Goal: Transaction & Acquisition: Book appointment/travel/reservation

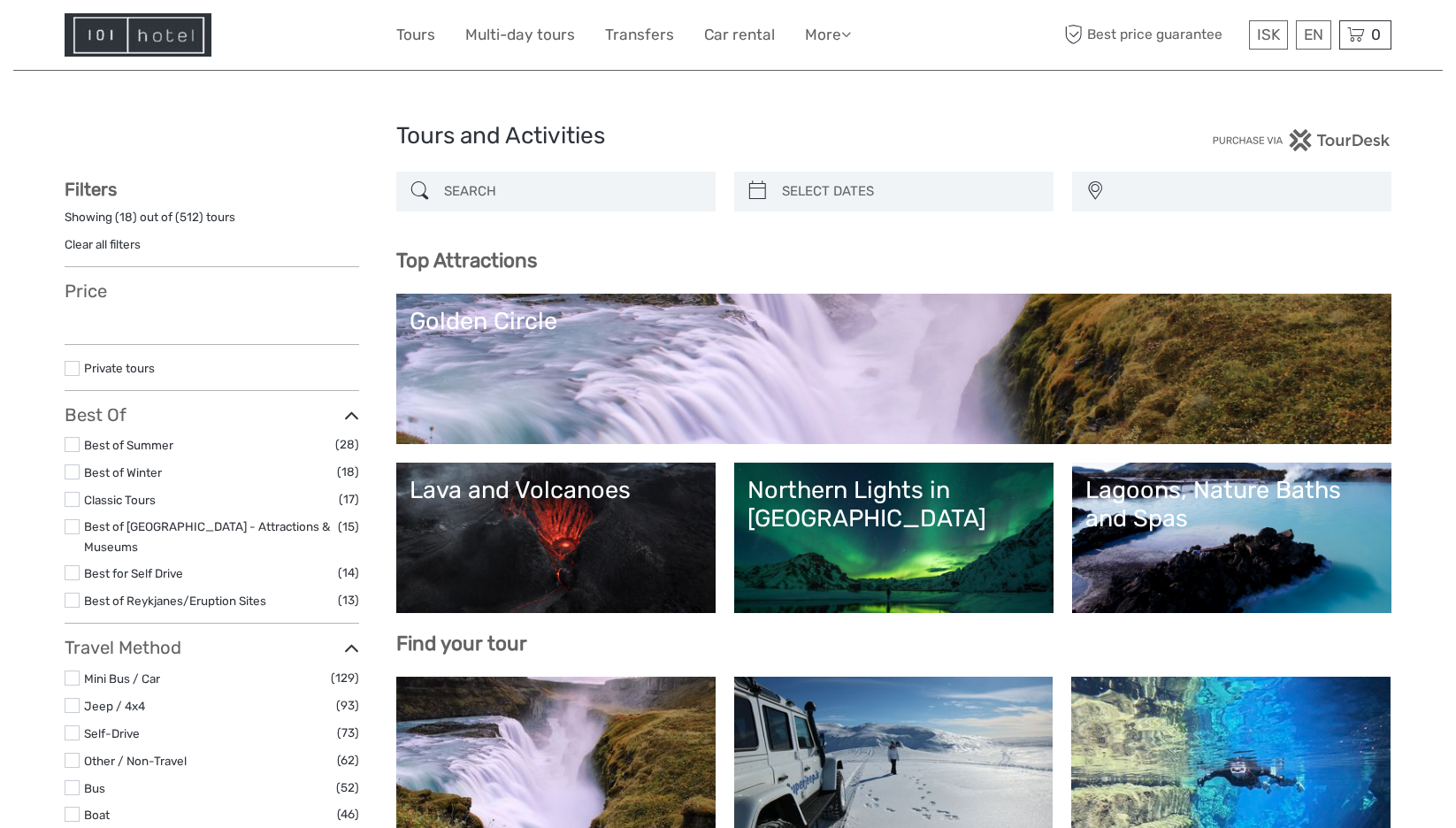
select select
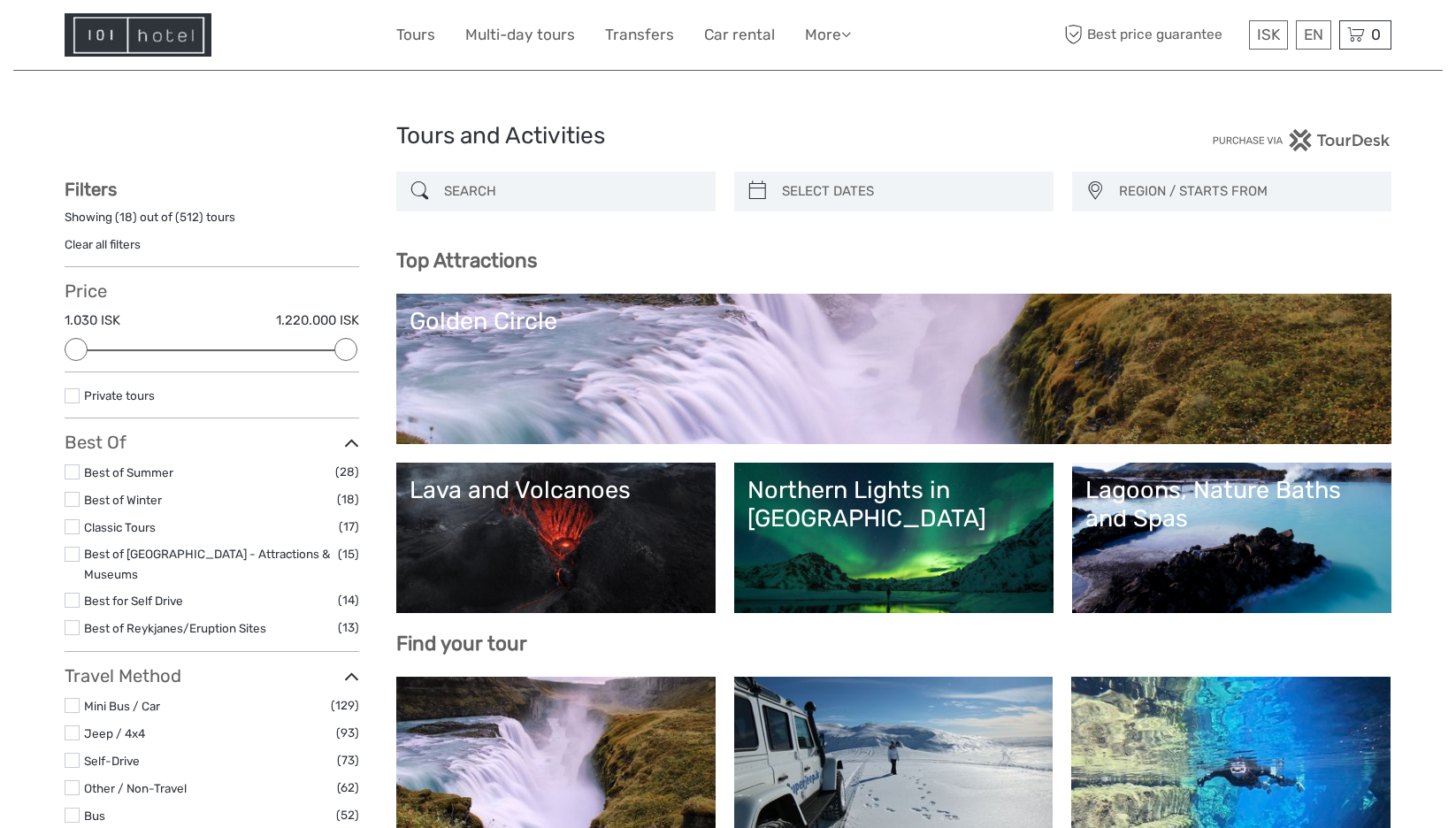
click at [836, 366] on link "Golden Circle" at bounding box center [893, 368] width 969 height 124
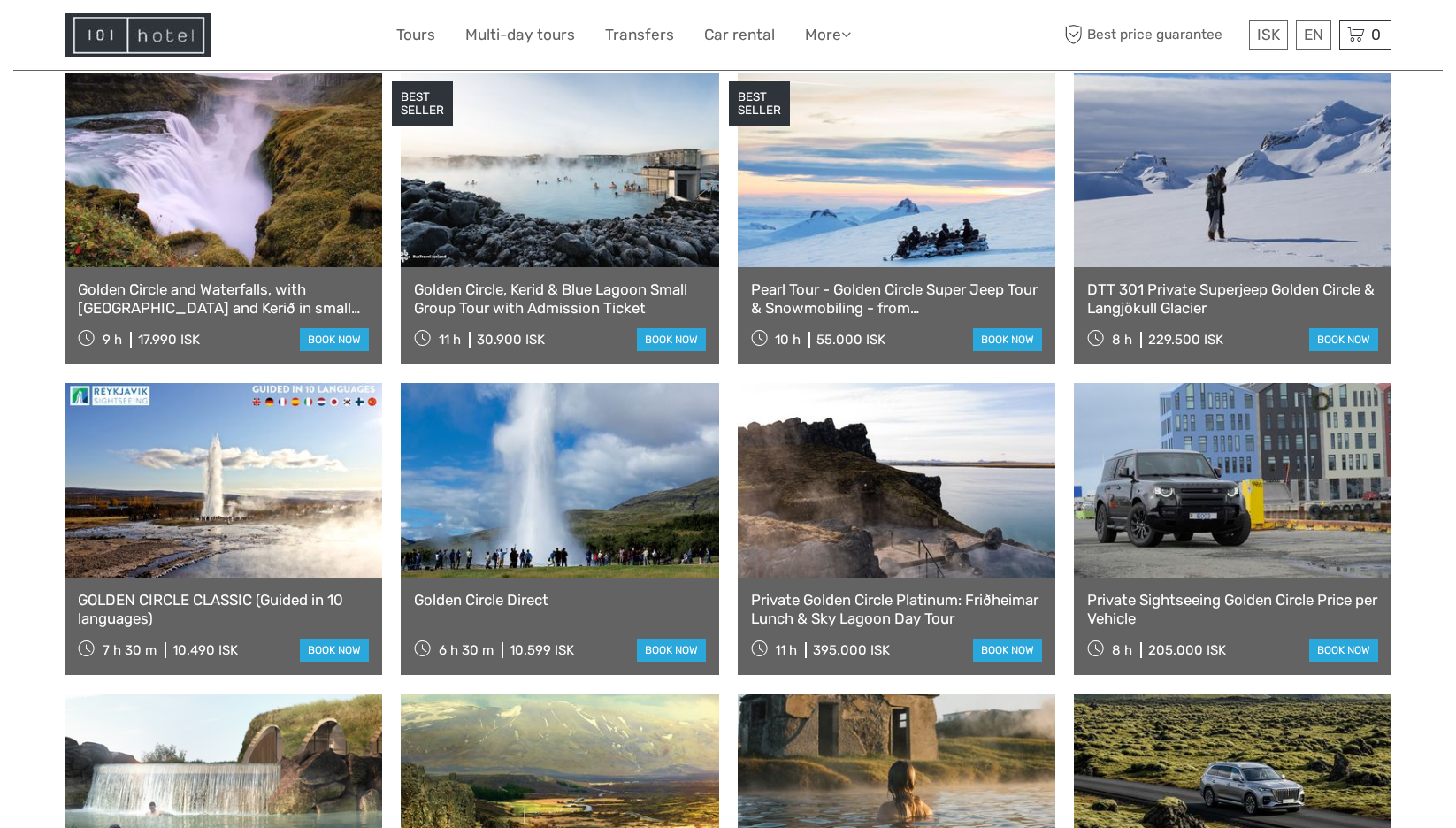
scroll to position [884, 0]
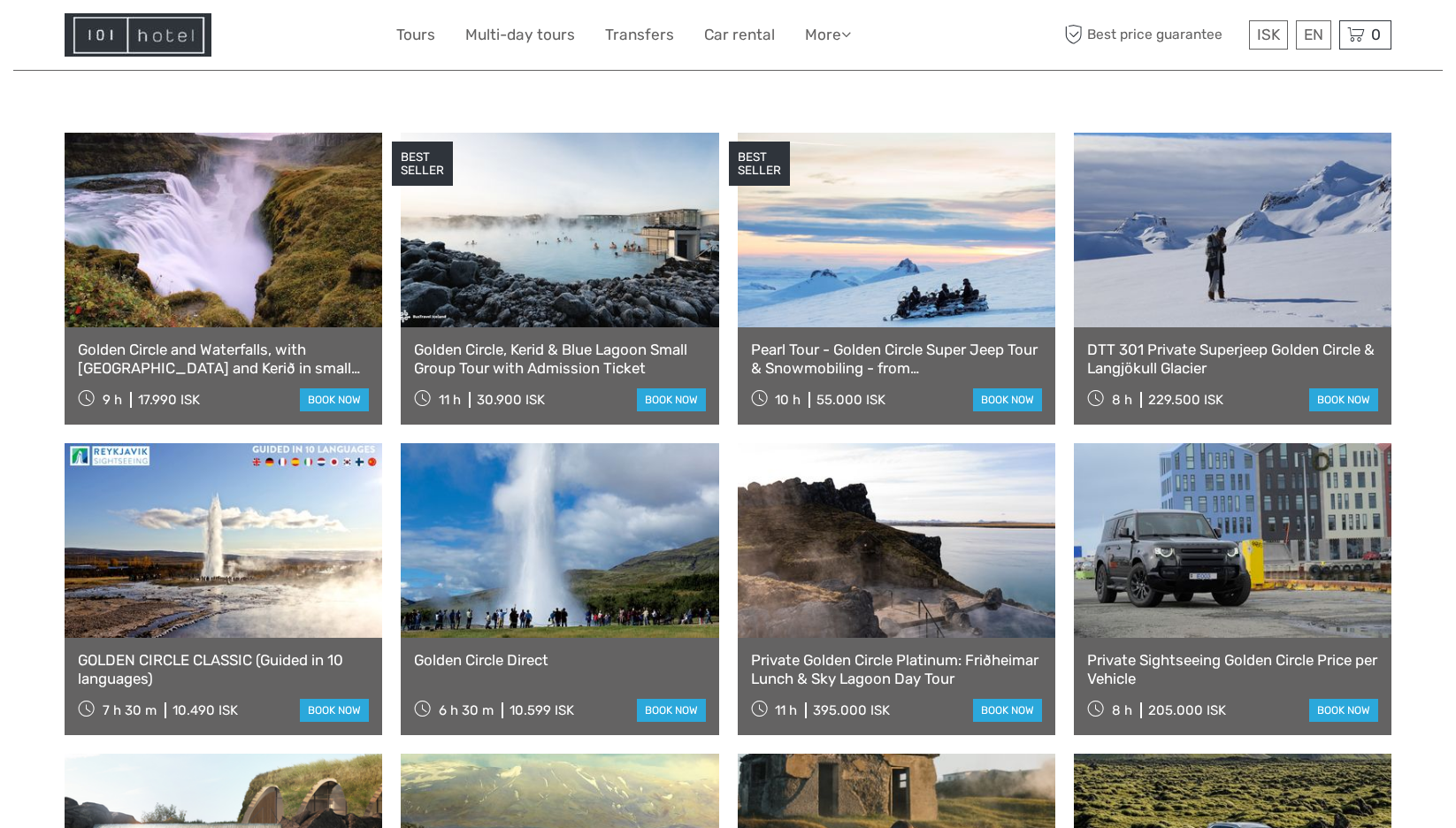
click at [562, 555] on link at bounding box center [559, 540] width 317 height 195
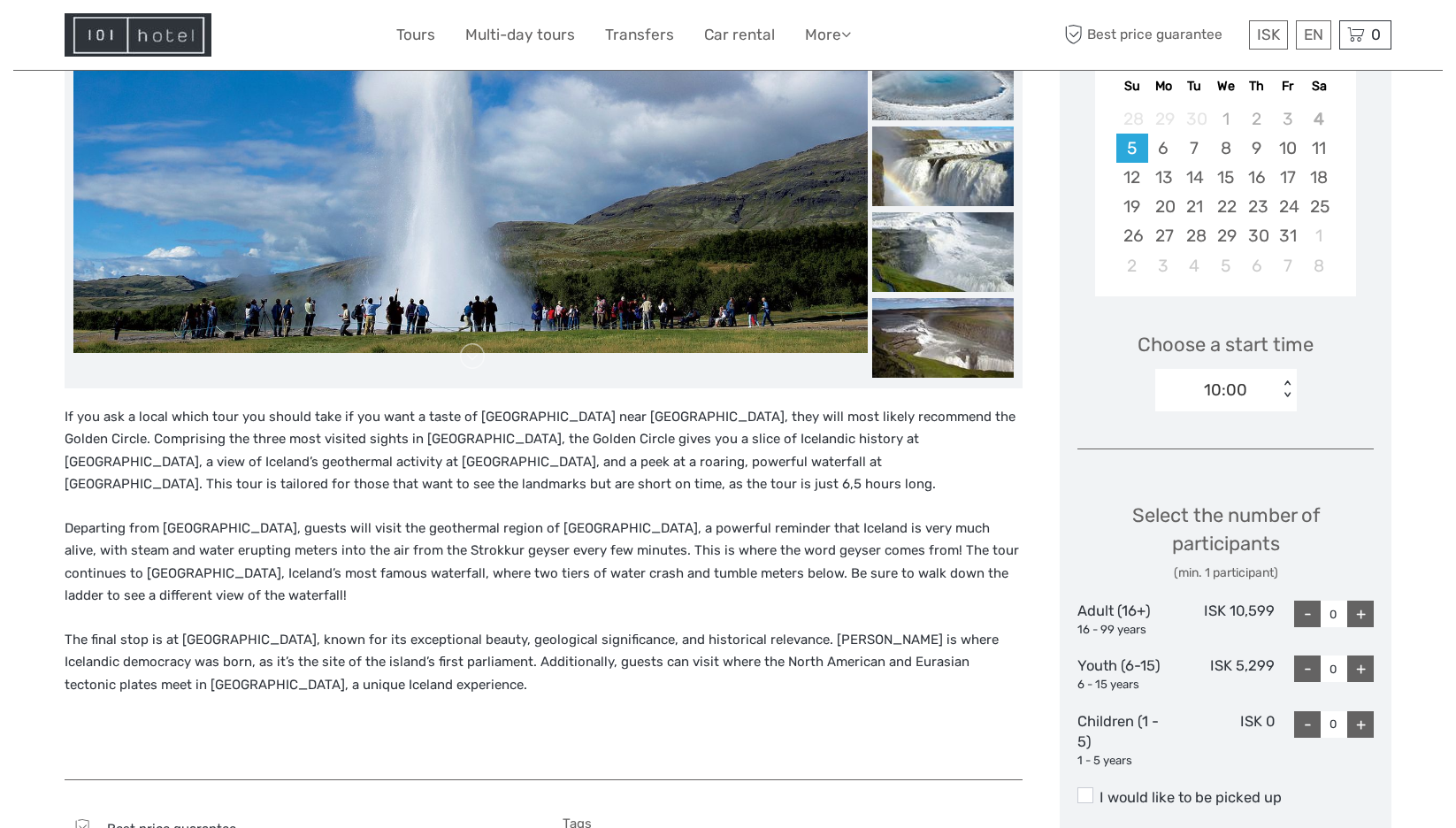
scroll to position [442, 0]
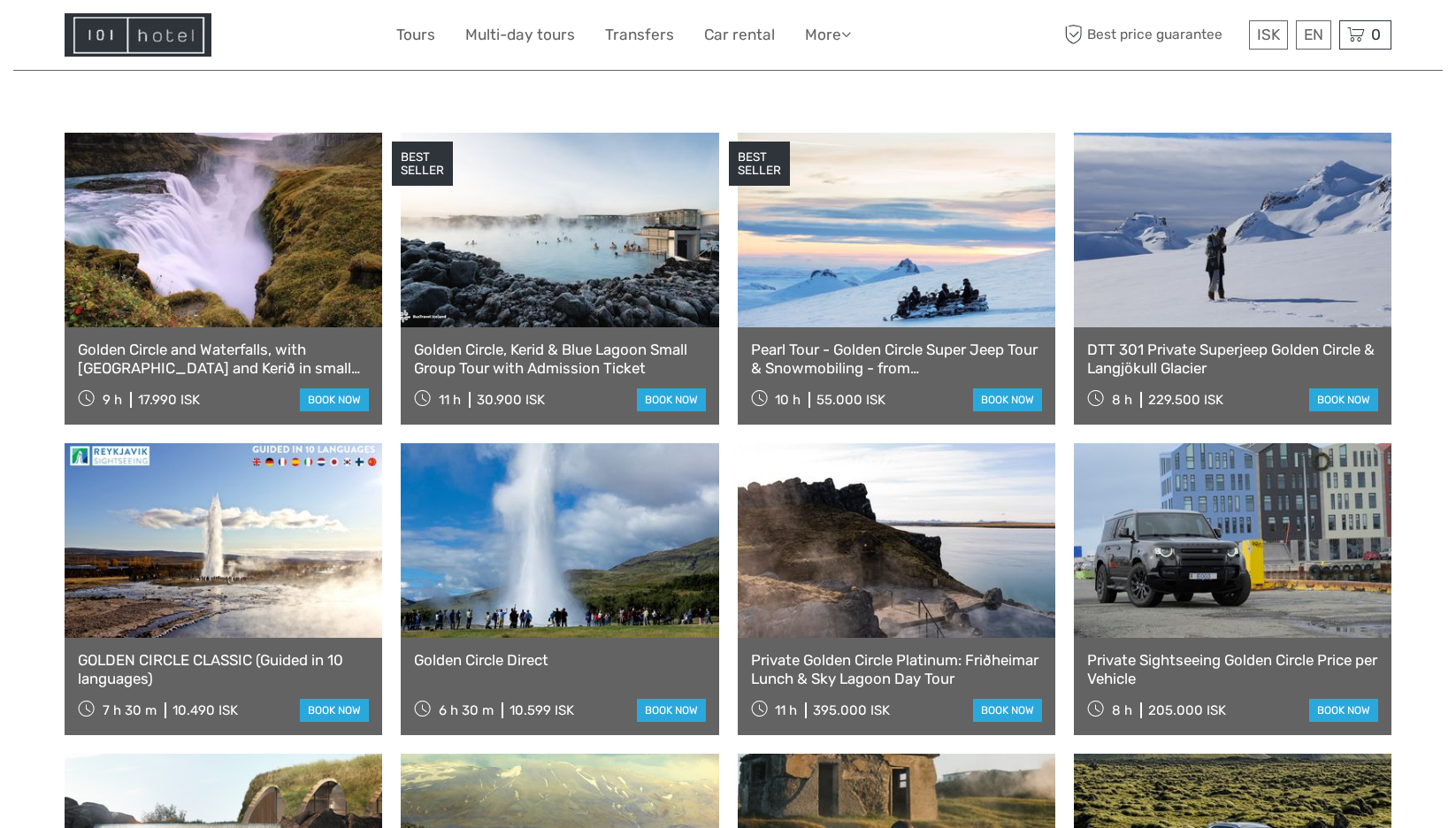
click at [253, 544] on link at bounding box center [223, 540] width 317 height 195
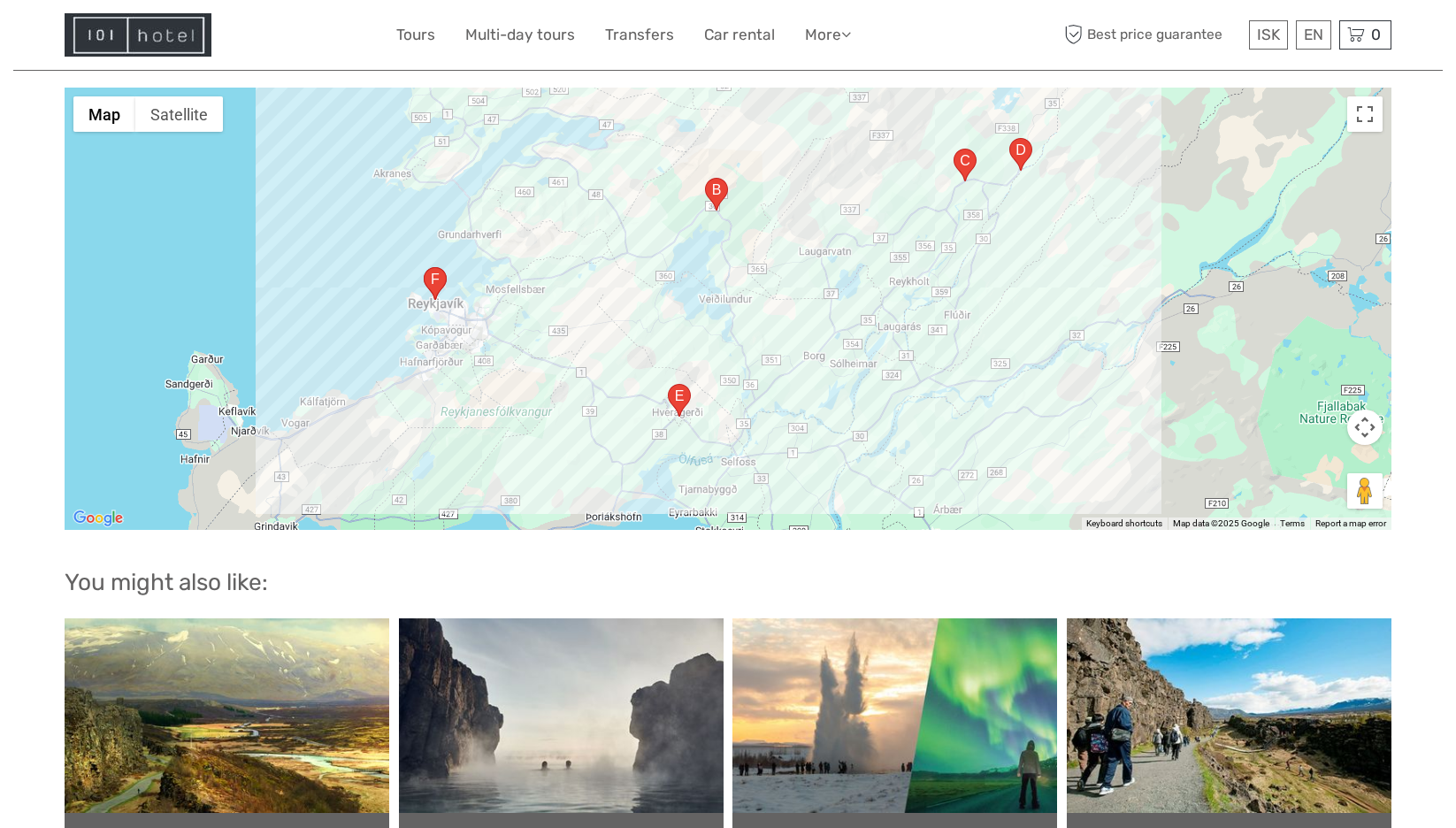
scroll to position [1945, 0]
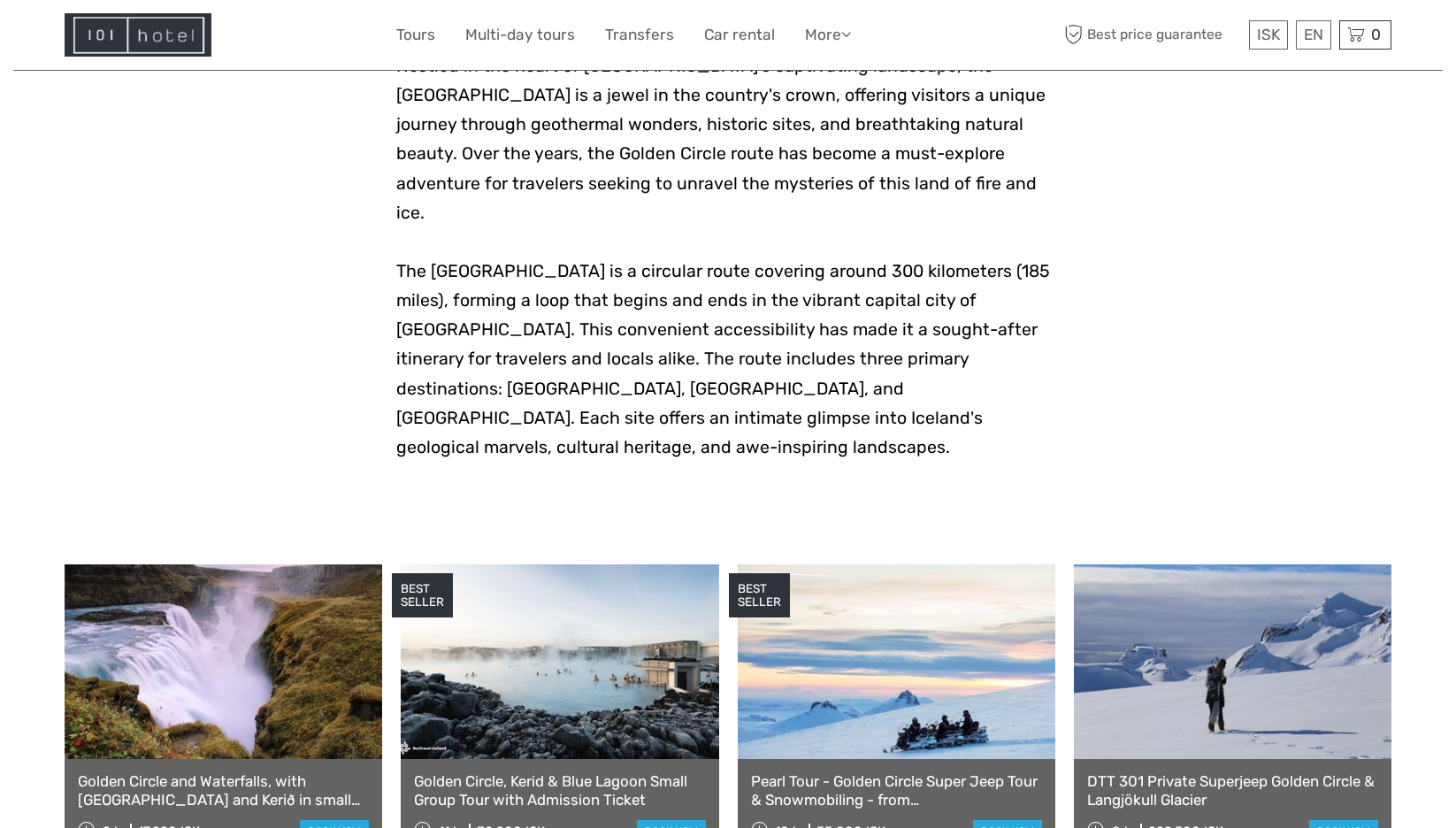
scroll to position [176, 0]
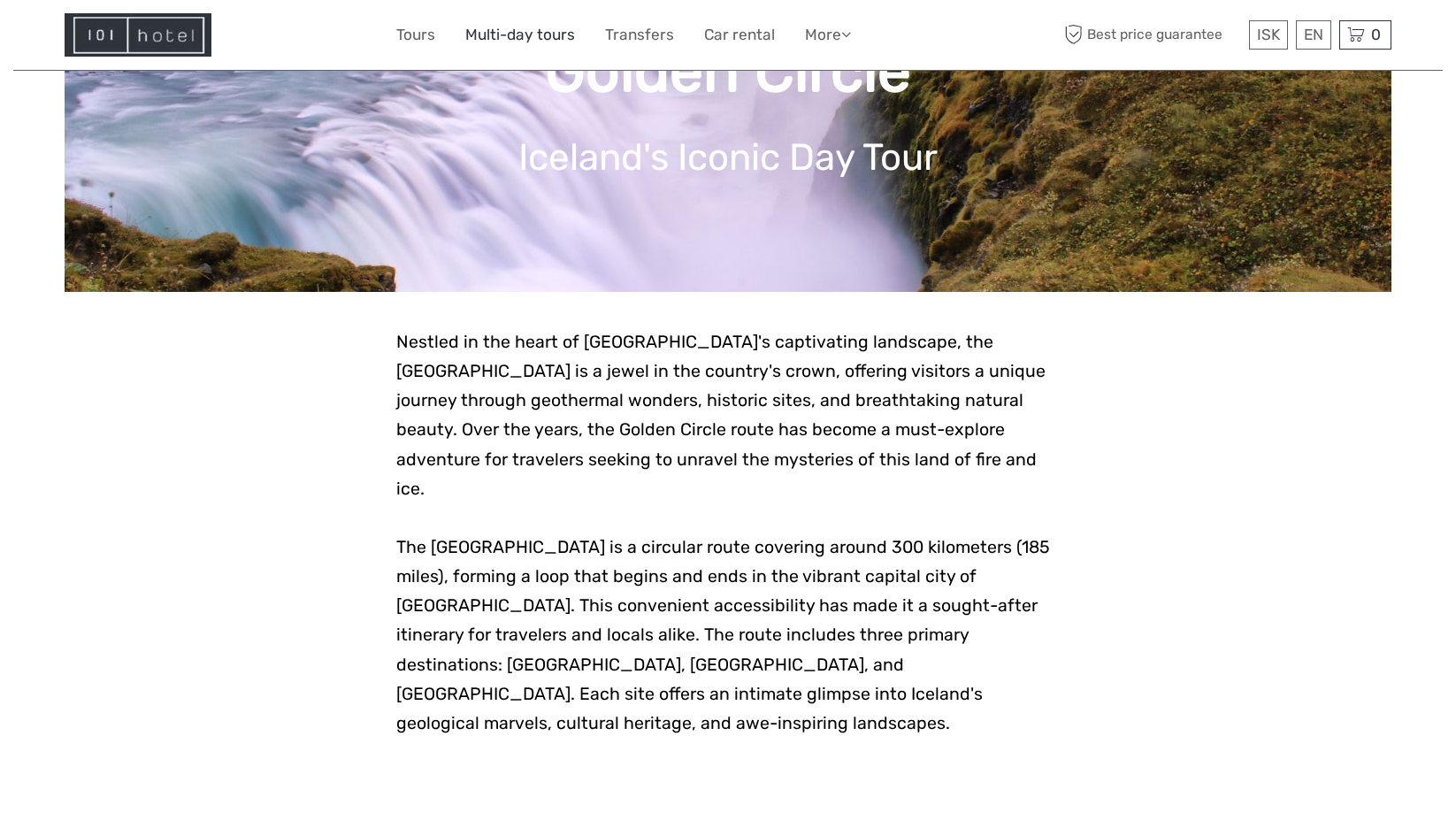
click at [528, 30] on link "Multi-day tours" at bounding box center [520, 35] width 110 height 25
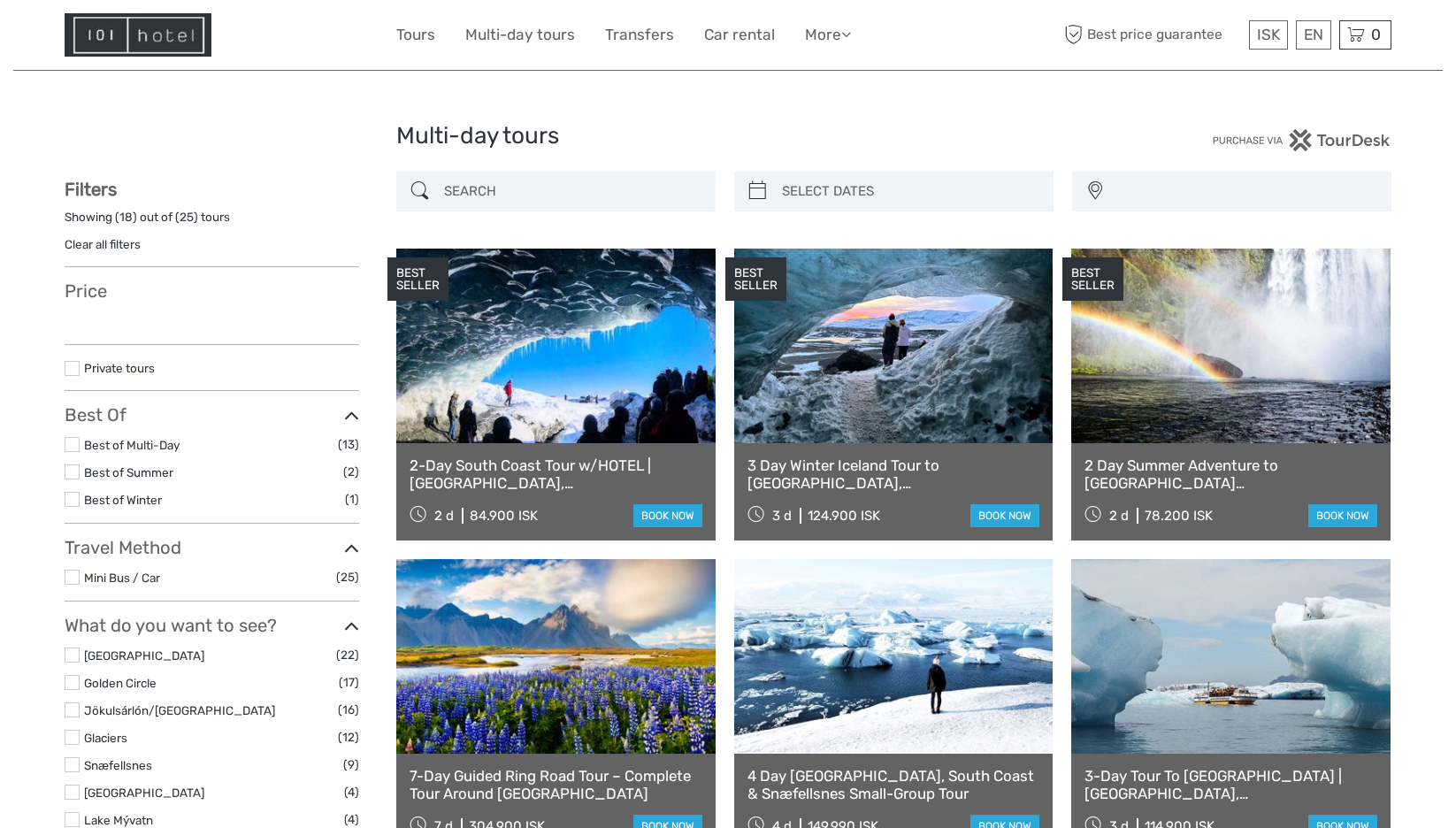
select select
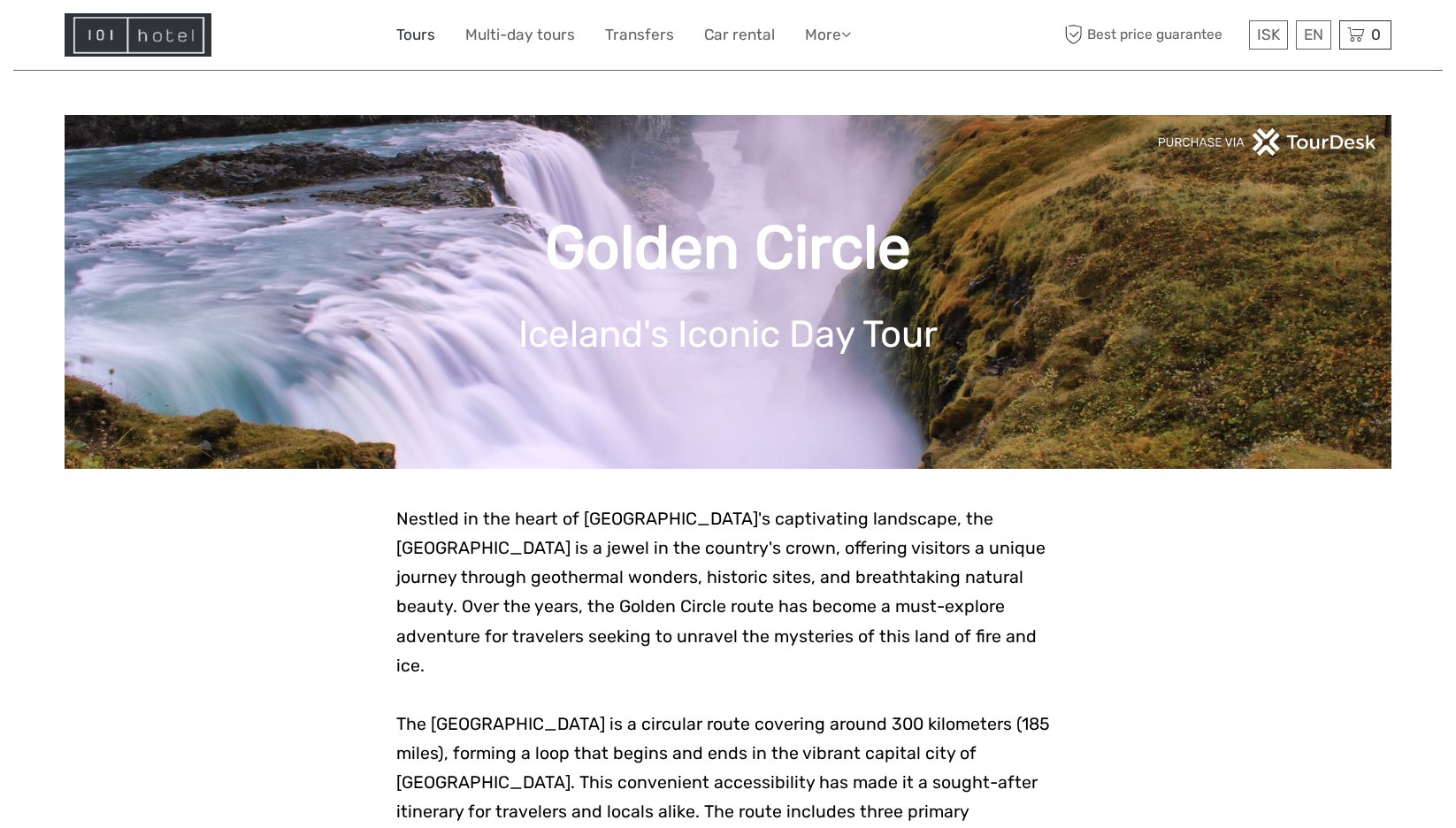
click at [420, 27] on link "Tours" at bounding box center [416, 35] width 39 height 25
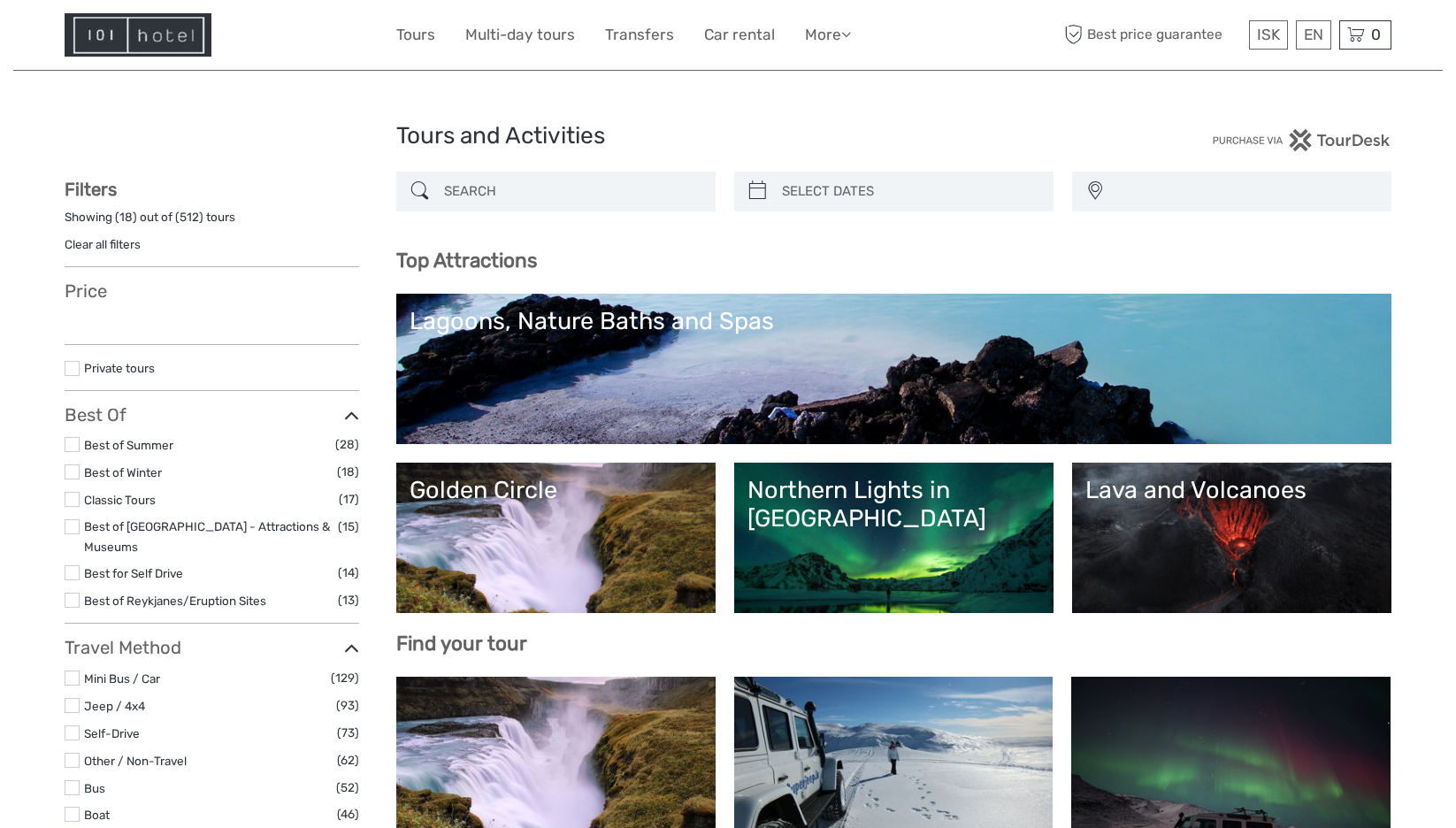
select select
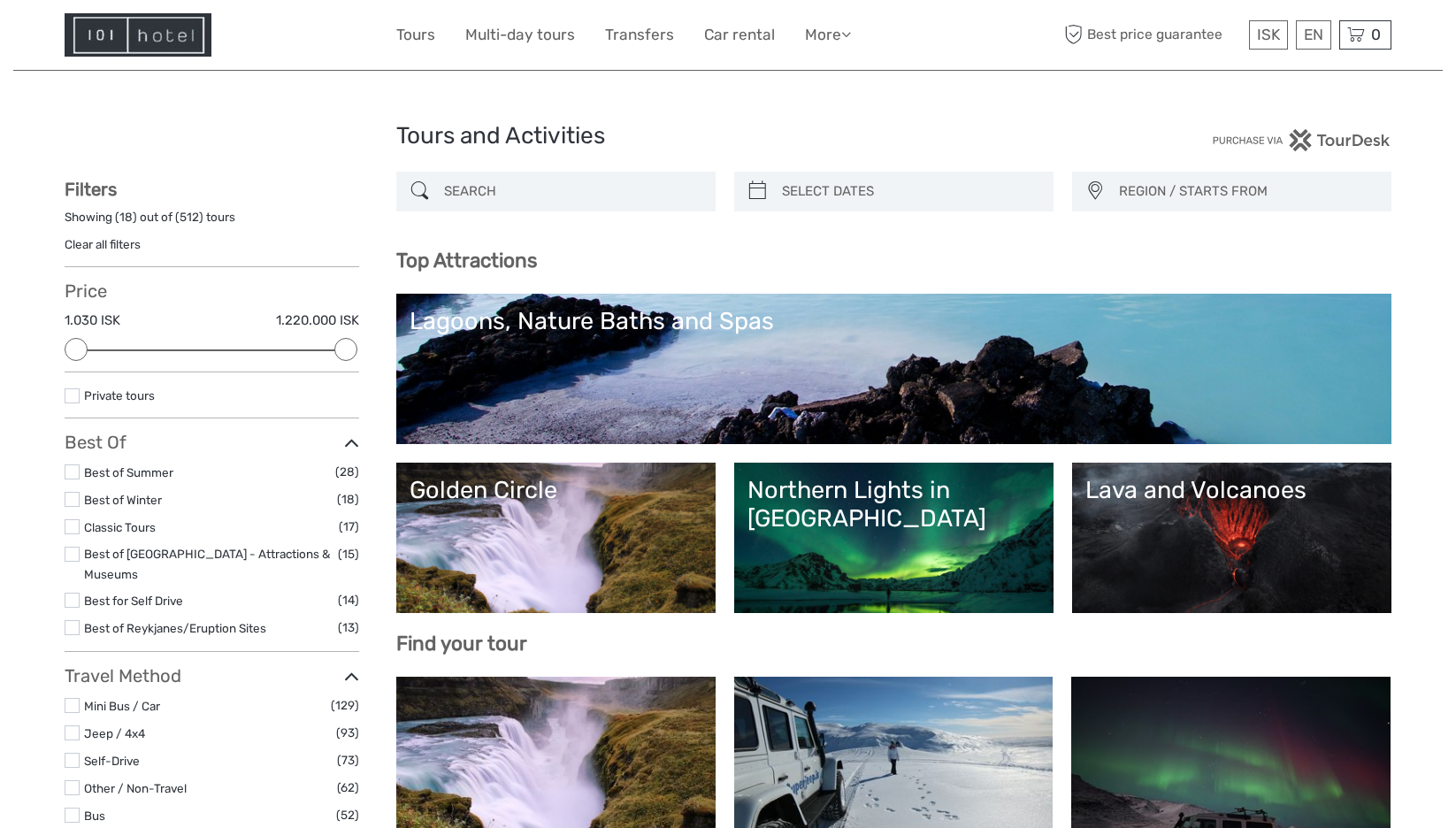
click at [867, 381] on link "Lagoons, Nature Baths and Spas" at bounding box center [893, 368] width 969 height 124
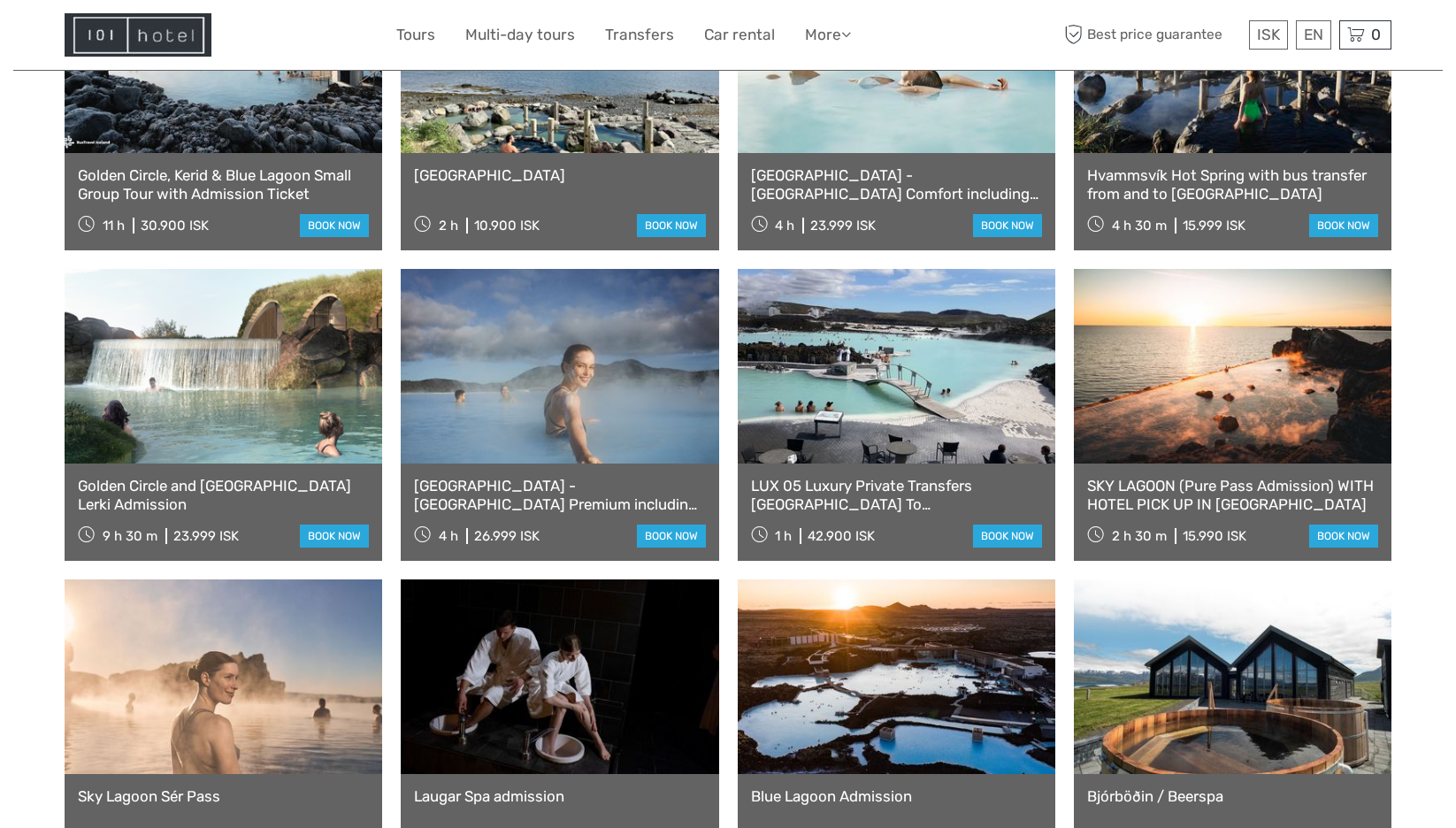
scroll to position [884, 0]
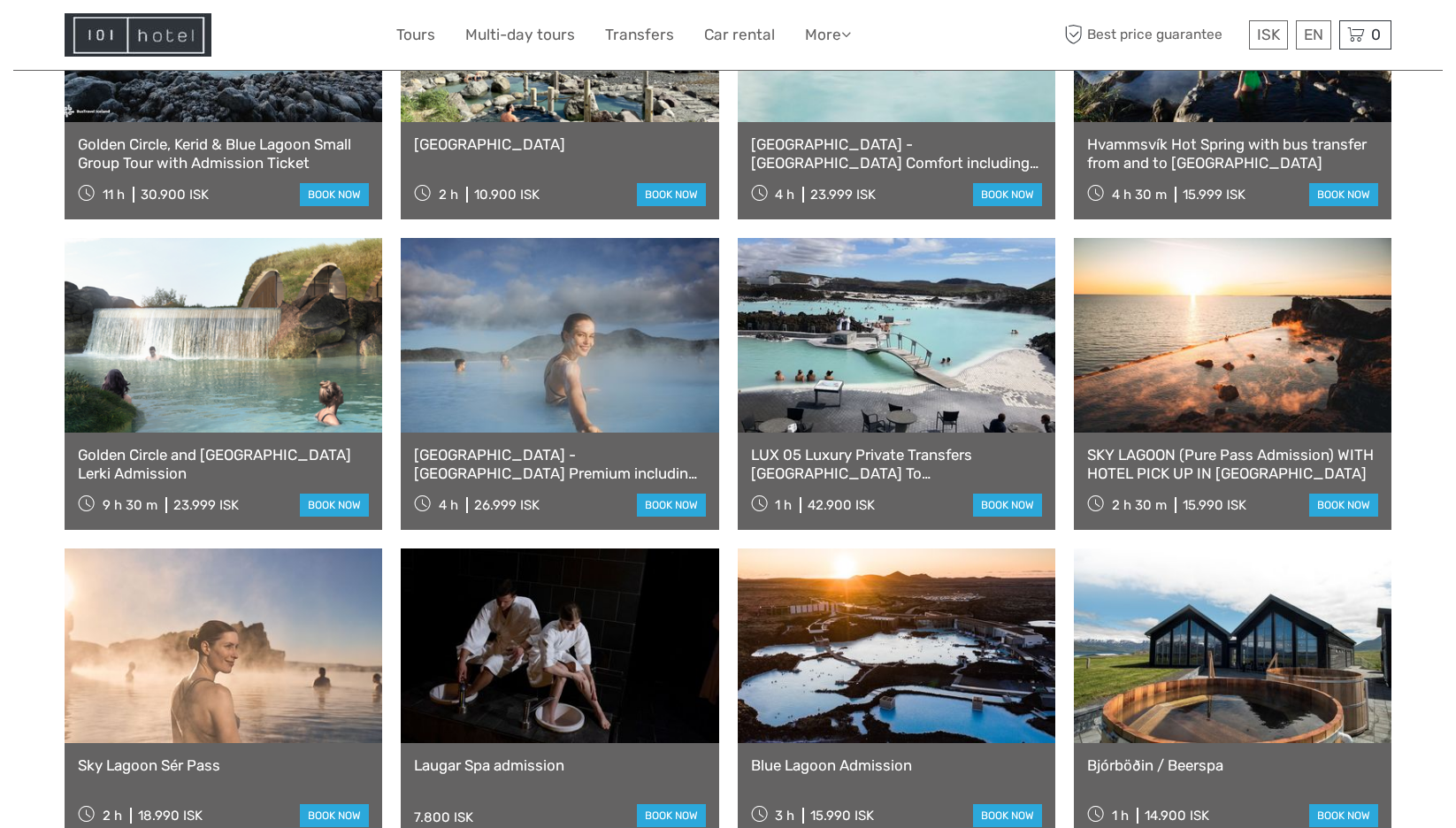
click at [603, 342] on link at bounding box center [559, 334] width 317 height 195
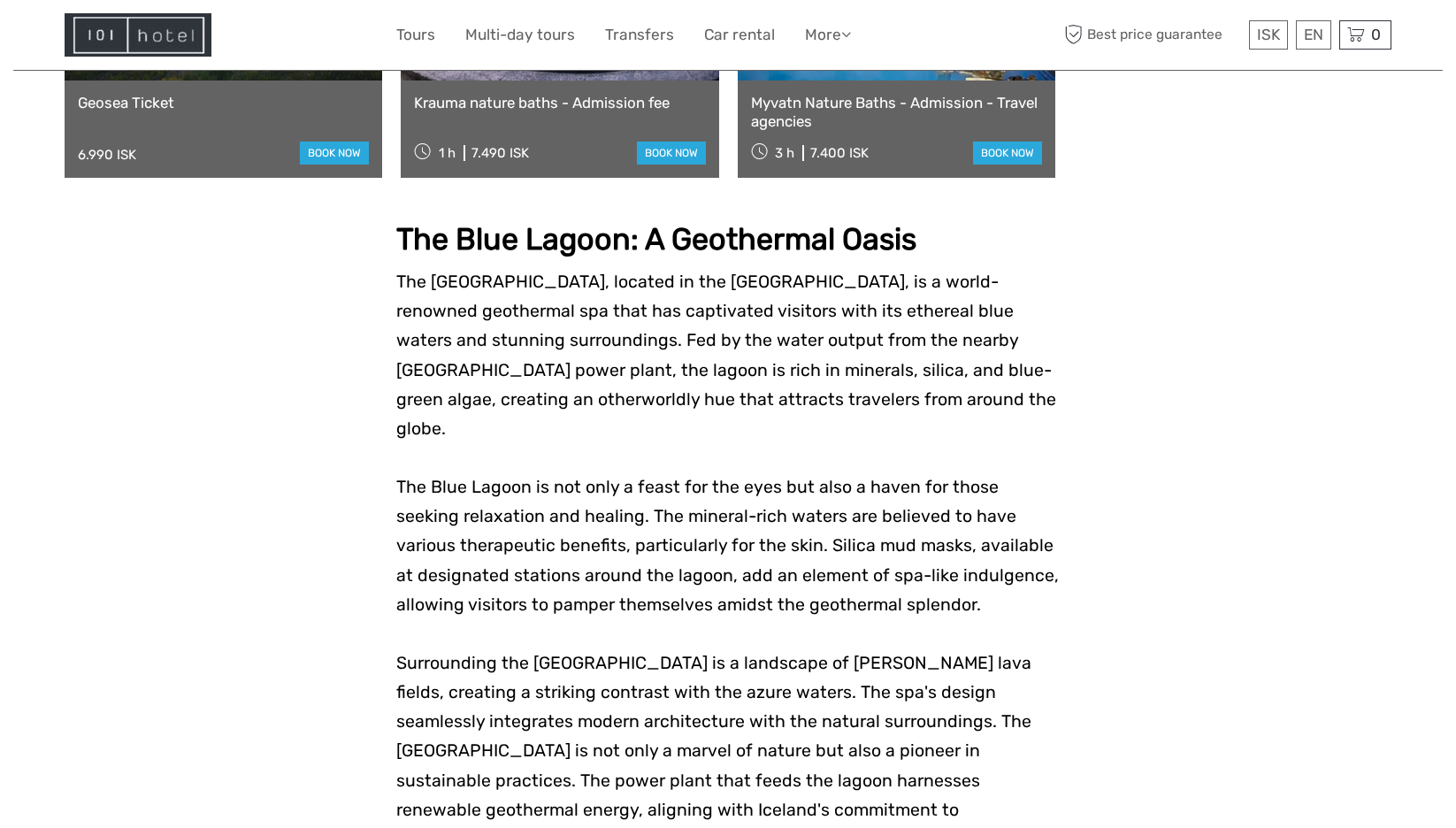
scroll to position [1326, 0]
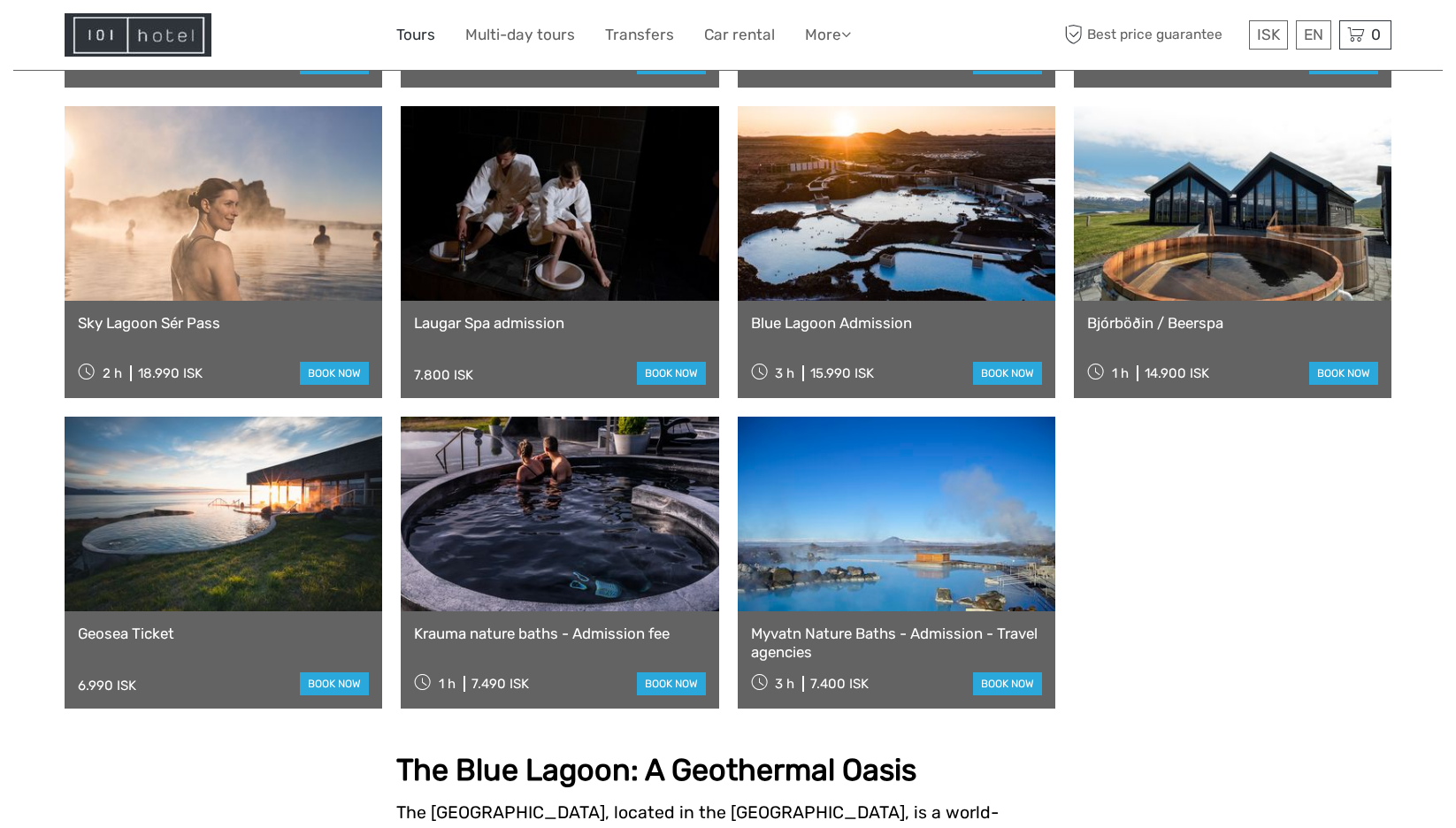
click at [412, 43] on link "Tours" at bounding box center [416, 35] width 39 height 25
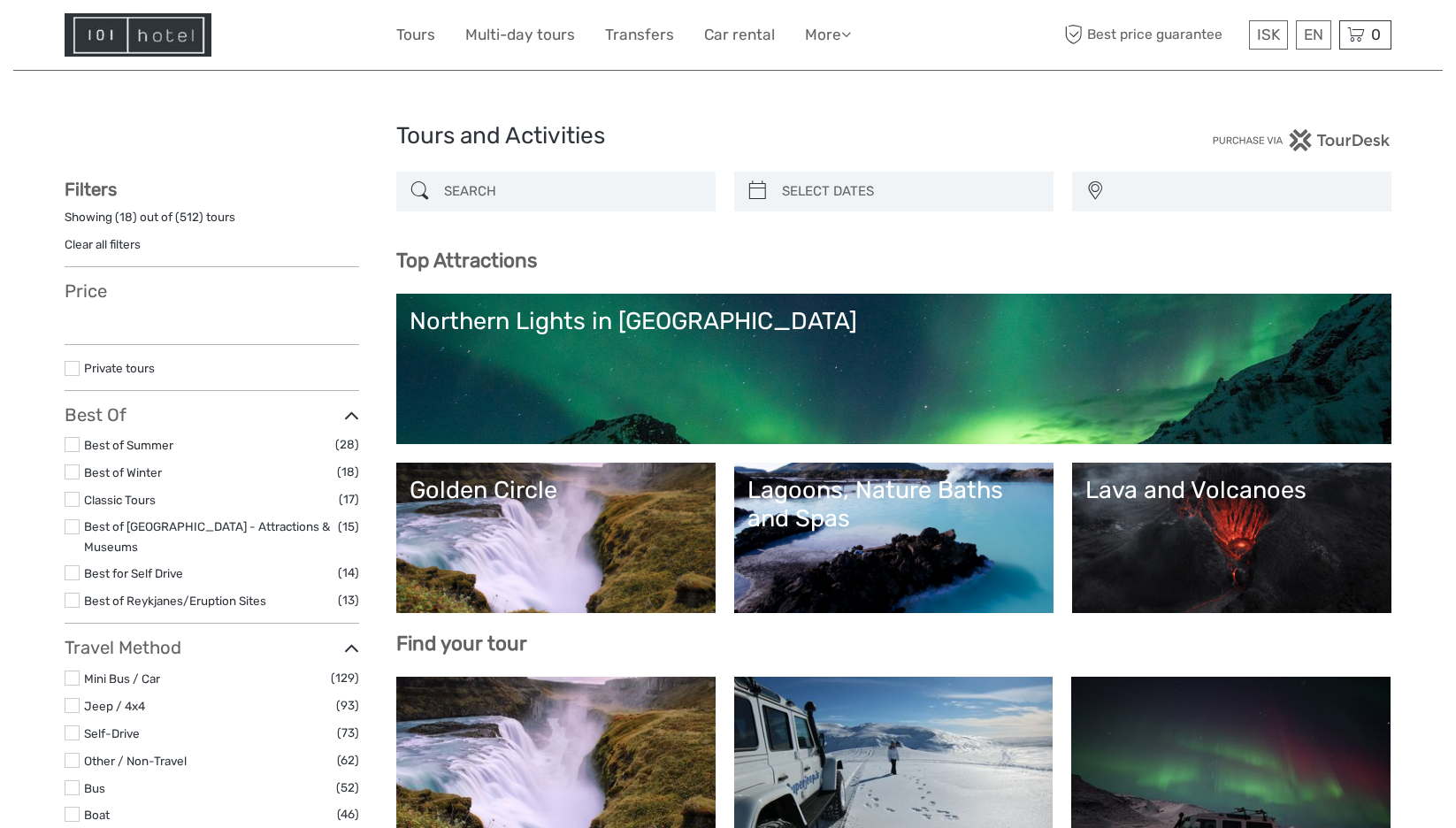
select select
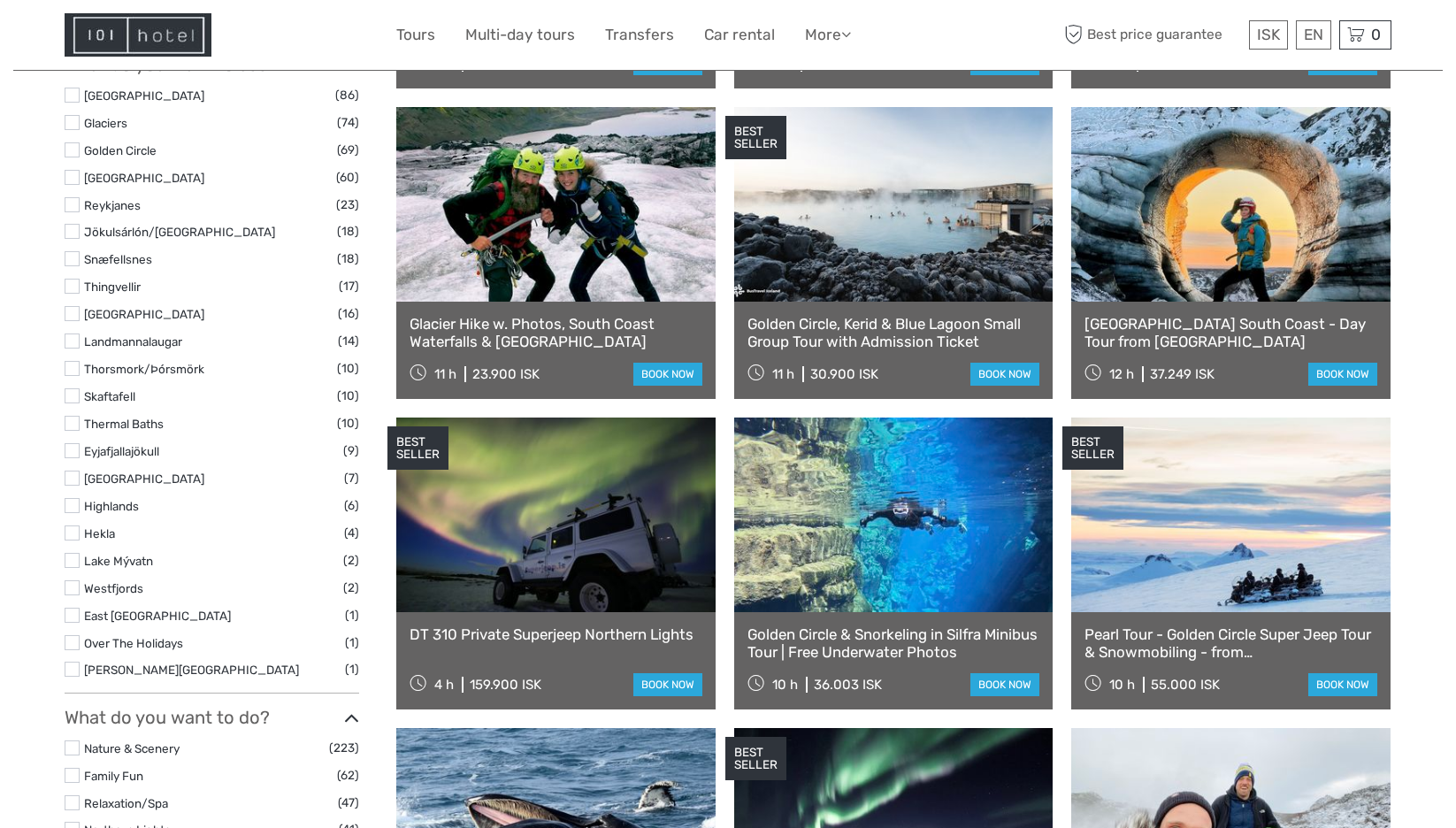
scroll to position [884, 0]
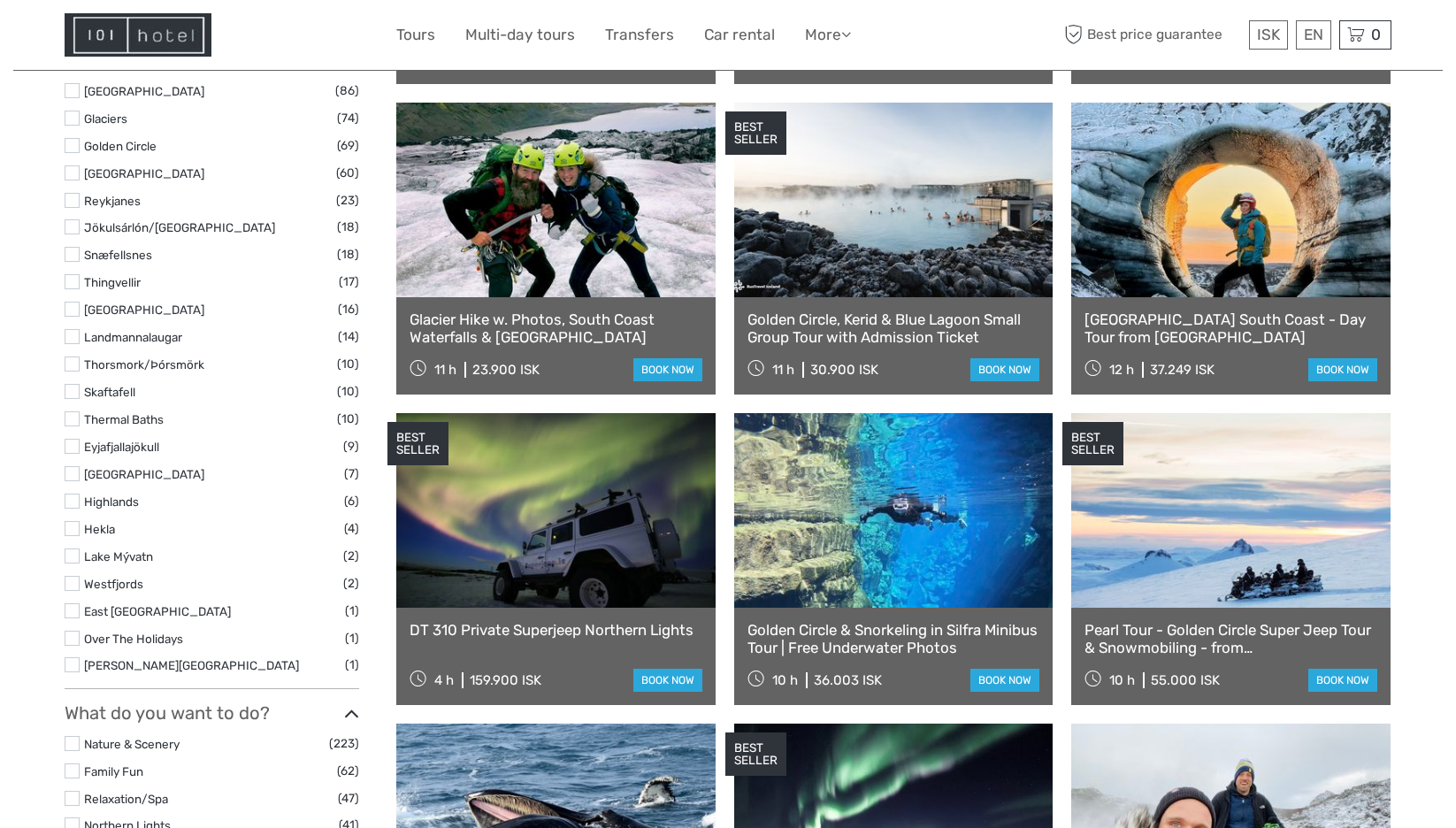
click at [1258, 262] on link at bounding box center [1230, 200] width 319 height 195
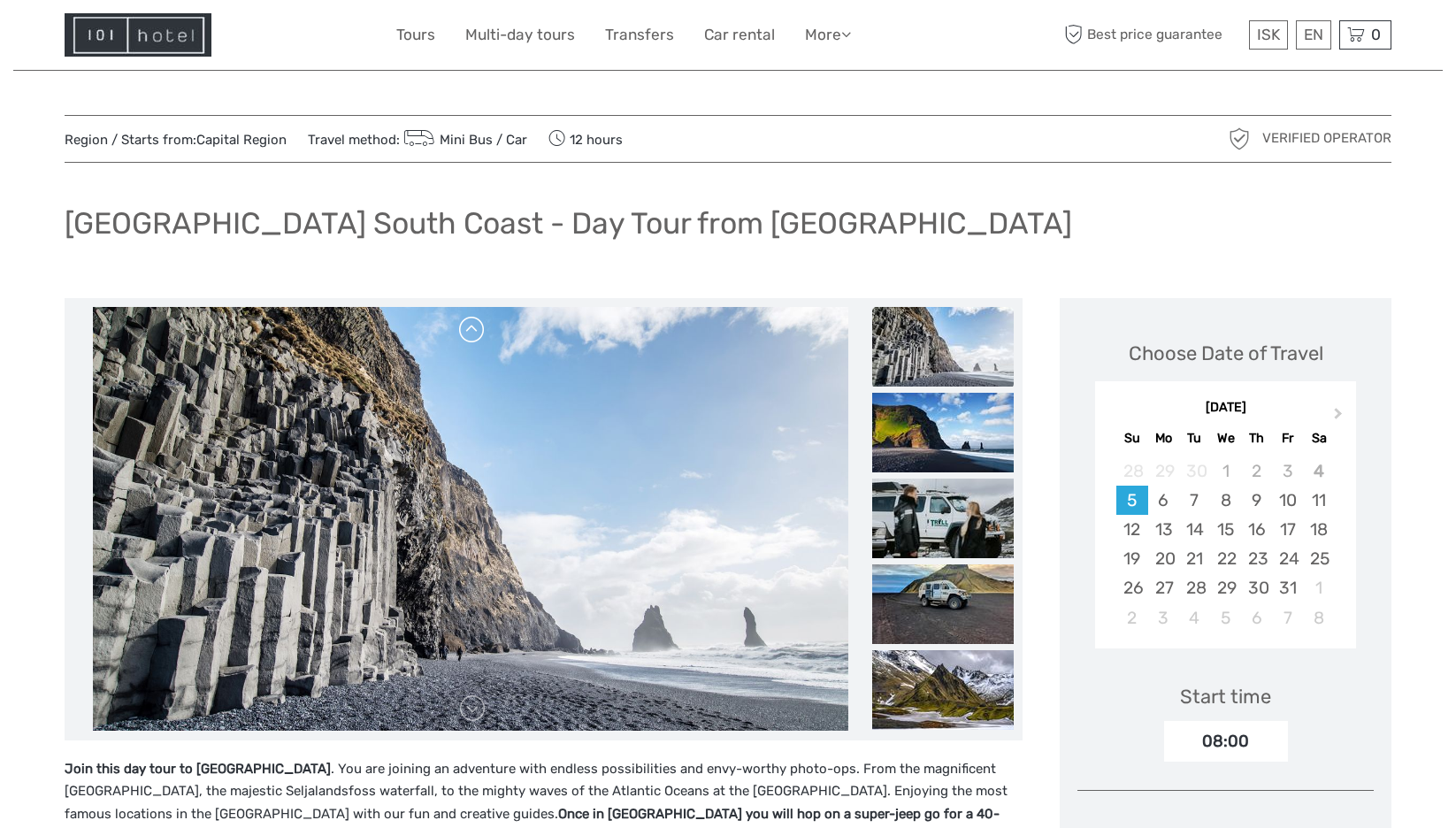
click at [478, 333] on link at bounding box center [471, 330] width 28 height 28
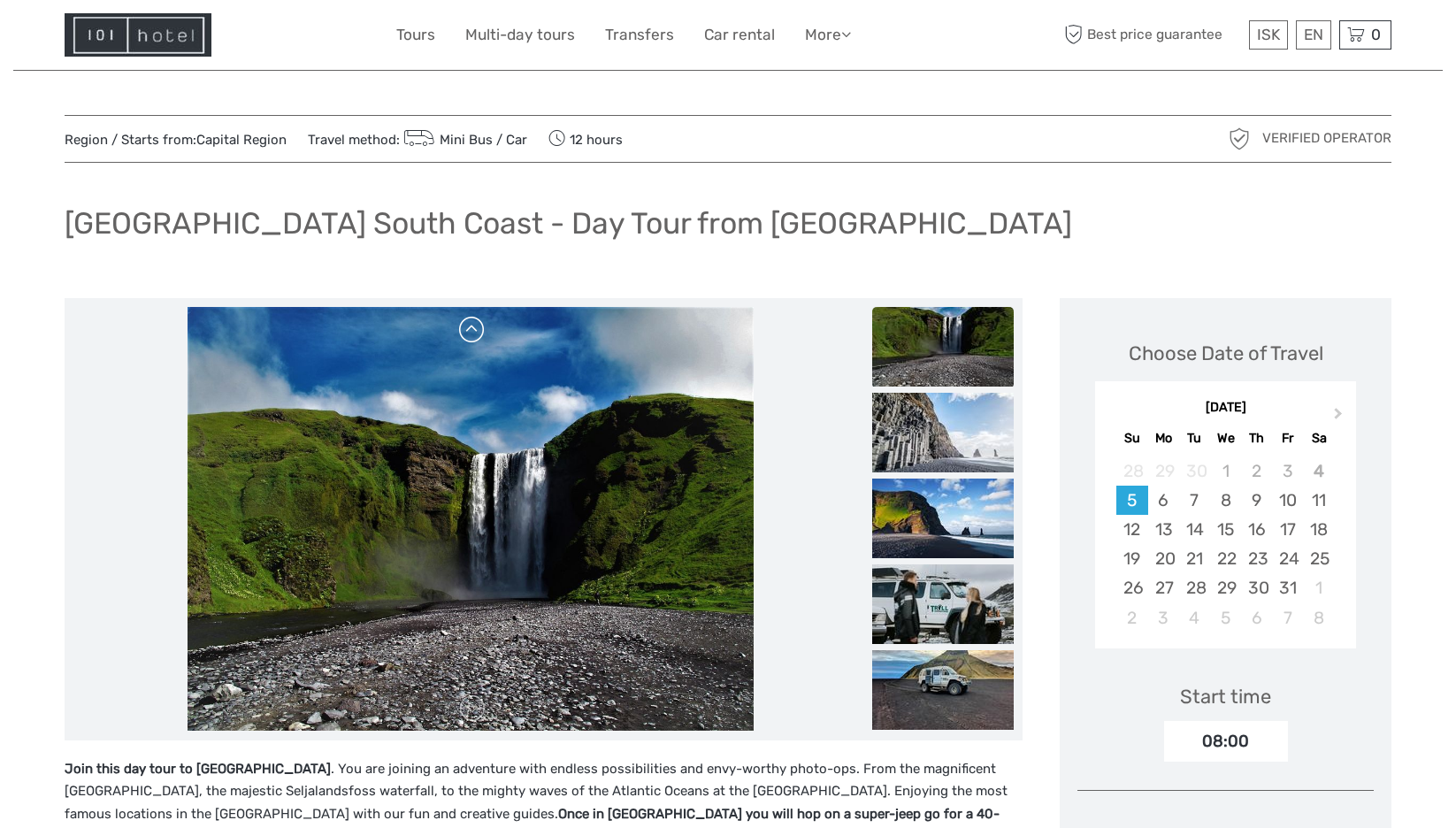
click at [478, 333] on link at bounding box center [471, 330] width 28 height 28
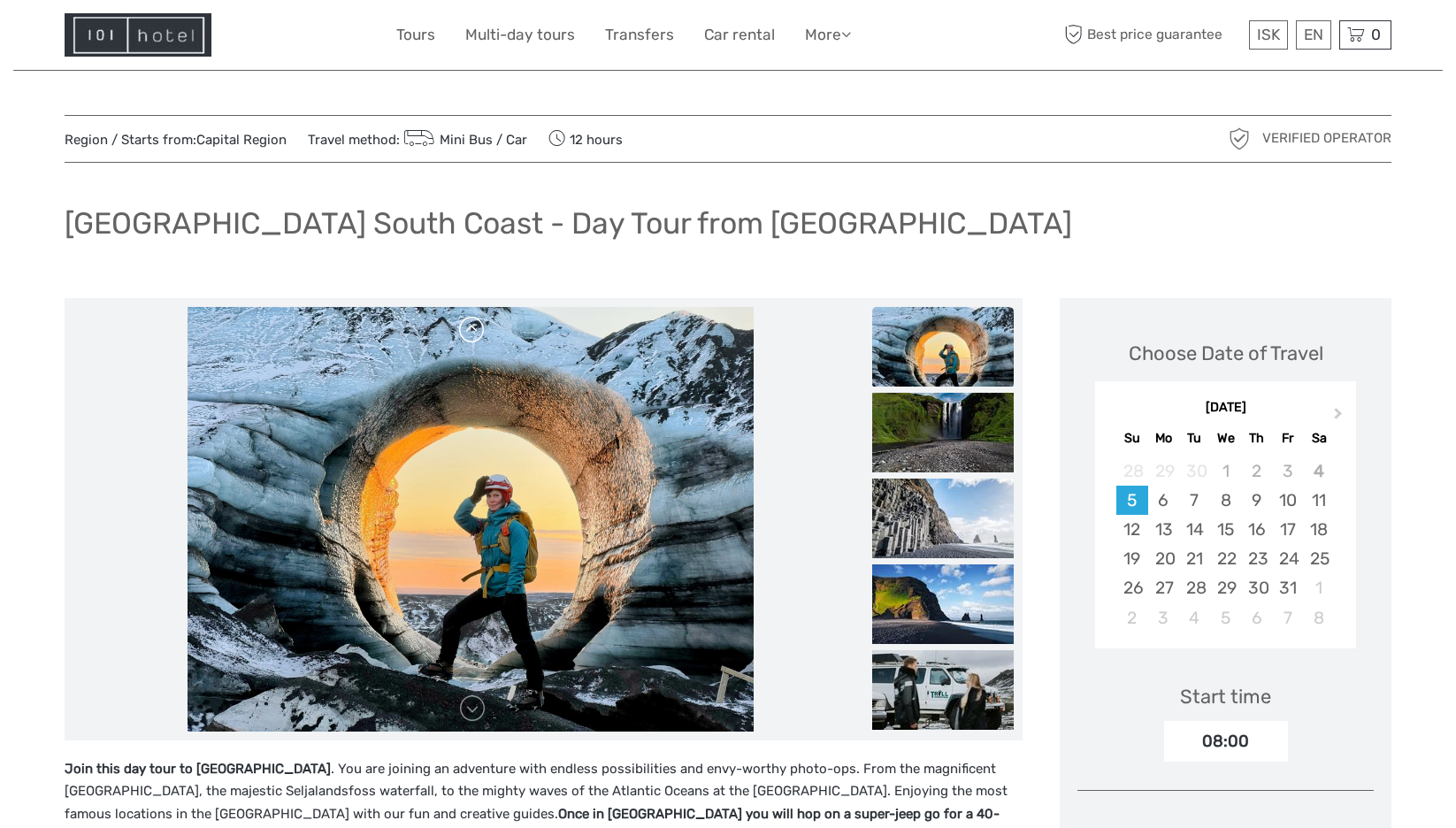
click at [478, 329] on link at bounding box center [471, 330] width 28 height 28
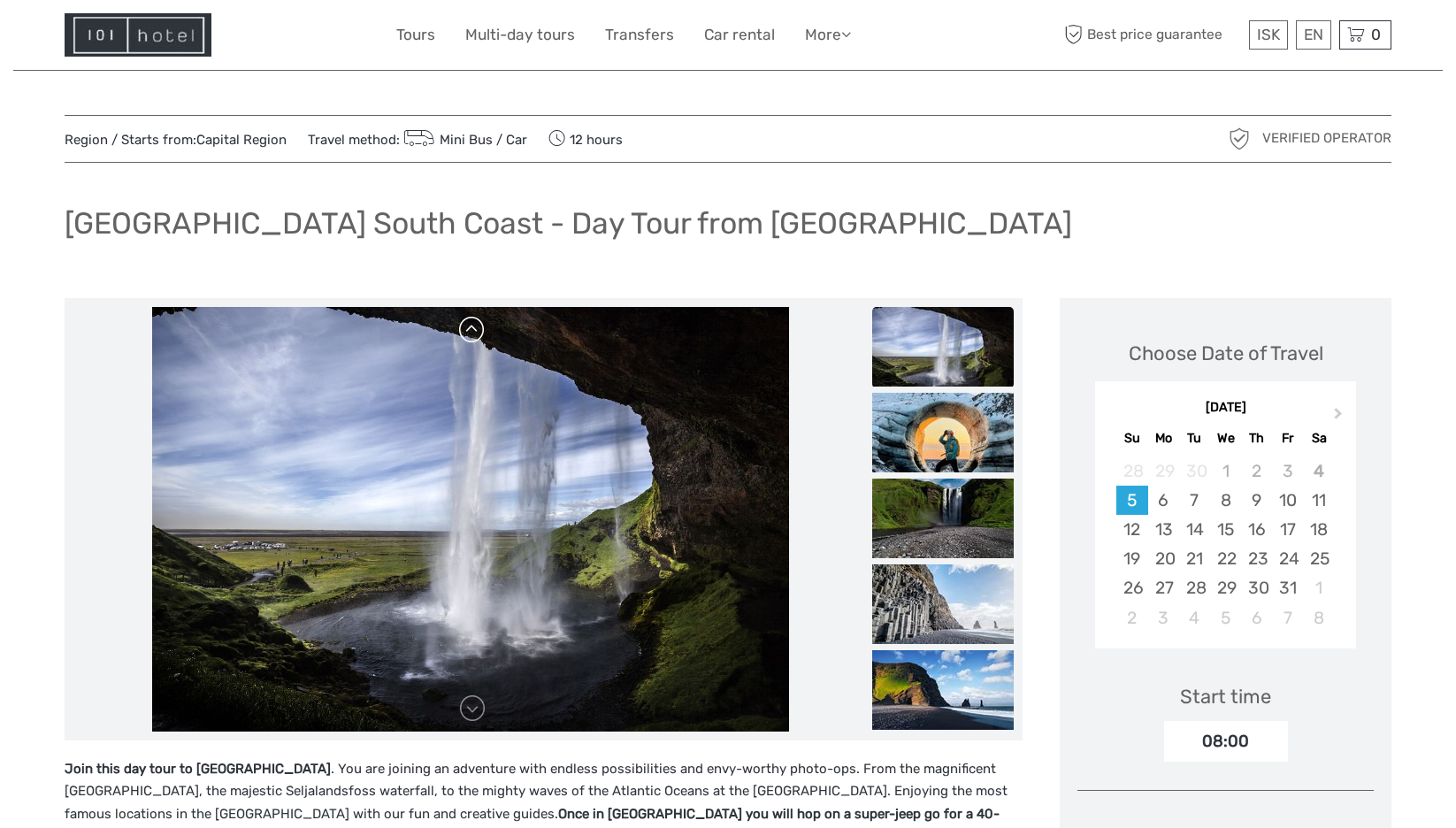
click at [478, 329] on link at bounding box center [471, 330] width 28 height 28
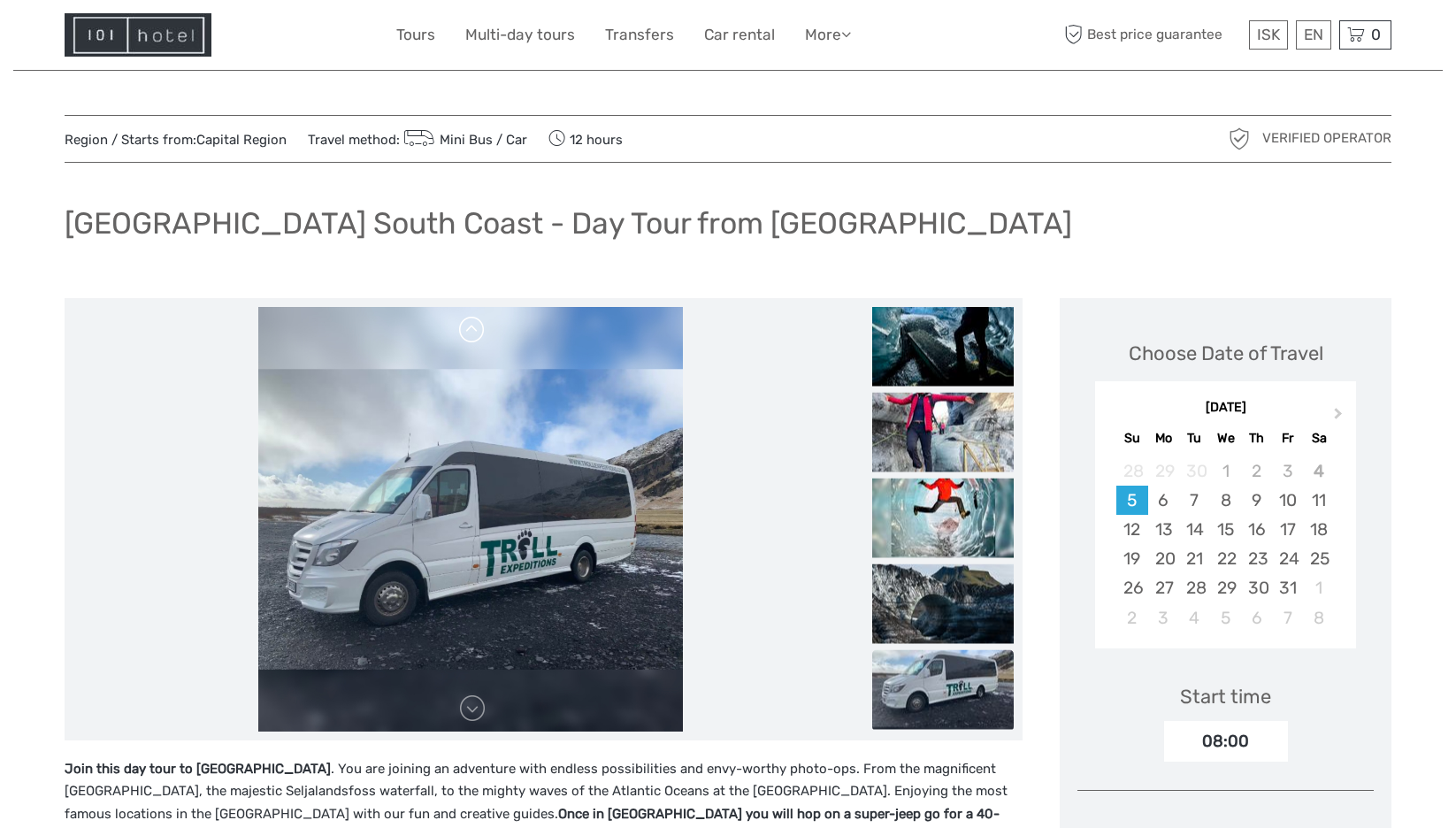
click at [478, 329] on link at bounding box center [471, 330] width 28 height 28
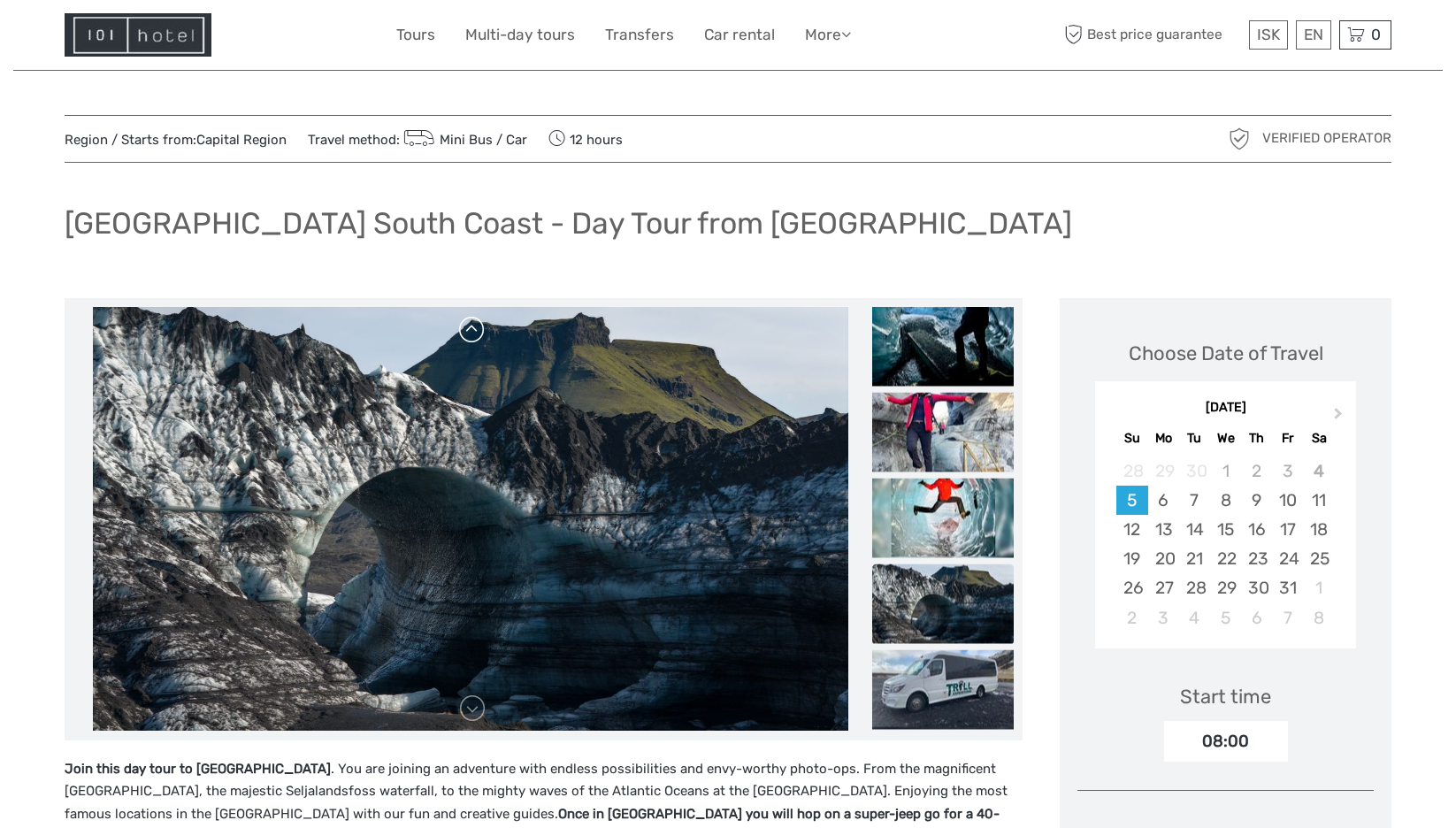
click at [478, 329] on link at bounding box center [471, 330] width 28 height 28
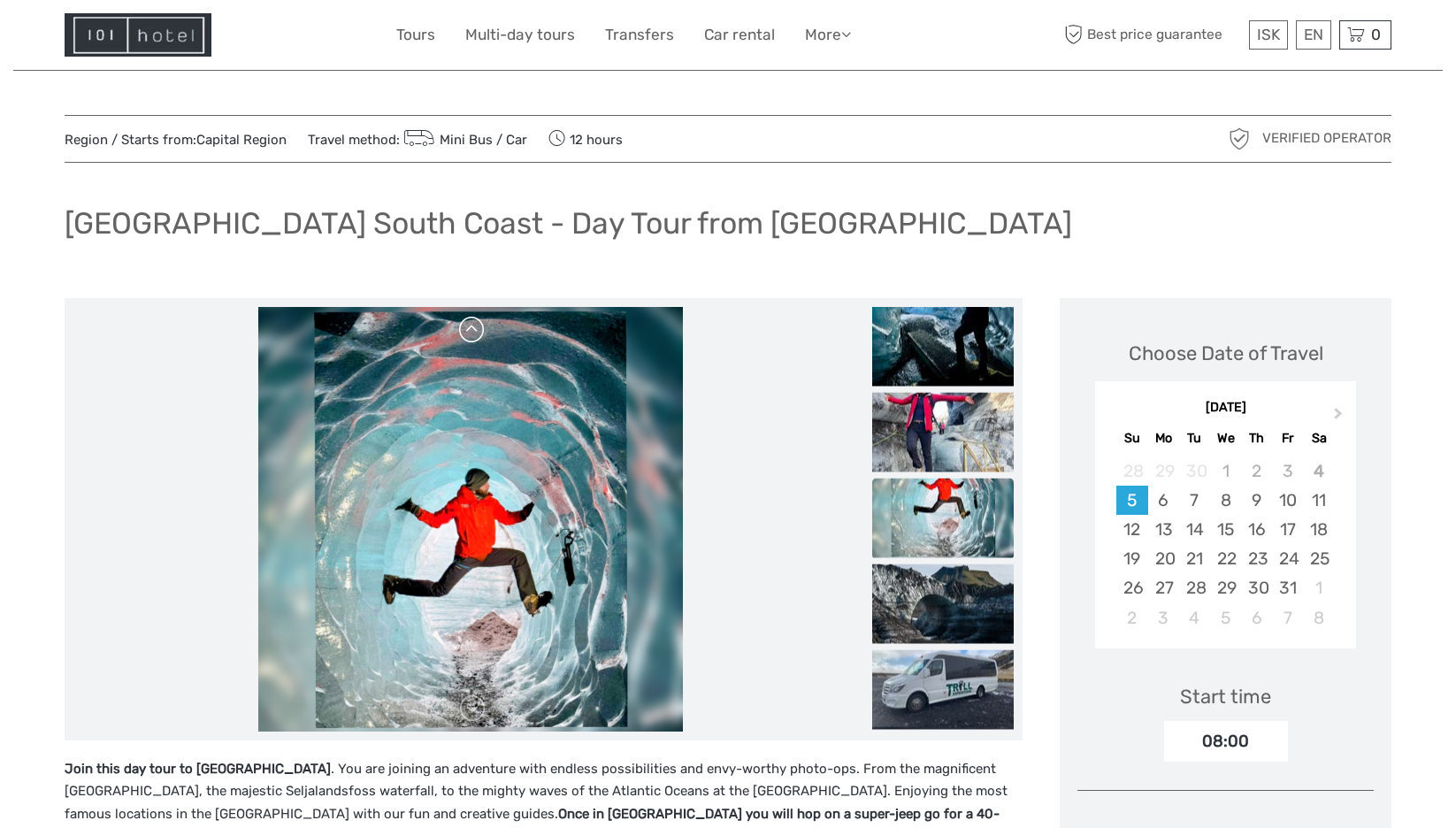
click at [478, 329] on link at bounding box center [471, 330] width 28 height 28
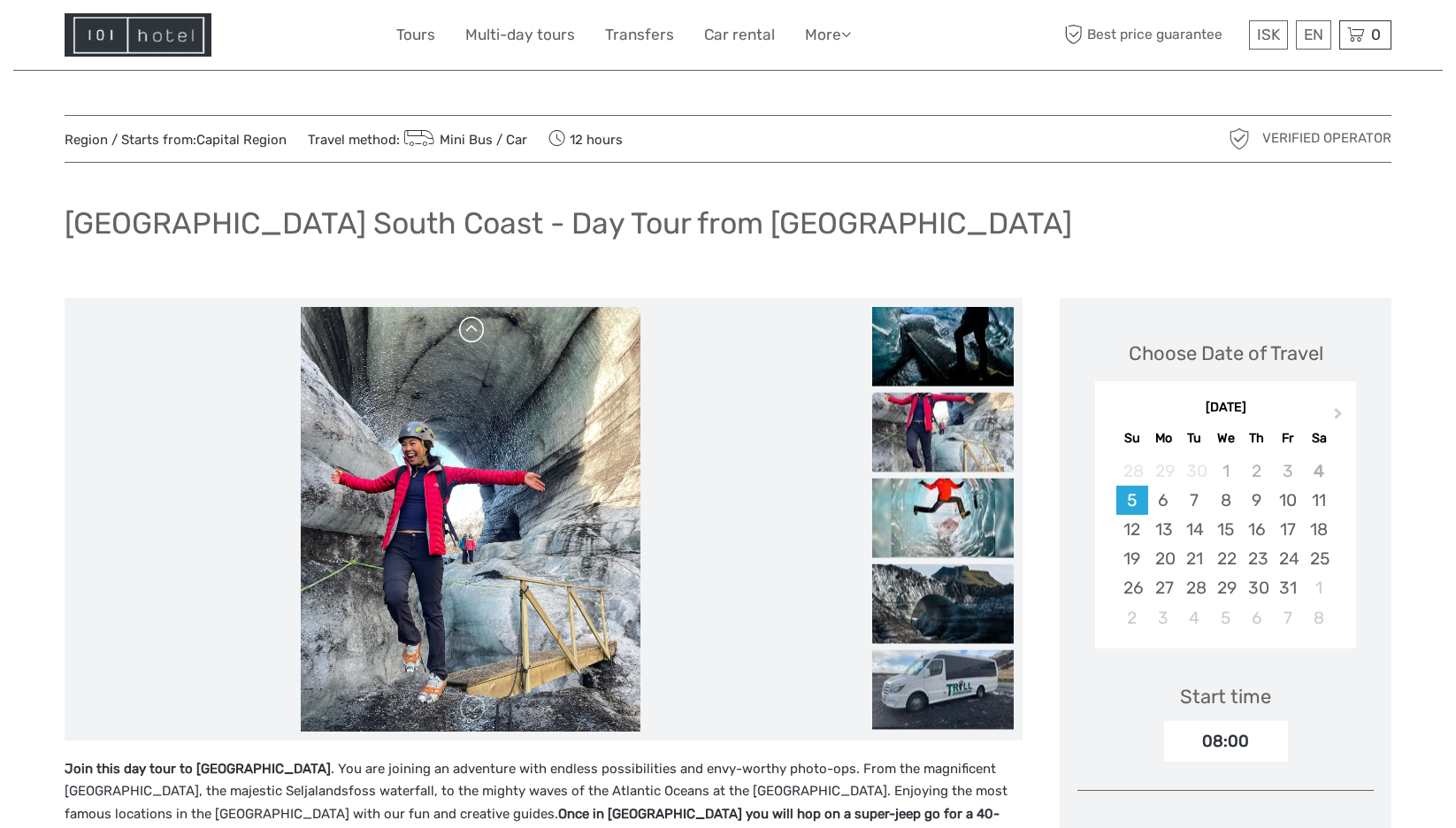
click at [478, 329] on link at bounding box center [471, 330] width 28 height 28
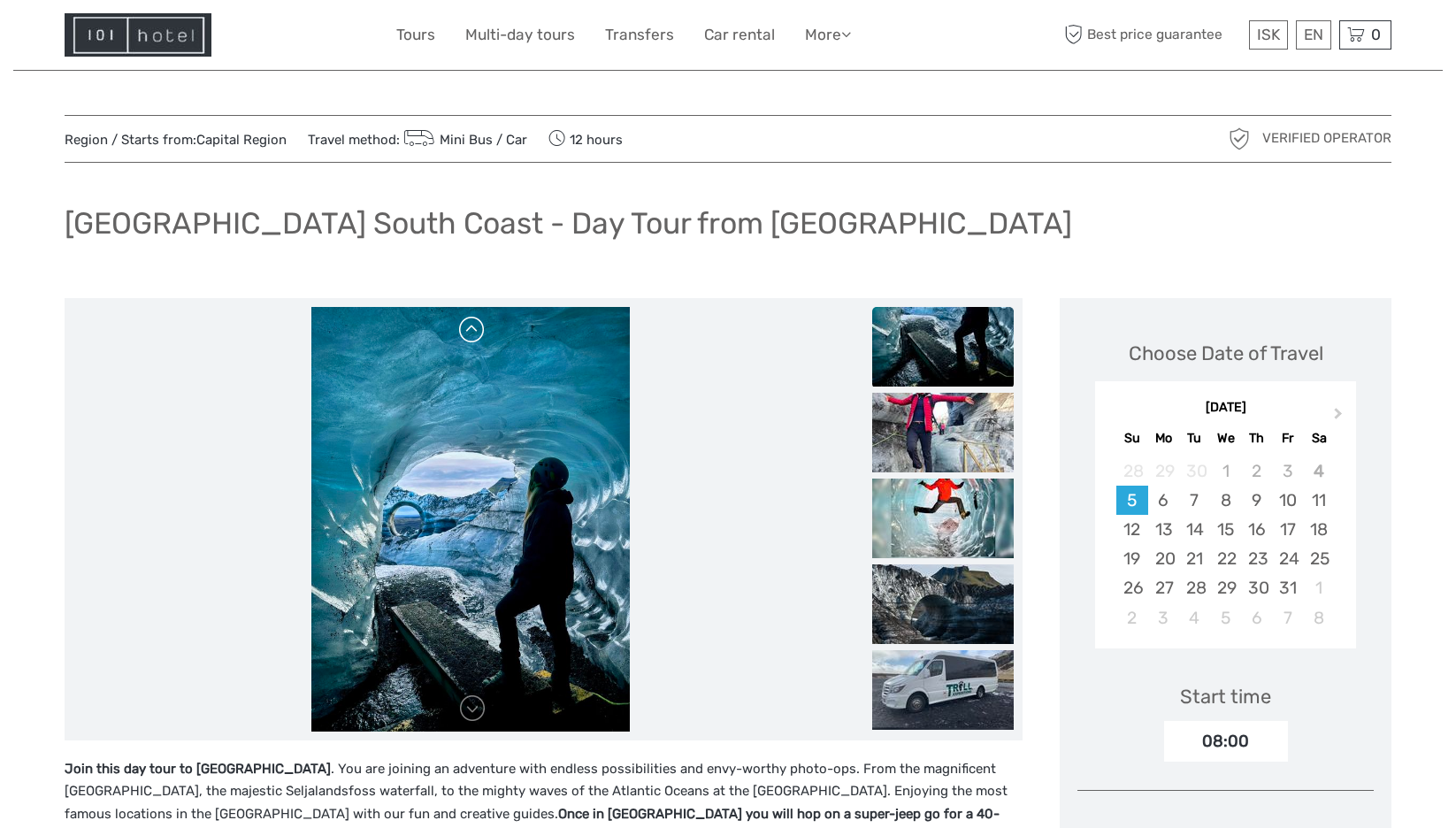
click at [478, 329] on link at bounding box center [471, 330] width 28 height 28
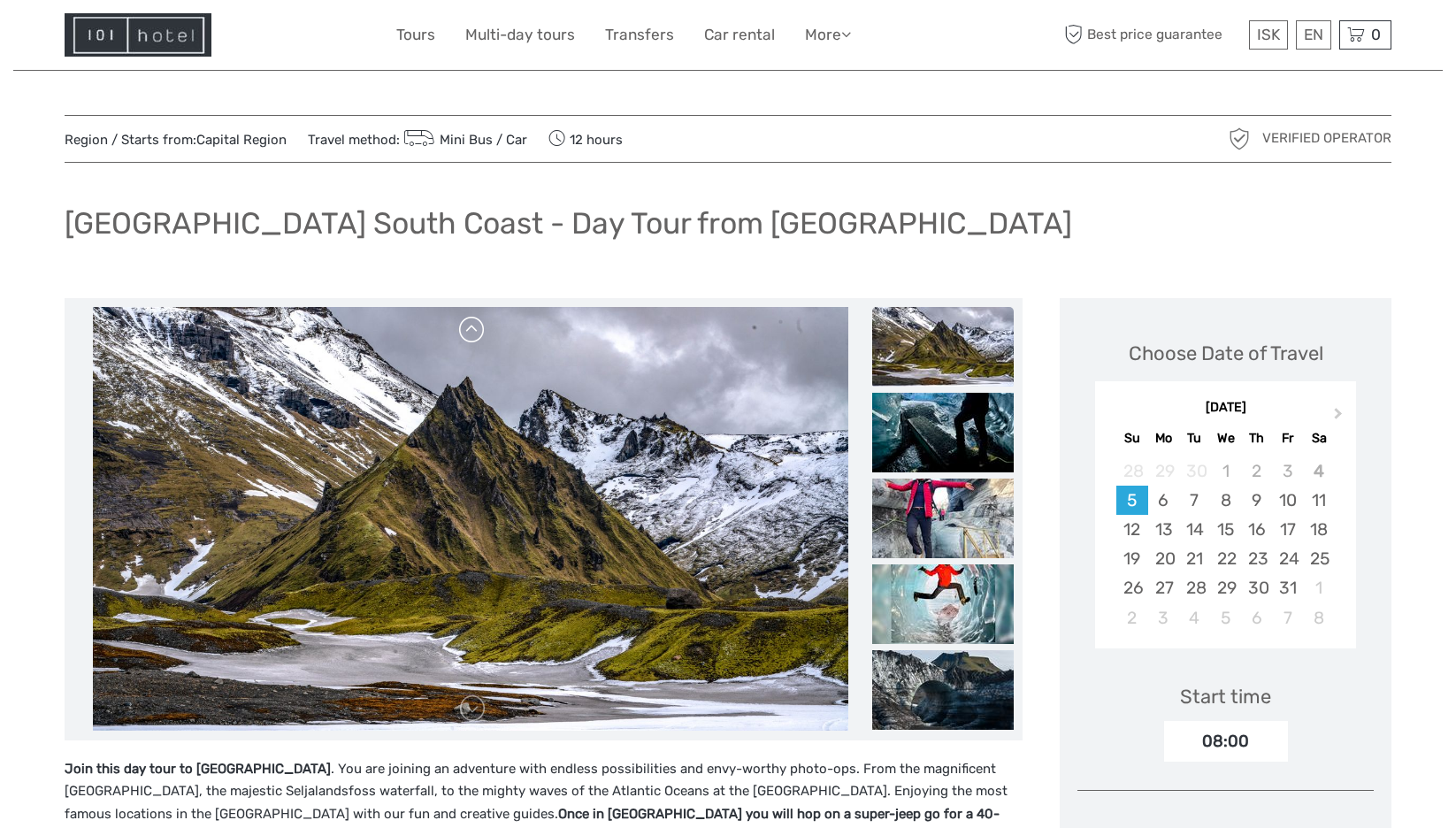
click at [478, 329] on link at bounding box center [471, 330] width 28 height 28
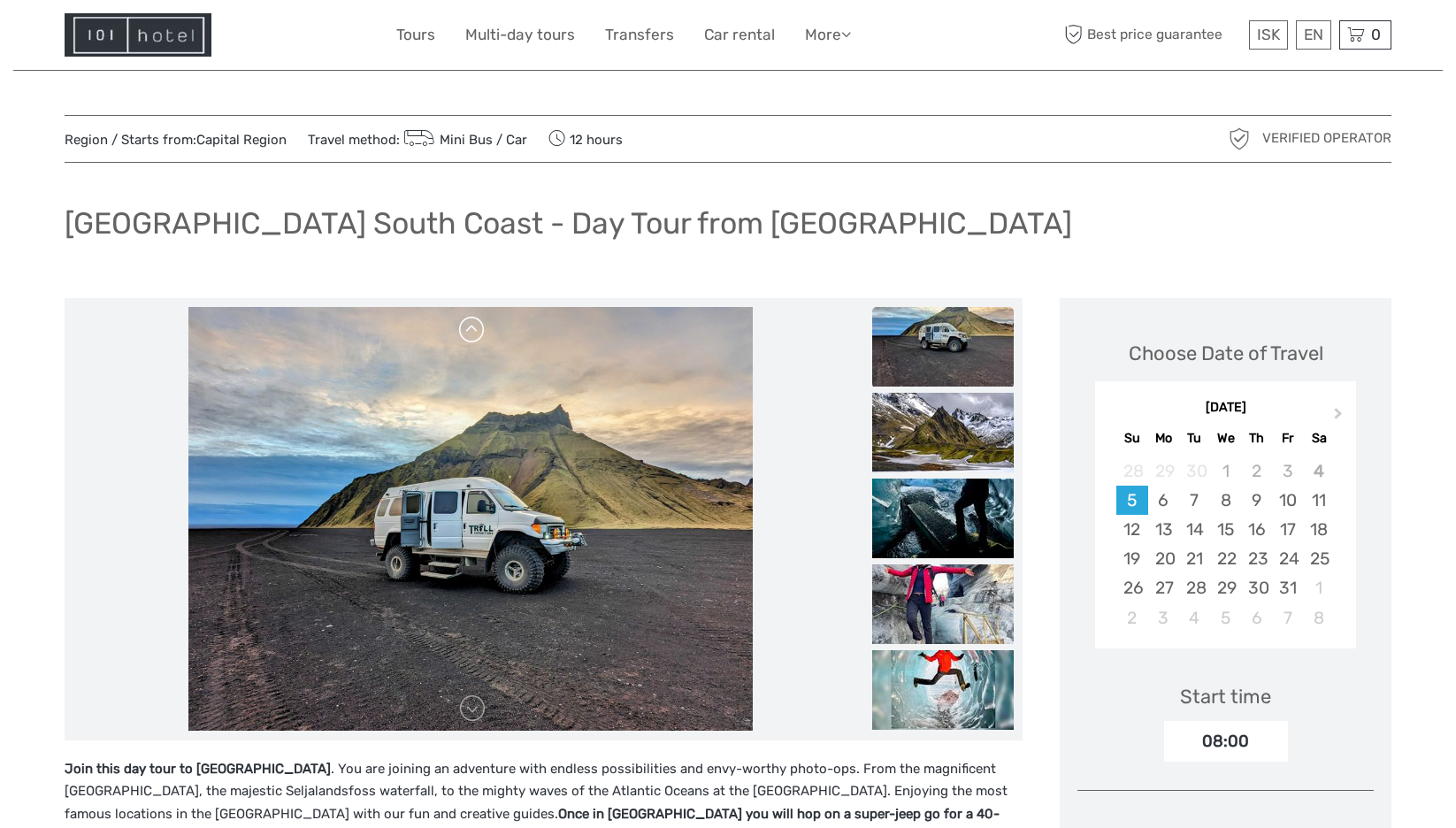
click at [478, 329] on link at bounding box center [471, 330] width 28 height 28
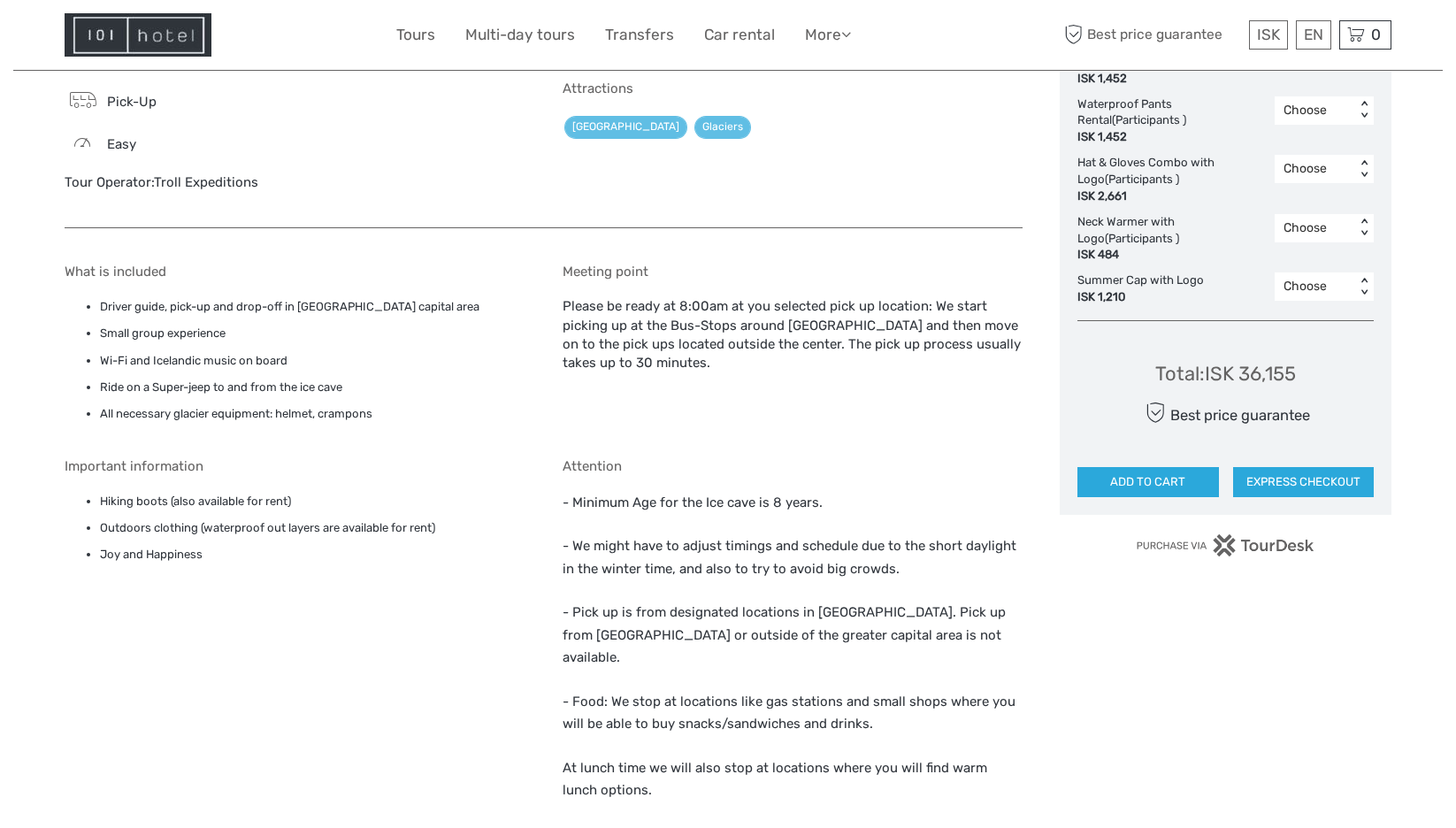
scroll to position [1061, 0]
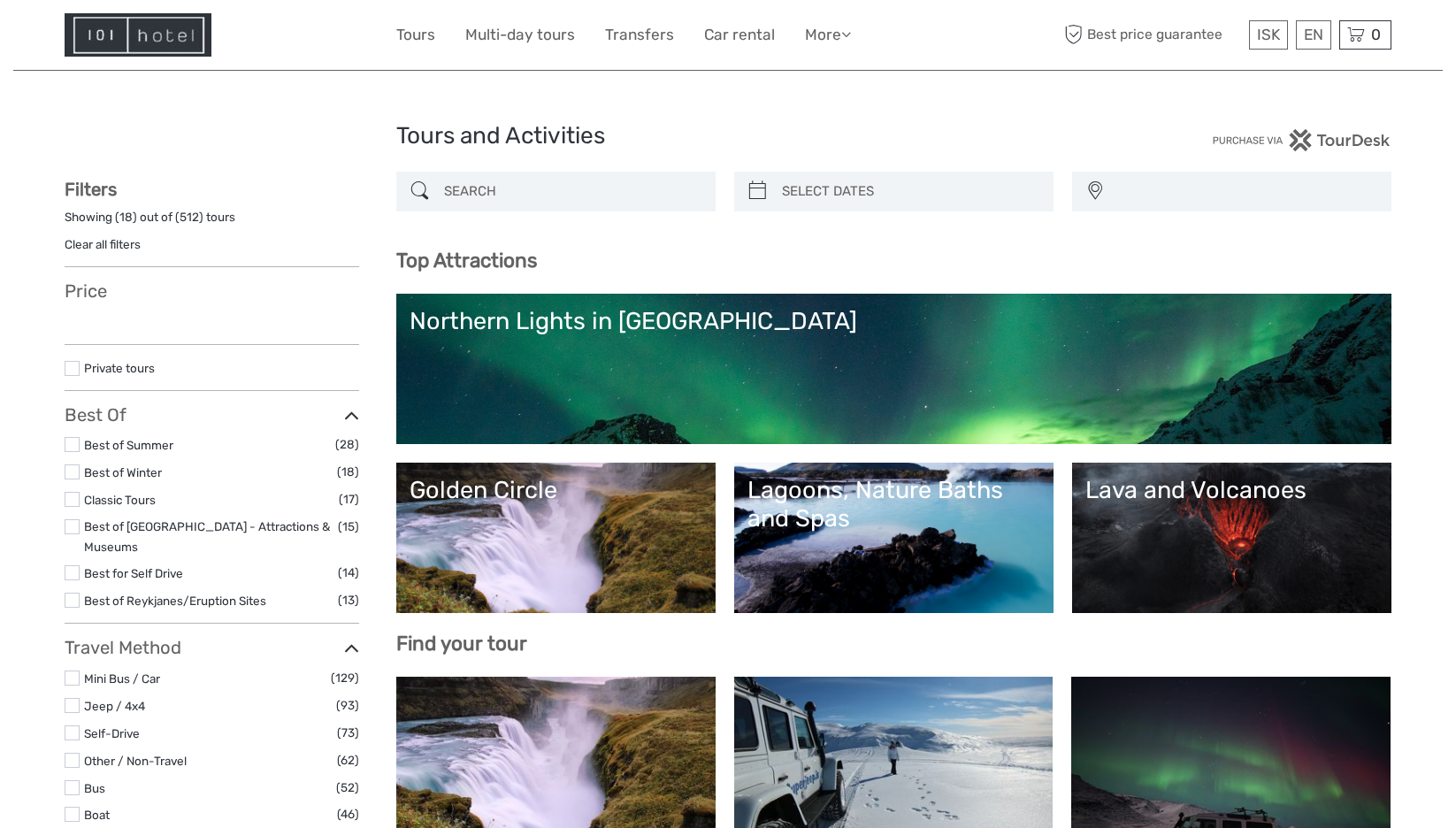
select select
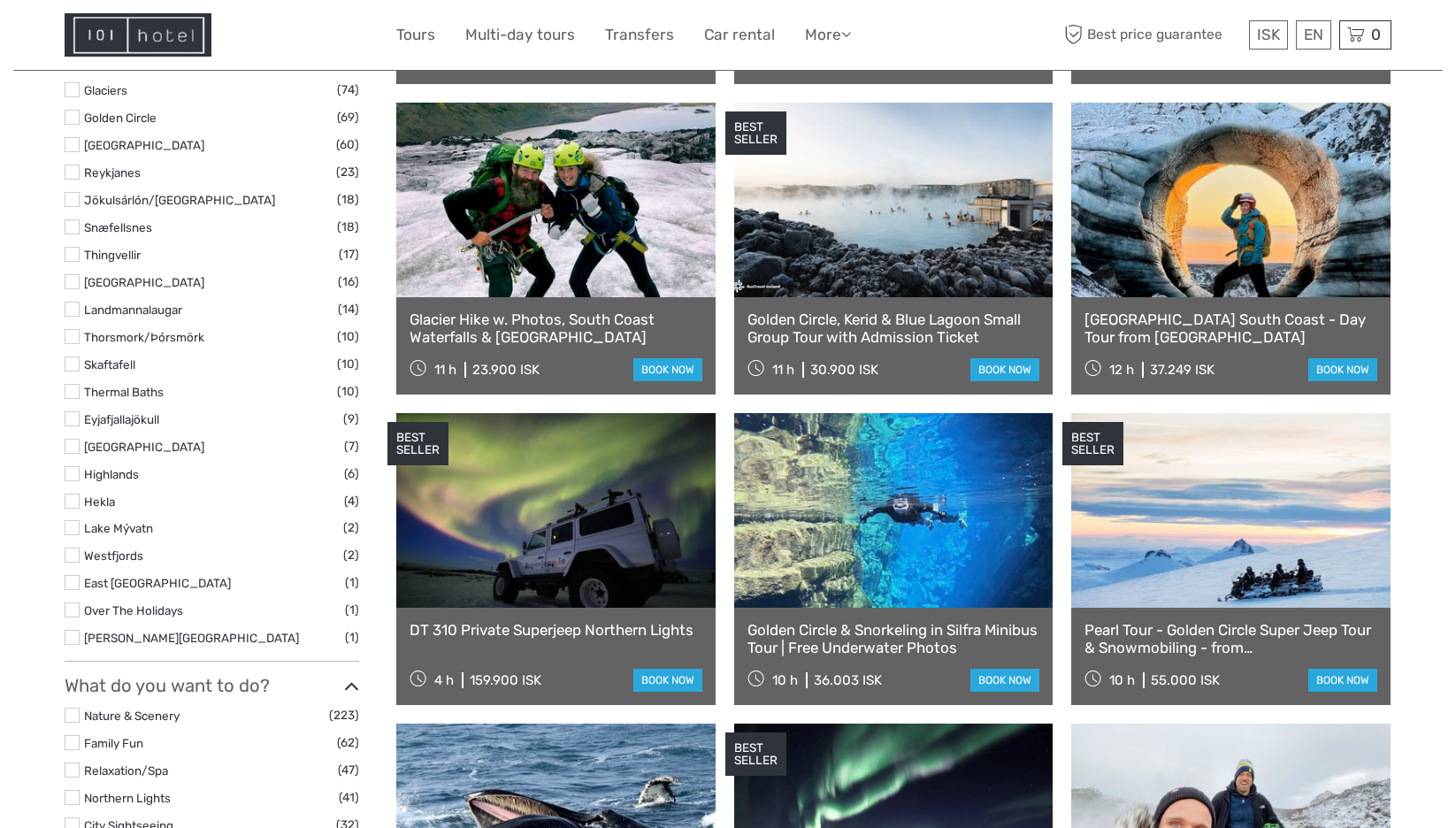
select select
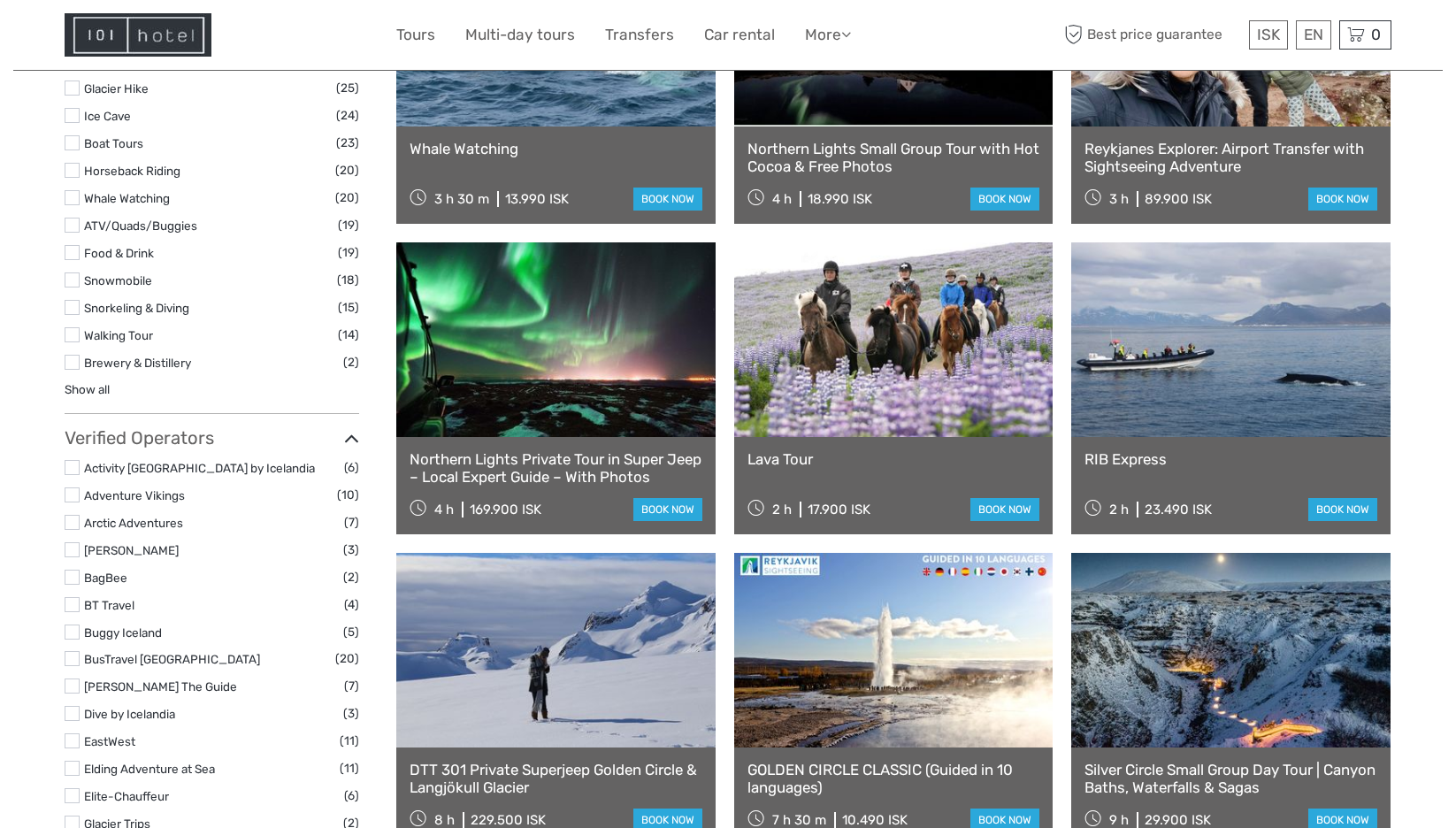
scroll to position [1680, 0]
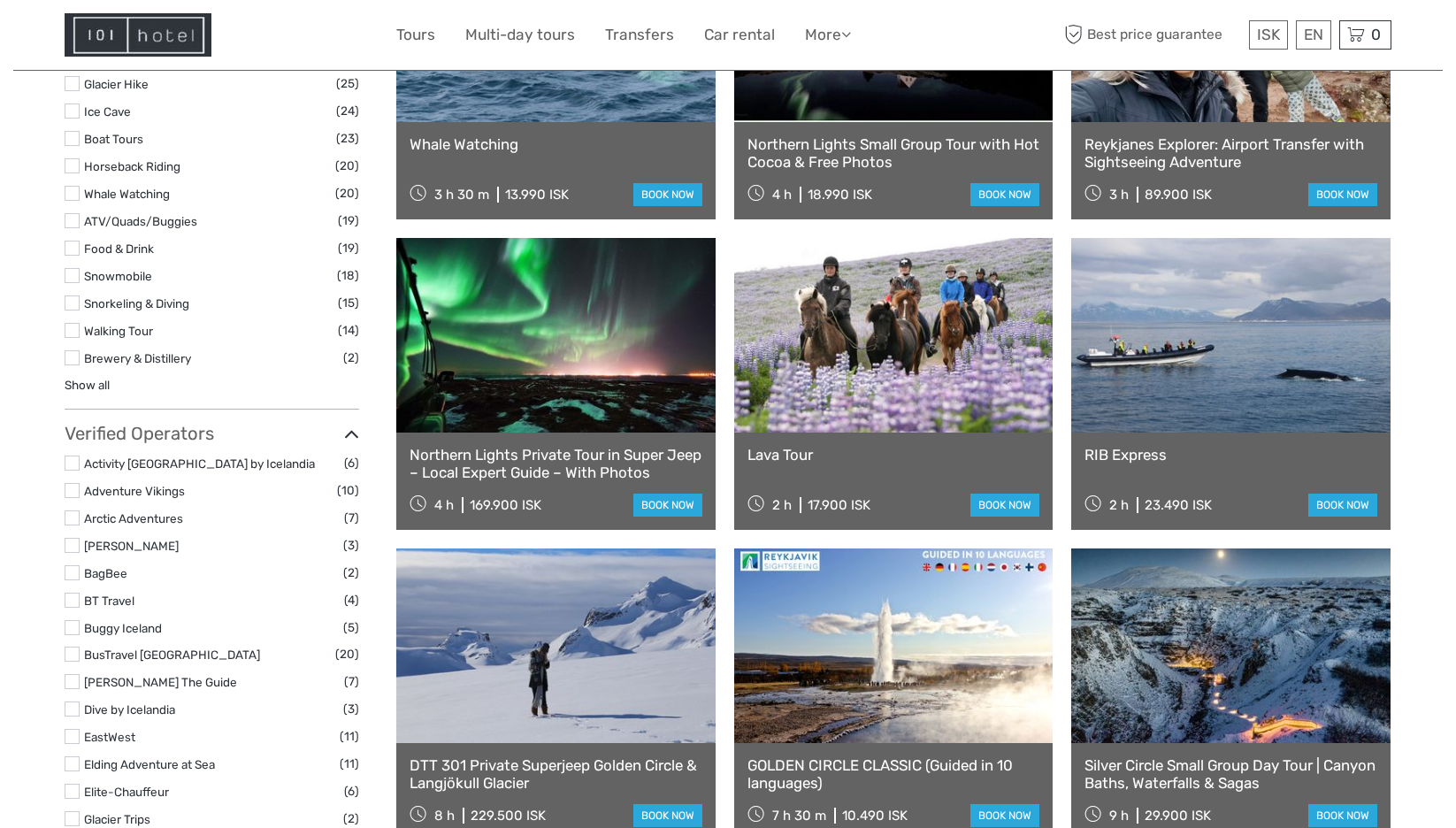
click at [790, 439] on div "Lava Tour 2 h 17.900 ISK book now" at bounding box center [893, 481] width 319 height 97
click at [787, 449] on link "Lava Tour" at bounding box center [894, 455] width 293 height 17
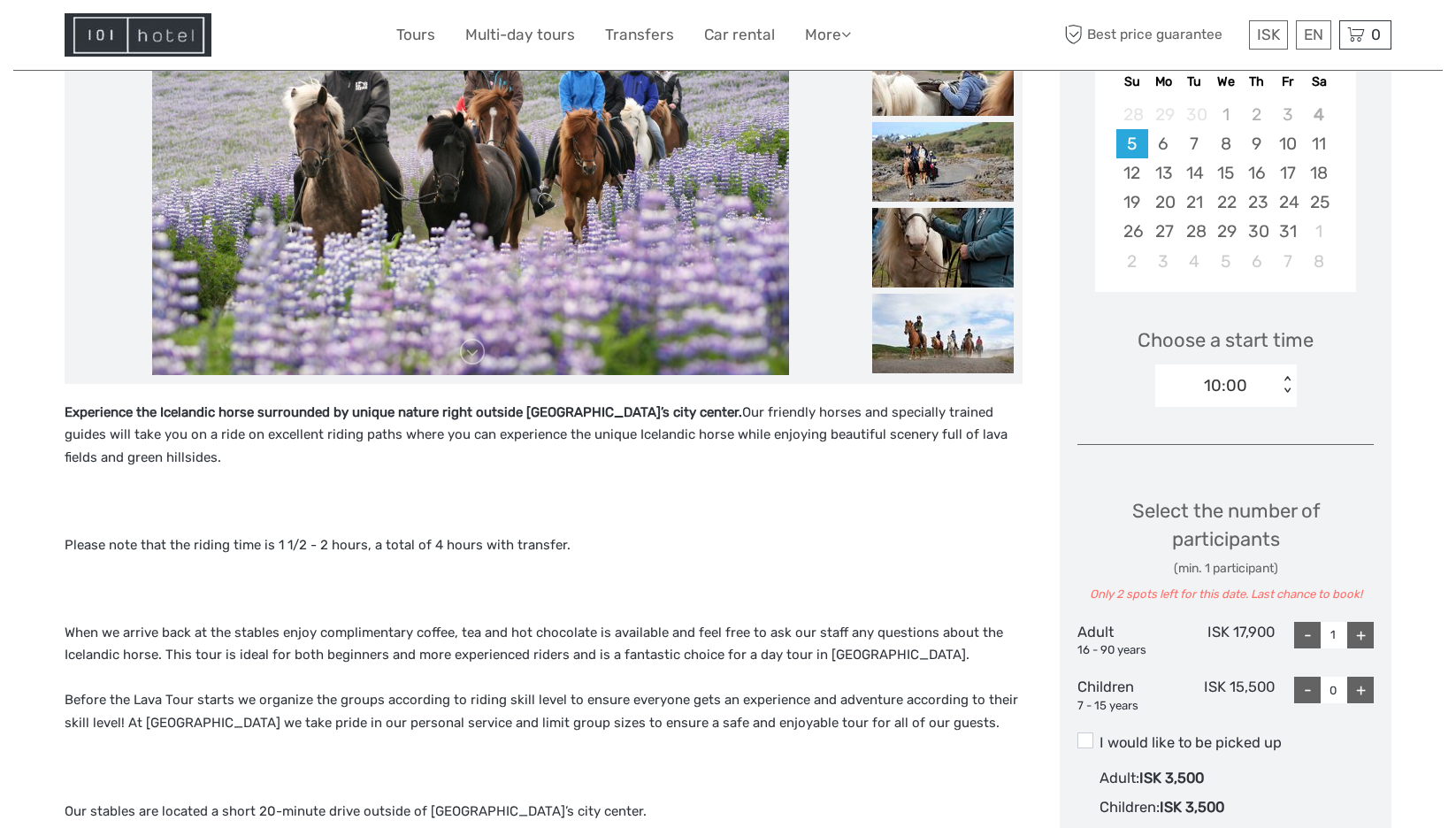
scroll to position [442, 0]
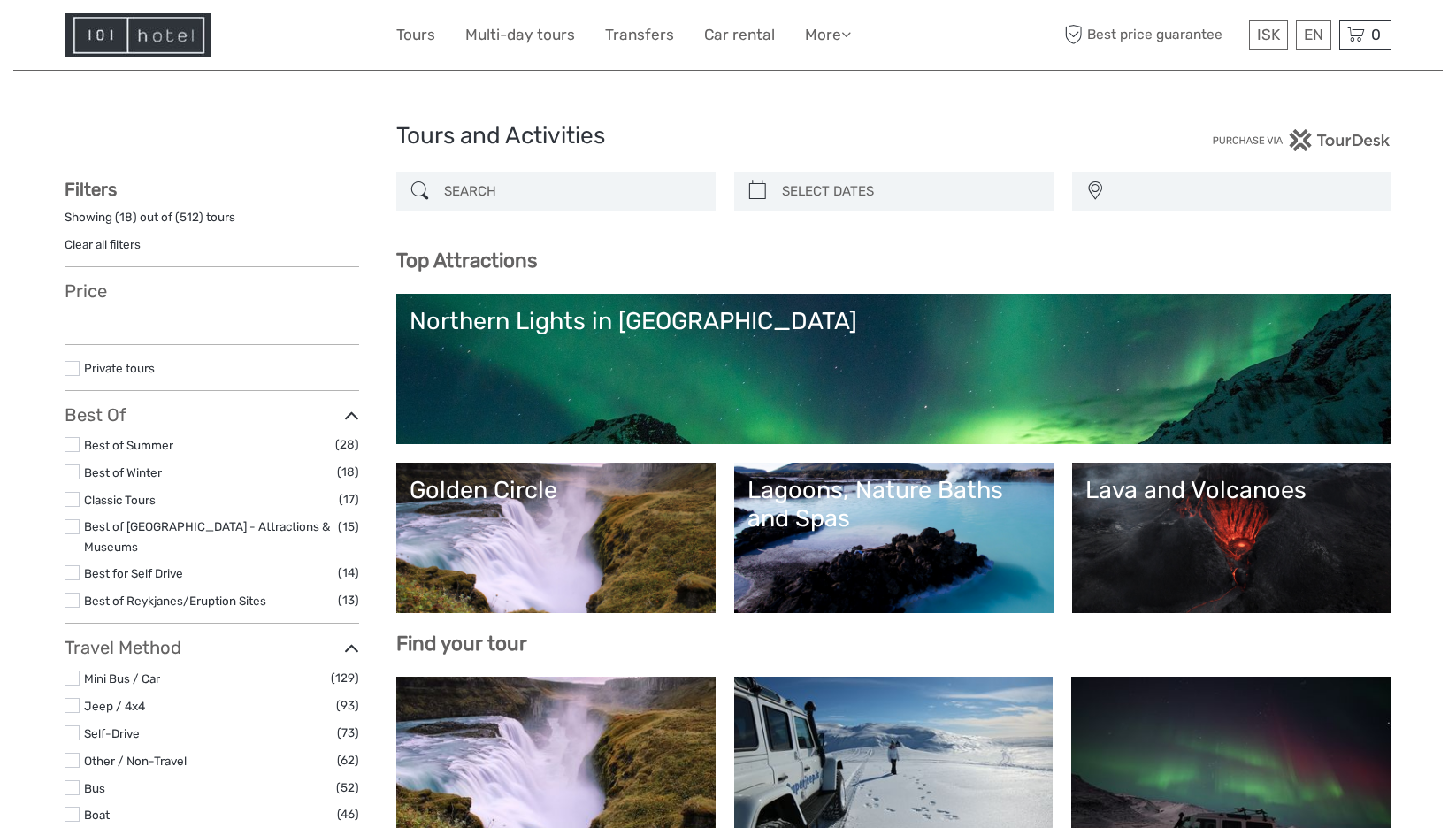
select select
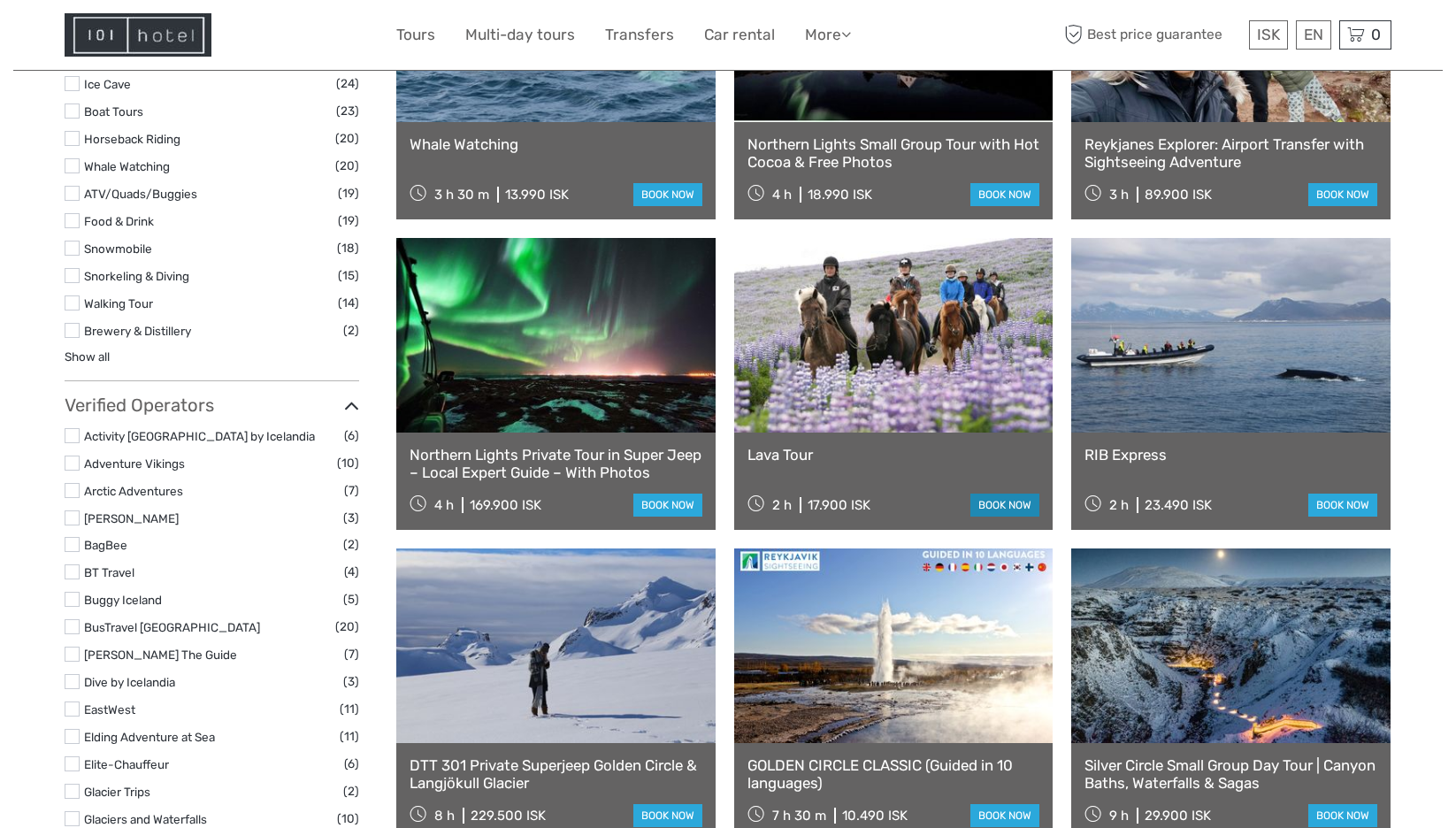
select select
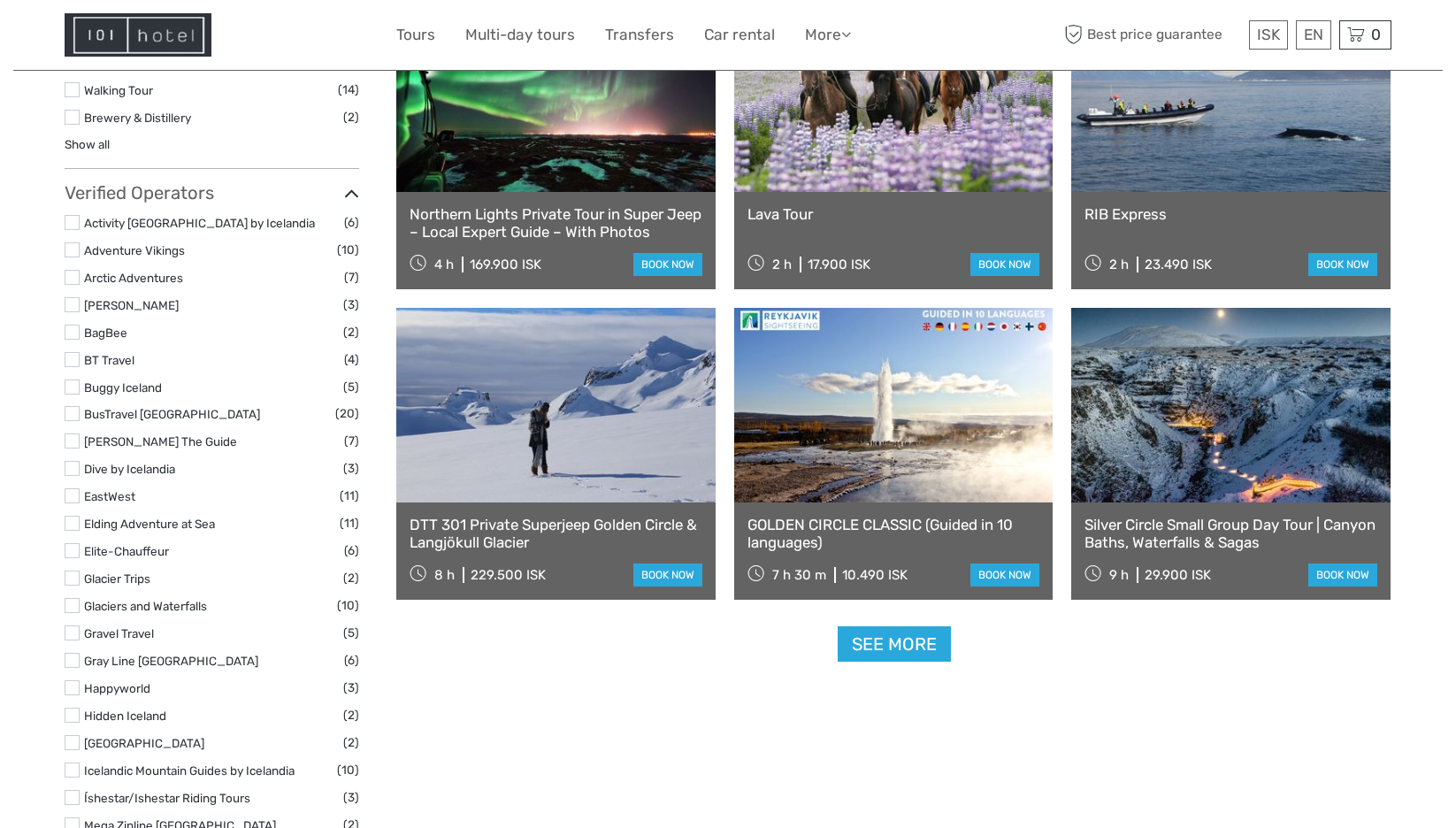
scroll to position [1945, 0]
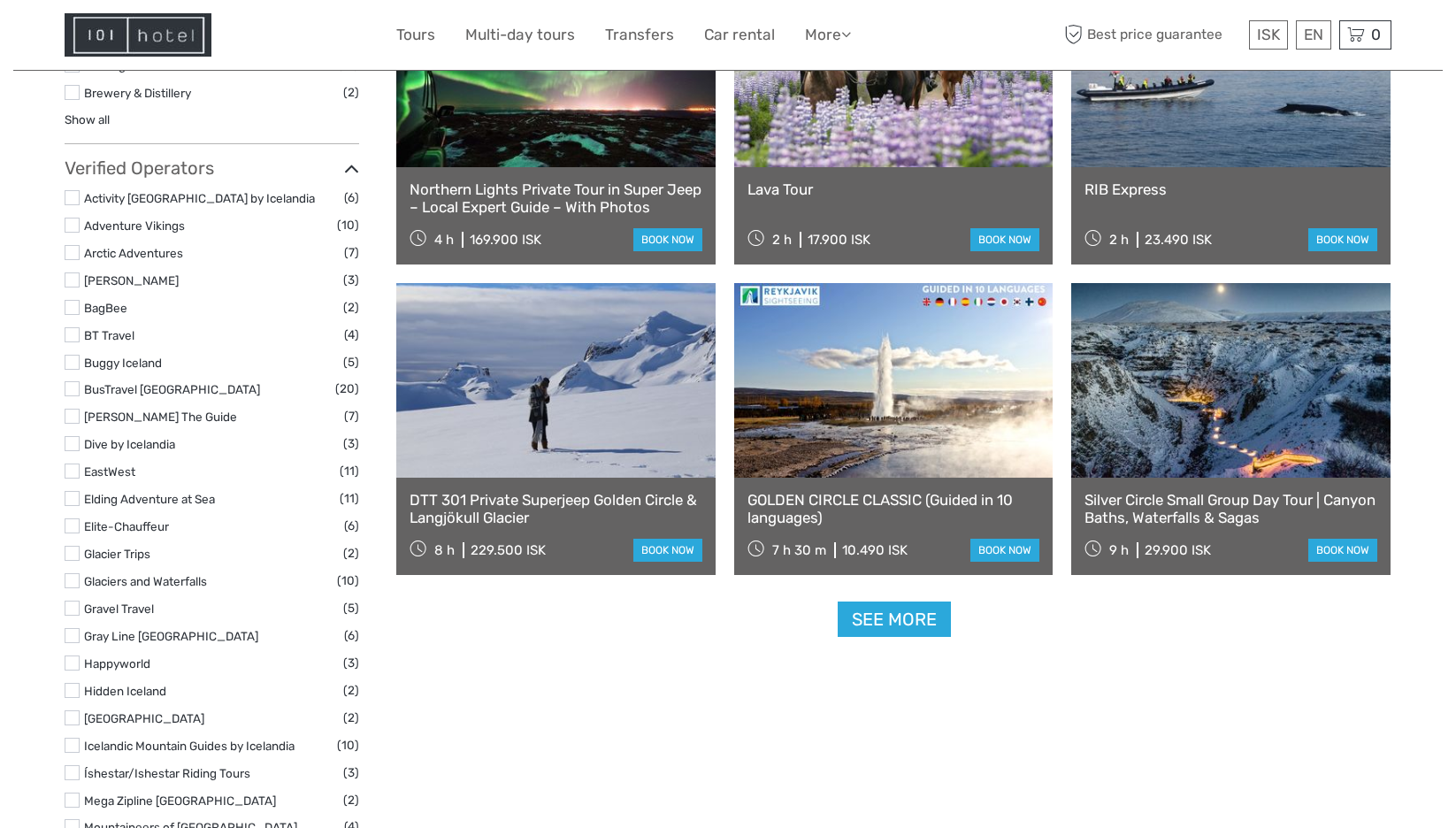
click at [1224, 515] on link "Silver Circle Small Group Day Tour | Canyon Baths, Waterfalls & Sagas" at bounding box center [1231, 508] width 293 height 36
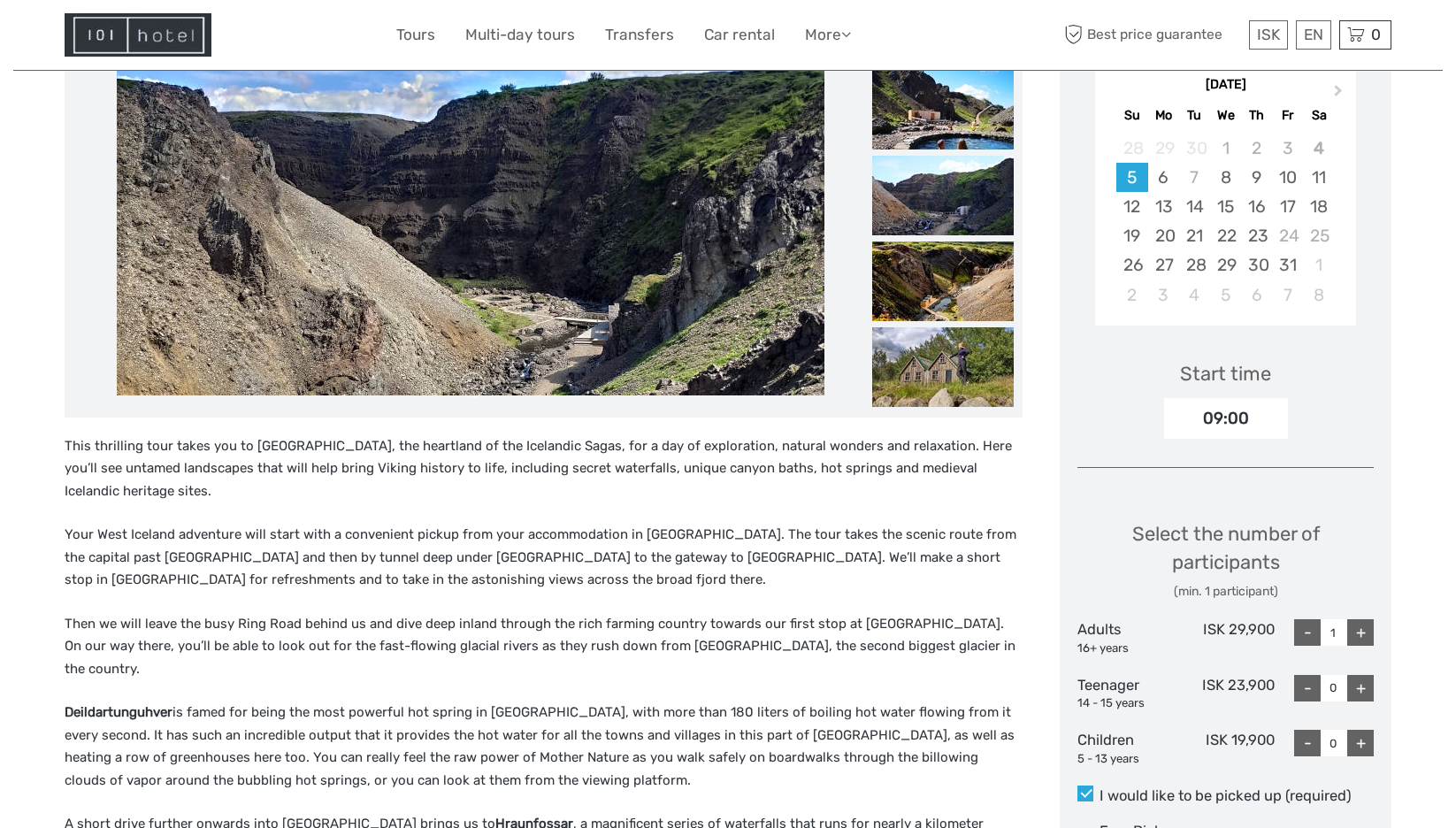
scroll to position [88, 0]
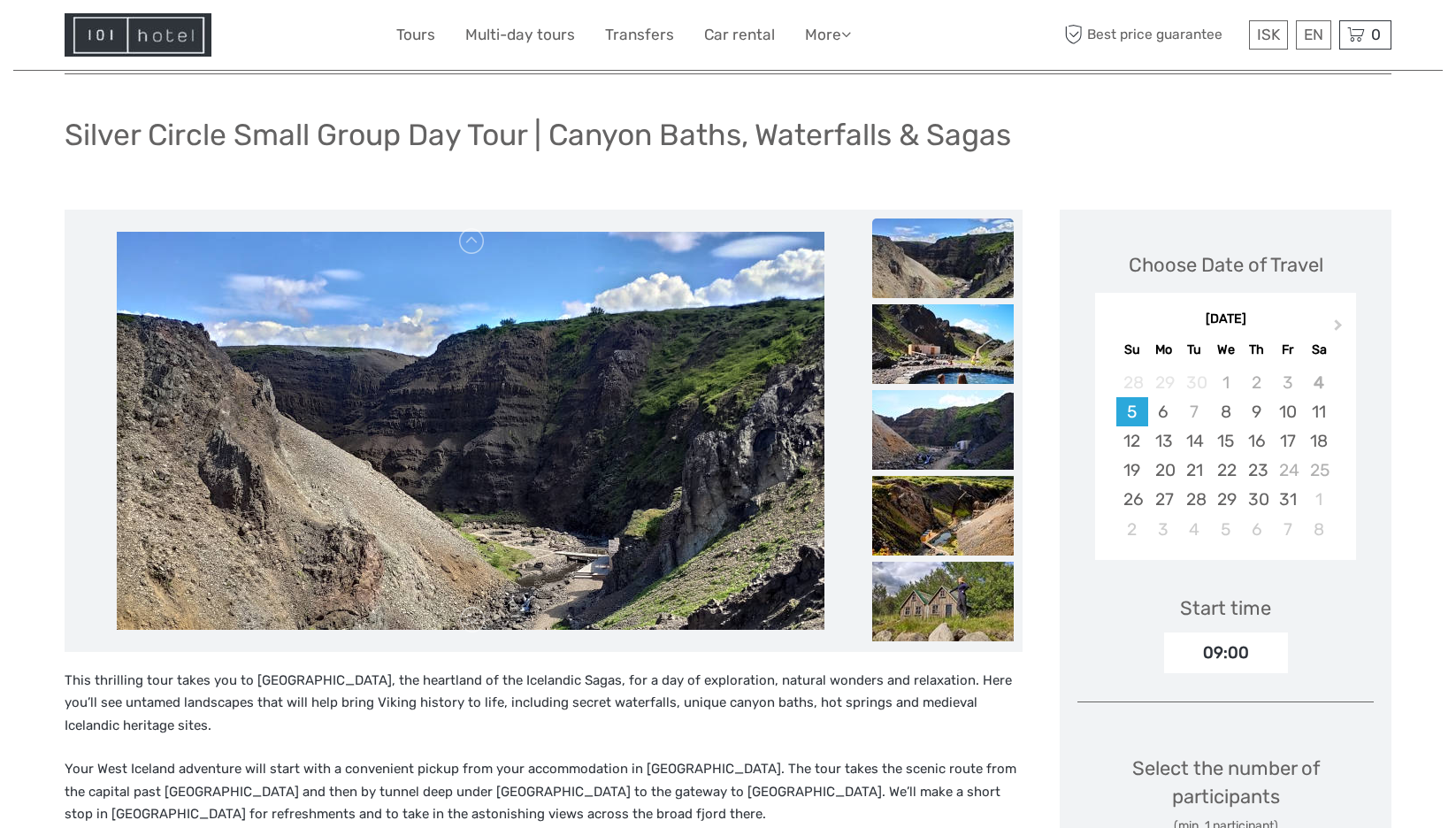
click at [917, 276] on img at bounding box center [943, 258] width 142 height 80
click at [906, 343] on img at bounding box center [943, 344] width 142 height 80
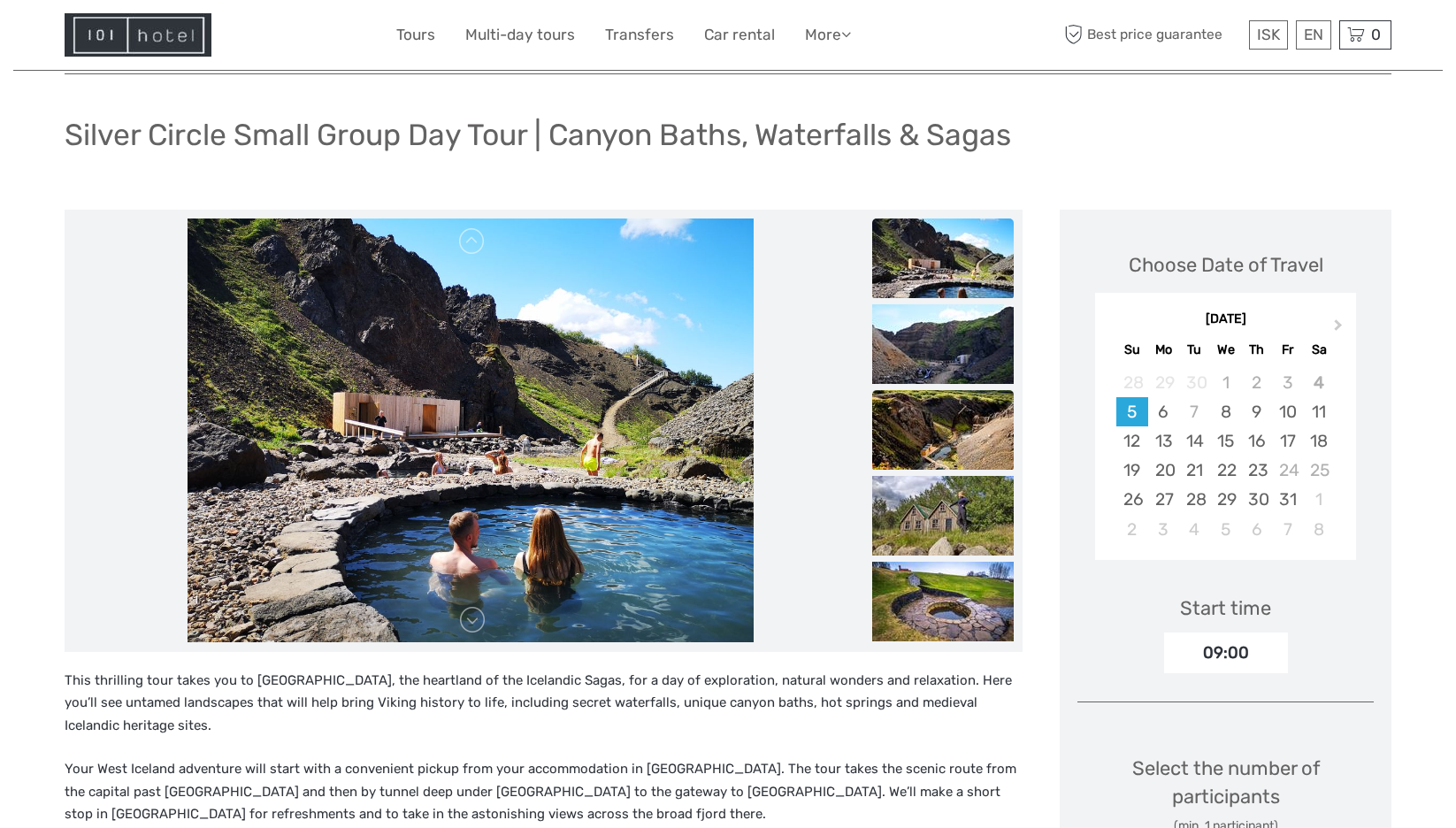
click at [950, 421] on img at bounding box center [943, 430] width 142 height 80
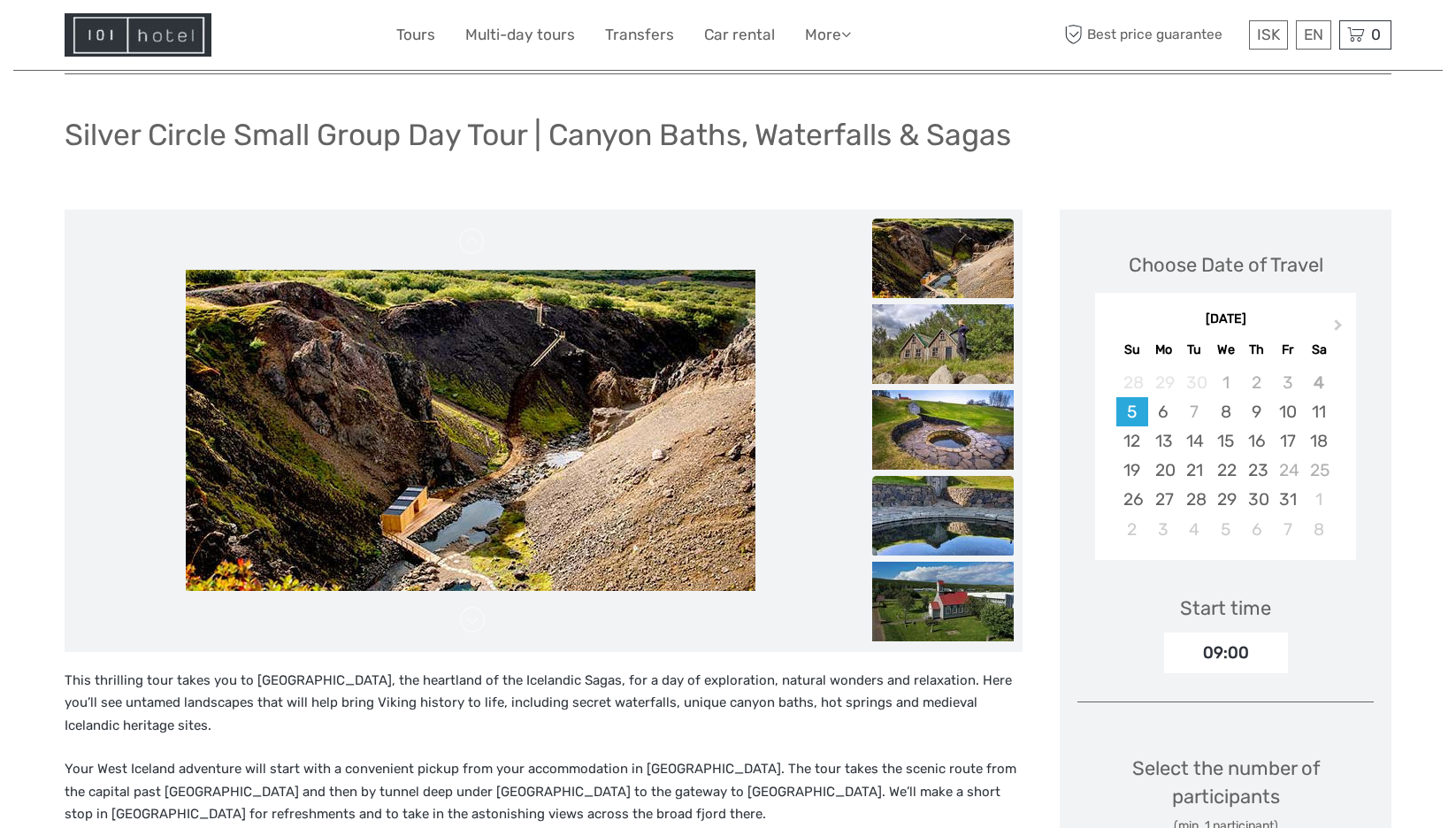
click at [931, 498] on img at bounding box center [943, 516] width 142 height 80
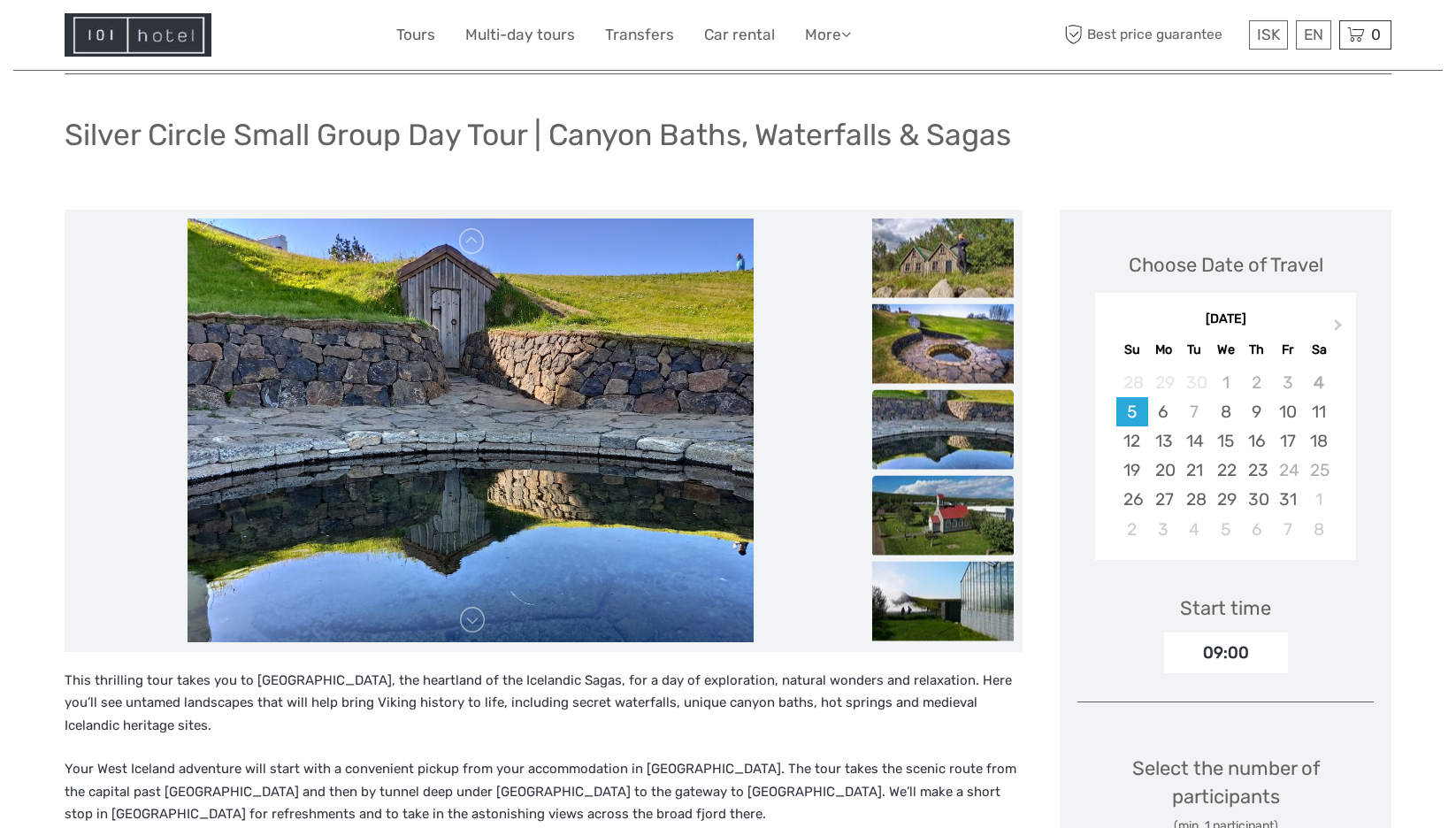
click at [939, 519] on img at bounding box center [943, 515] width 142 height 80
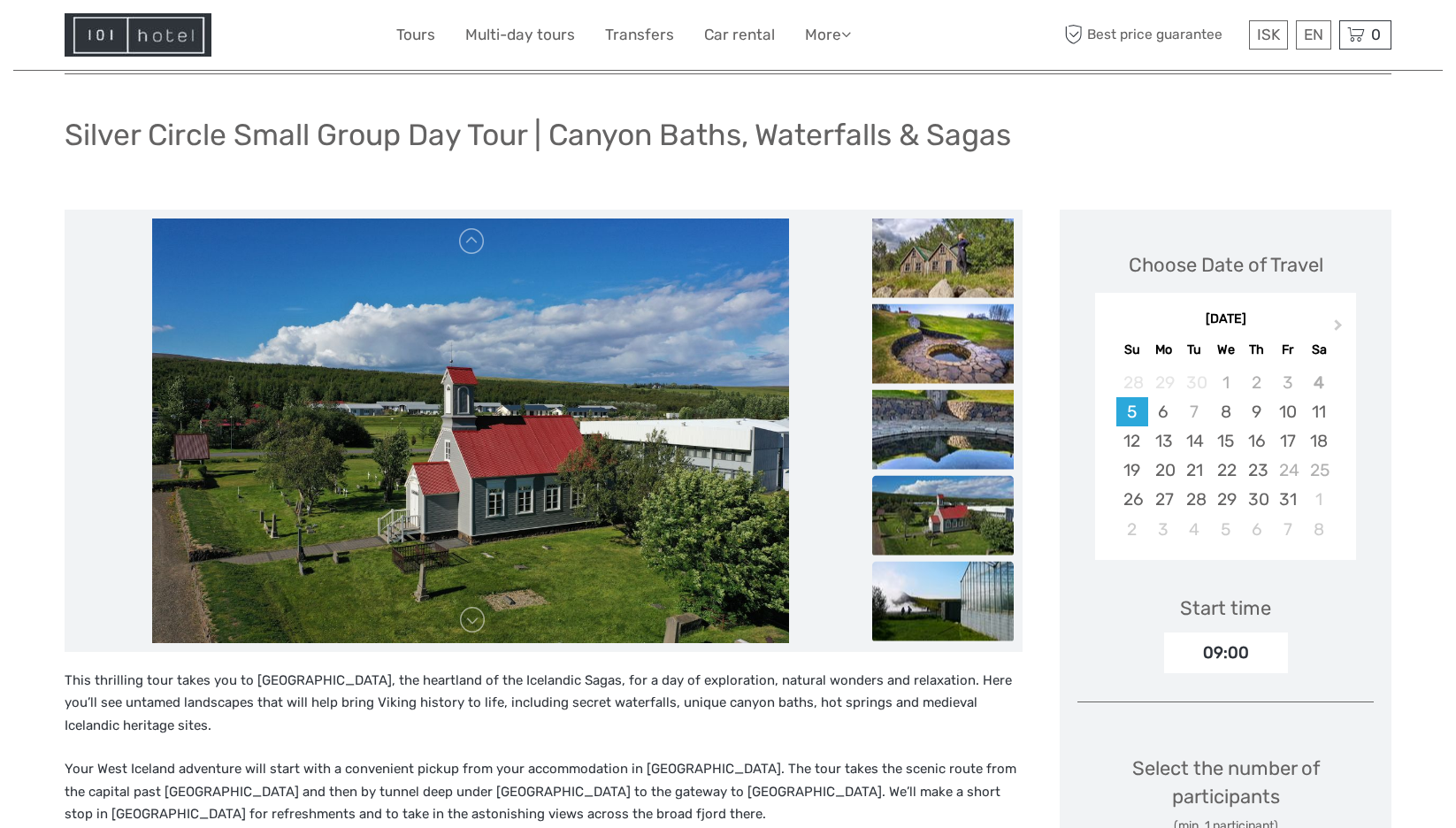
click at [939, 576] on img at bounding box center [943, 600] width 142 height 80
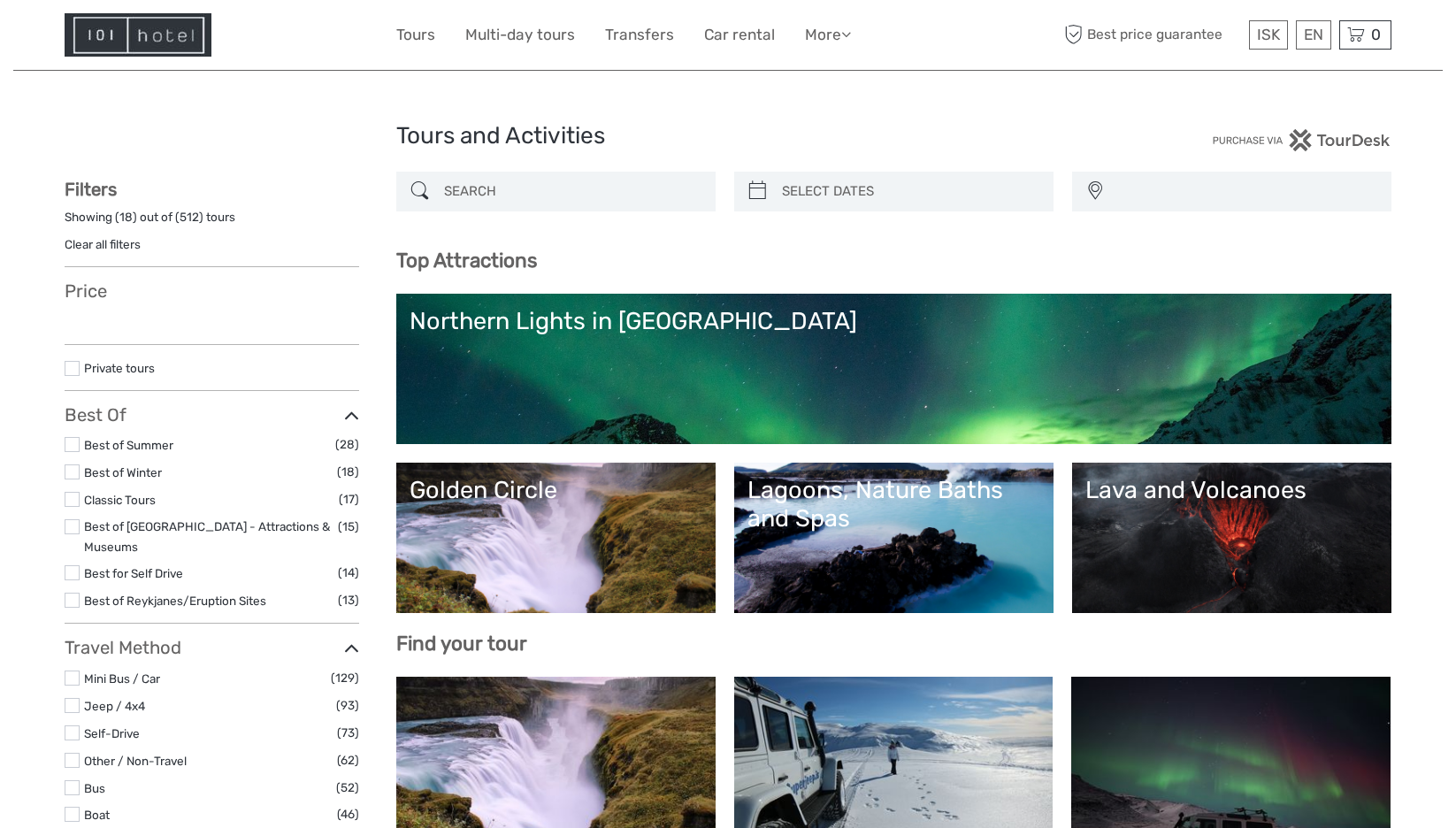
select select
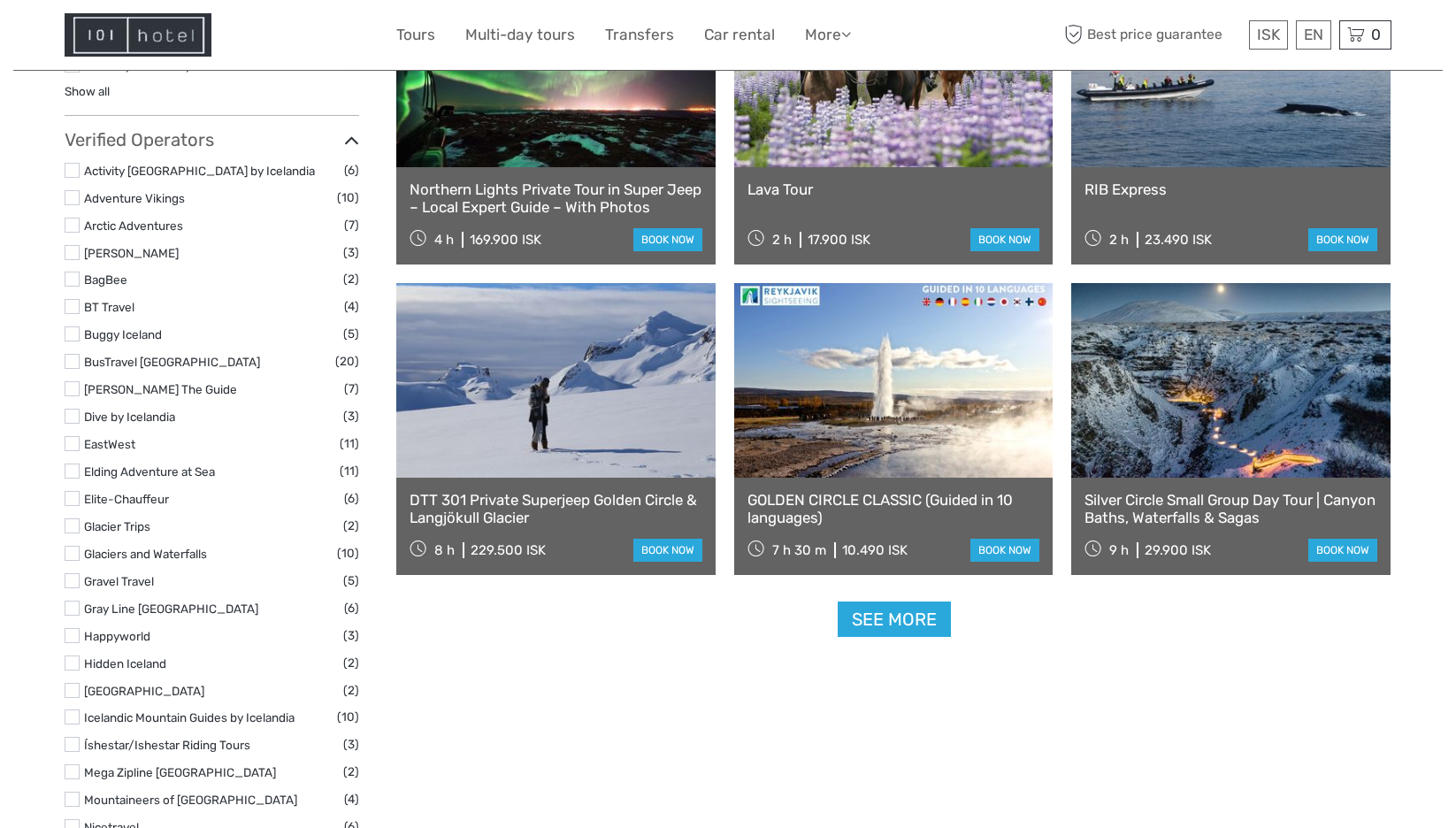
select select
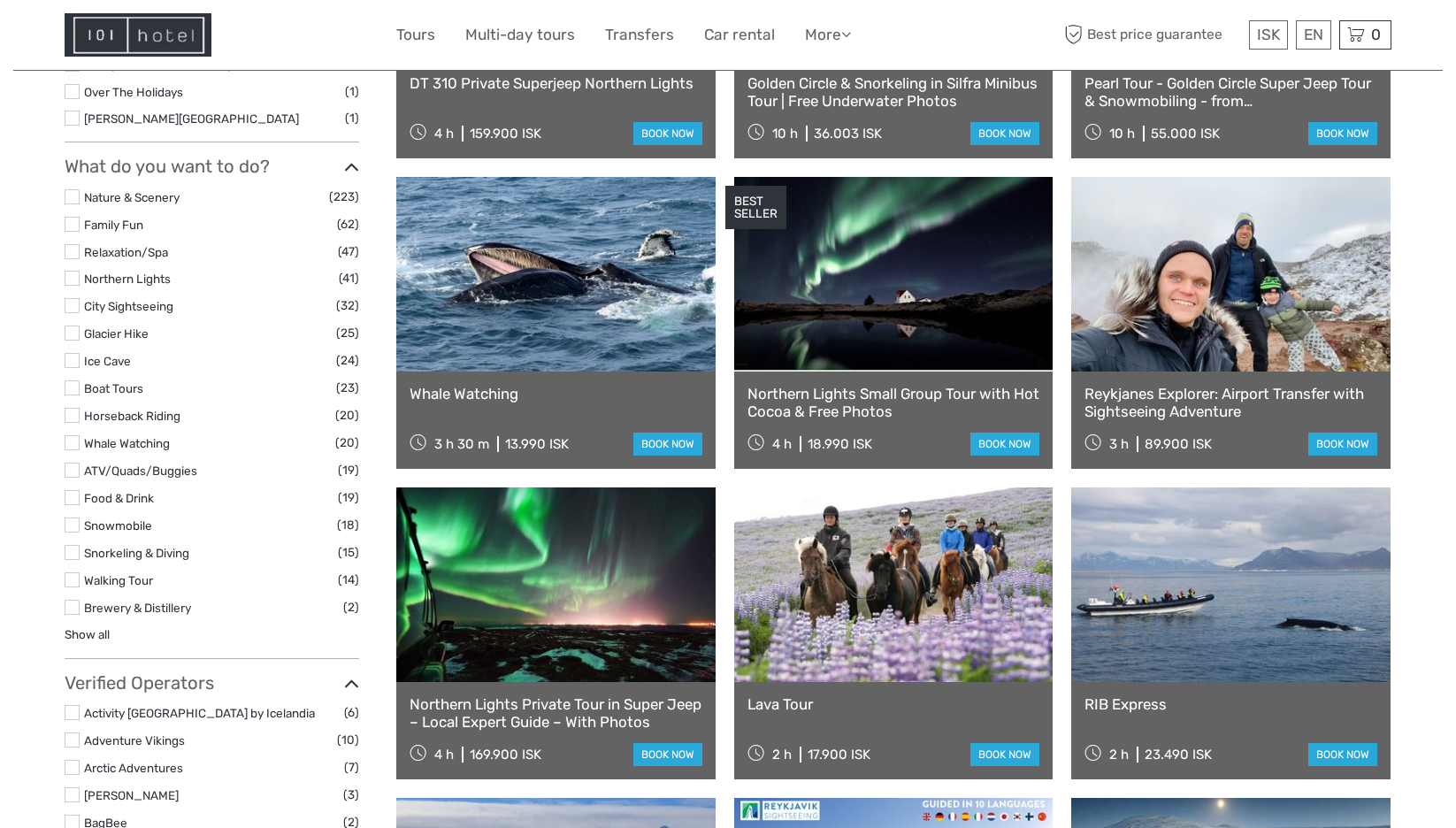
scroll to position [1415, 0]
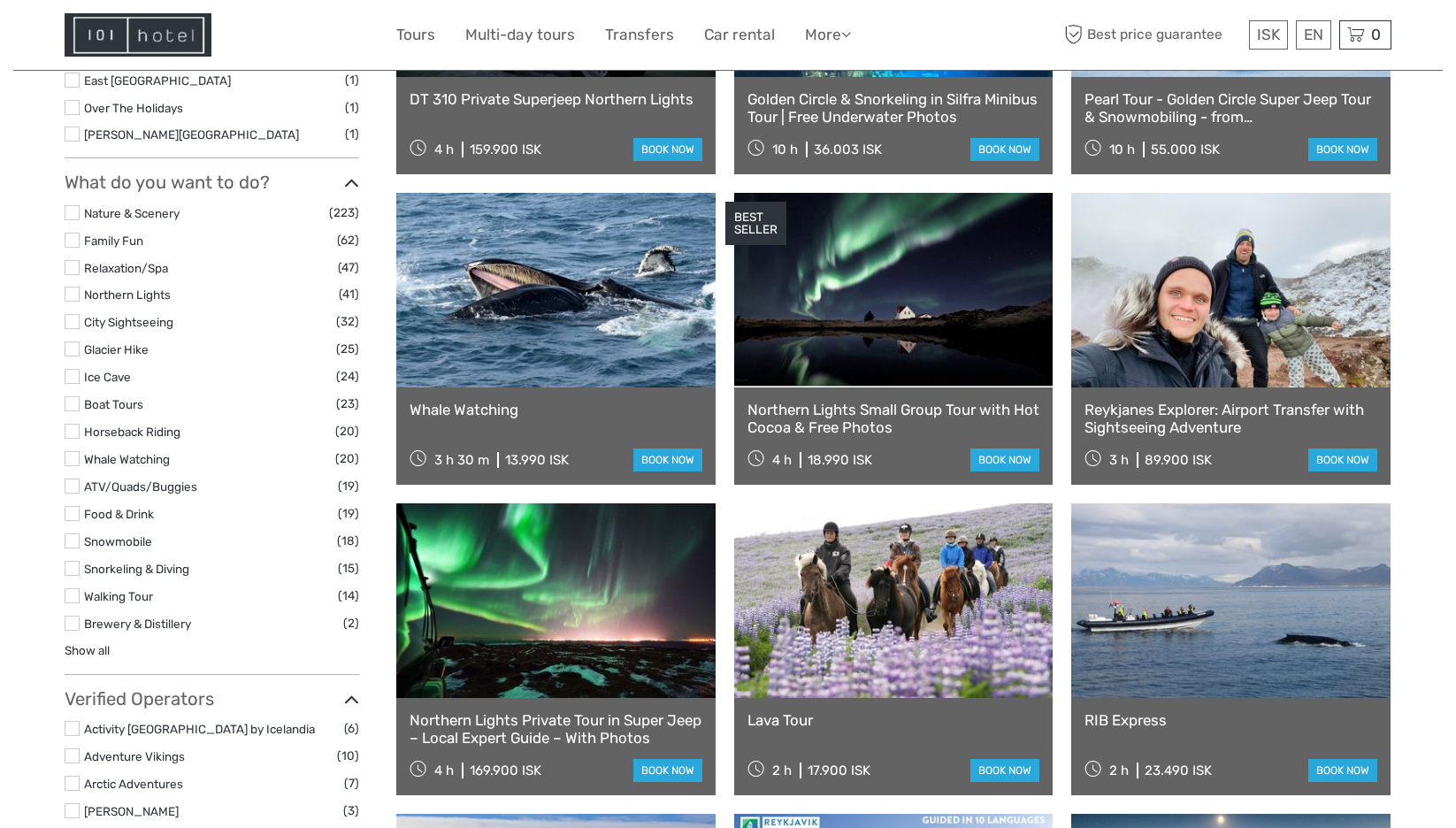
click at [1242, 321] on link at bounding box center [1230, 290] width 319 height 195
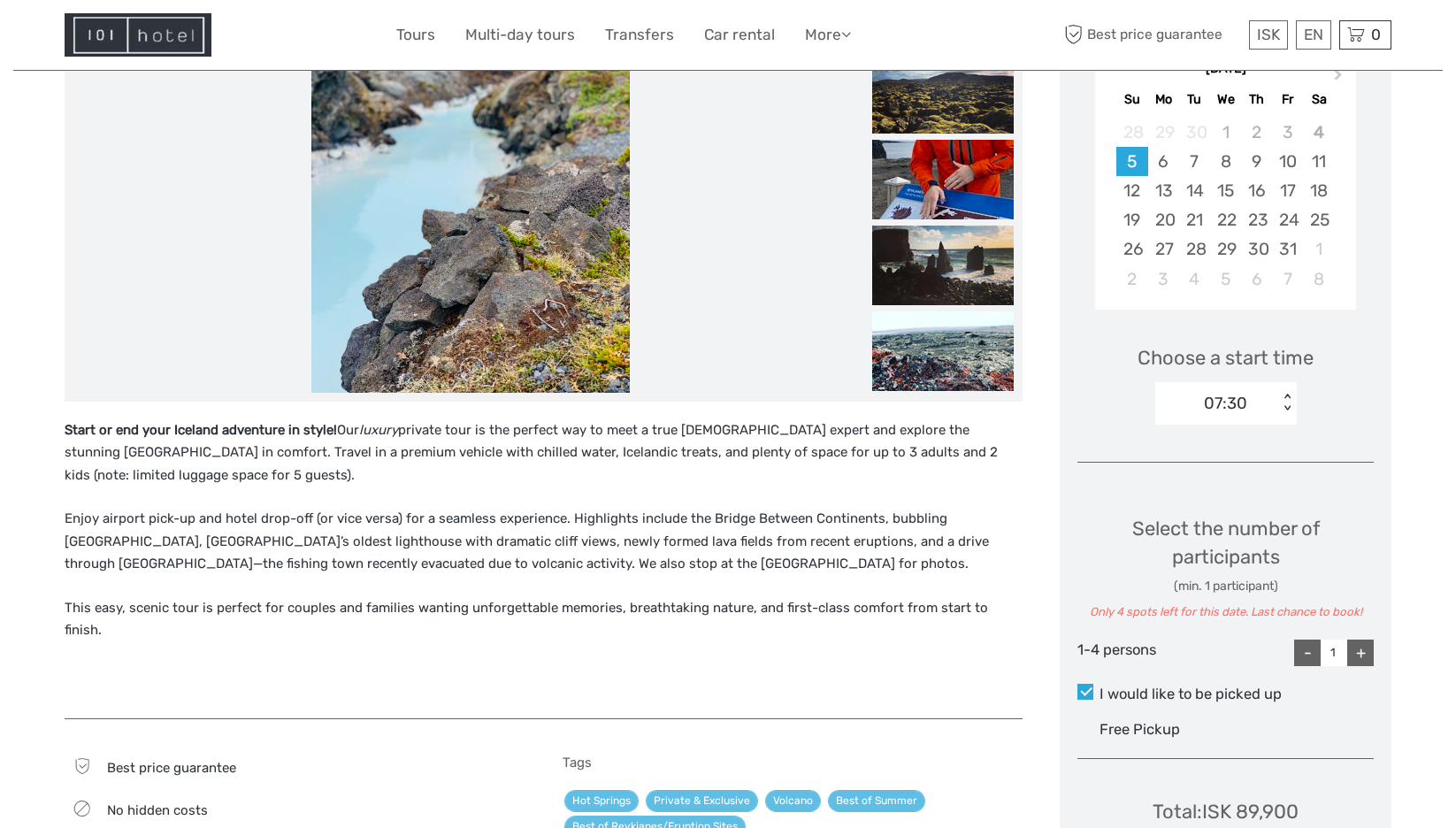
scroll to position [88, 0]
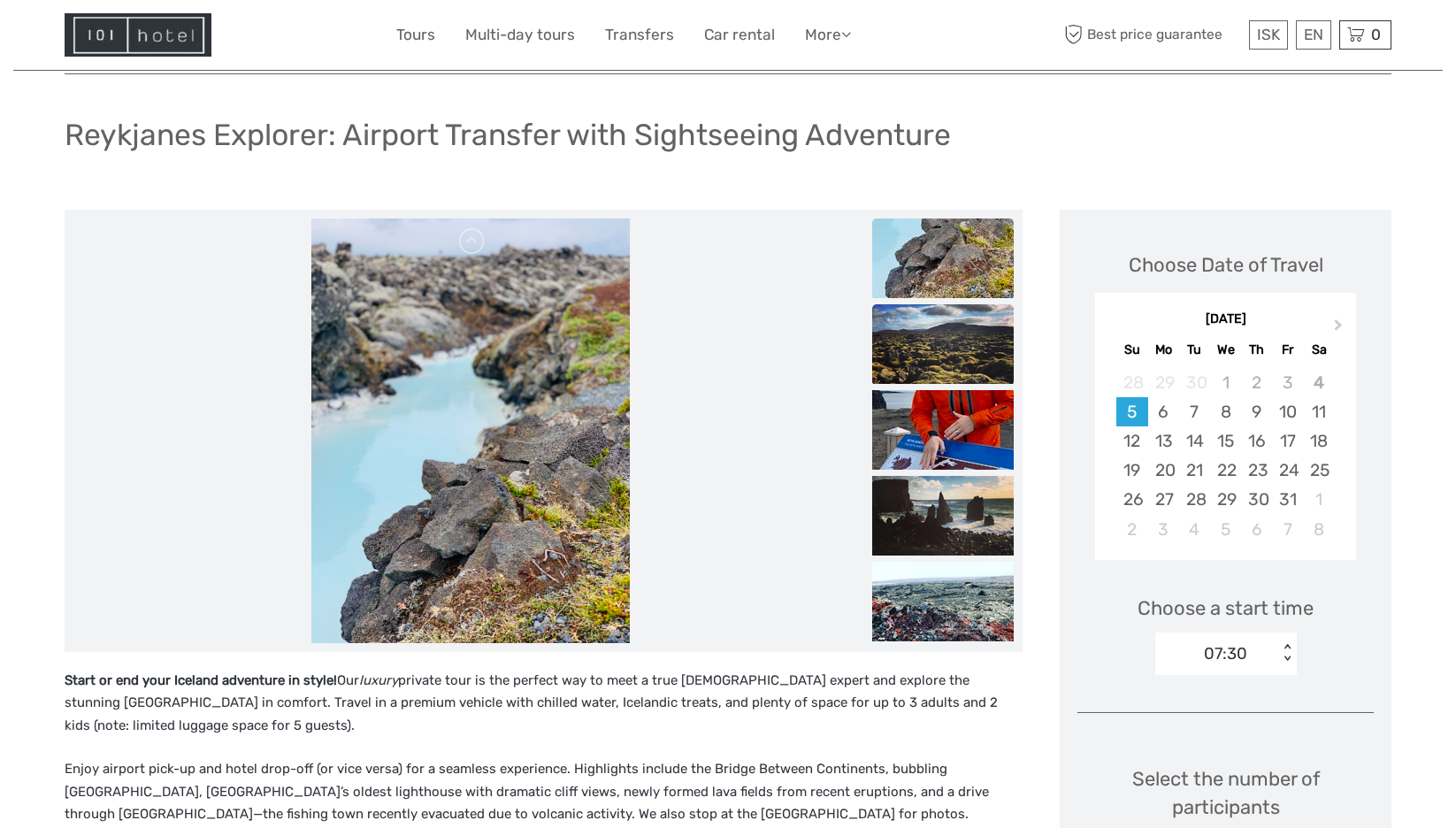
click at [969, 352] on img at bounding box center [943, 344] width 142 height 80
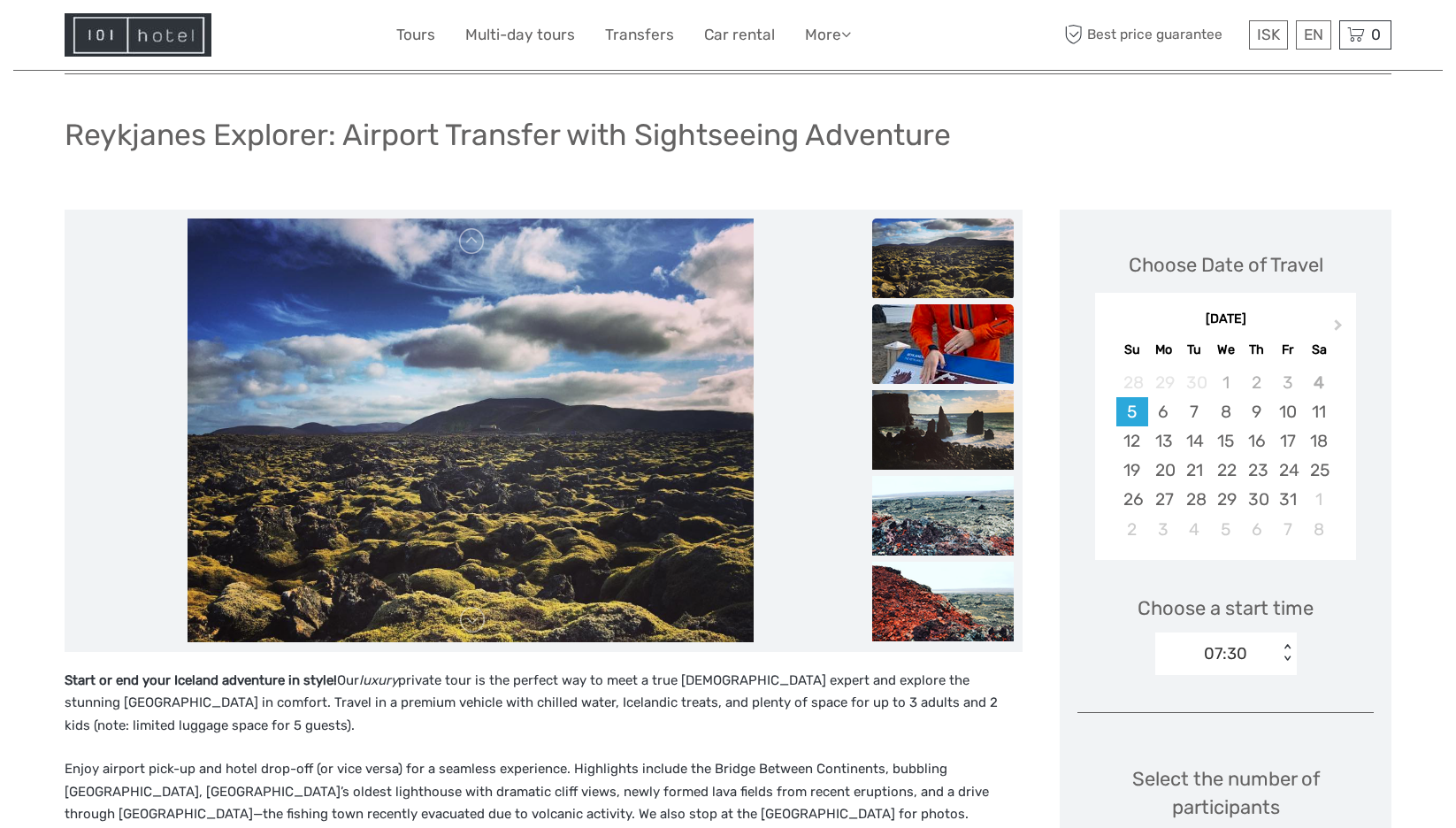
click at [959, 366] on img at bounding box center [943, 344] width 142 height 80
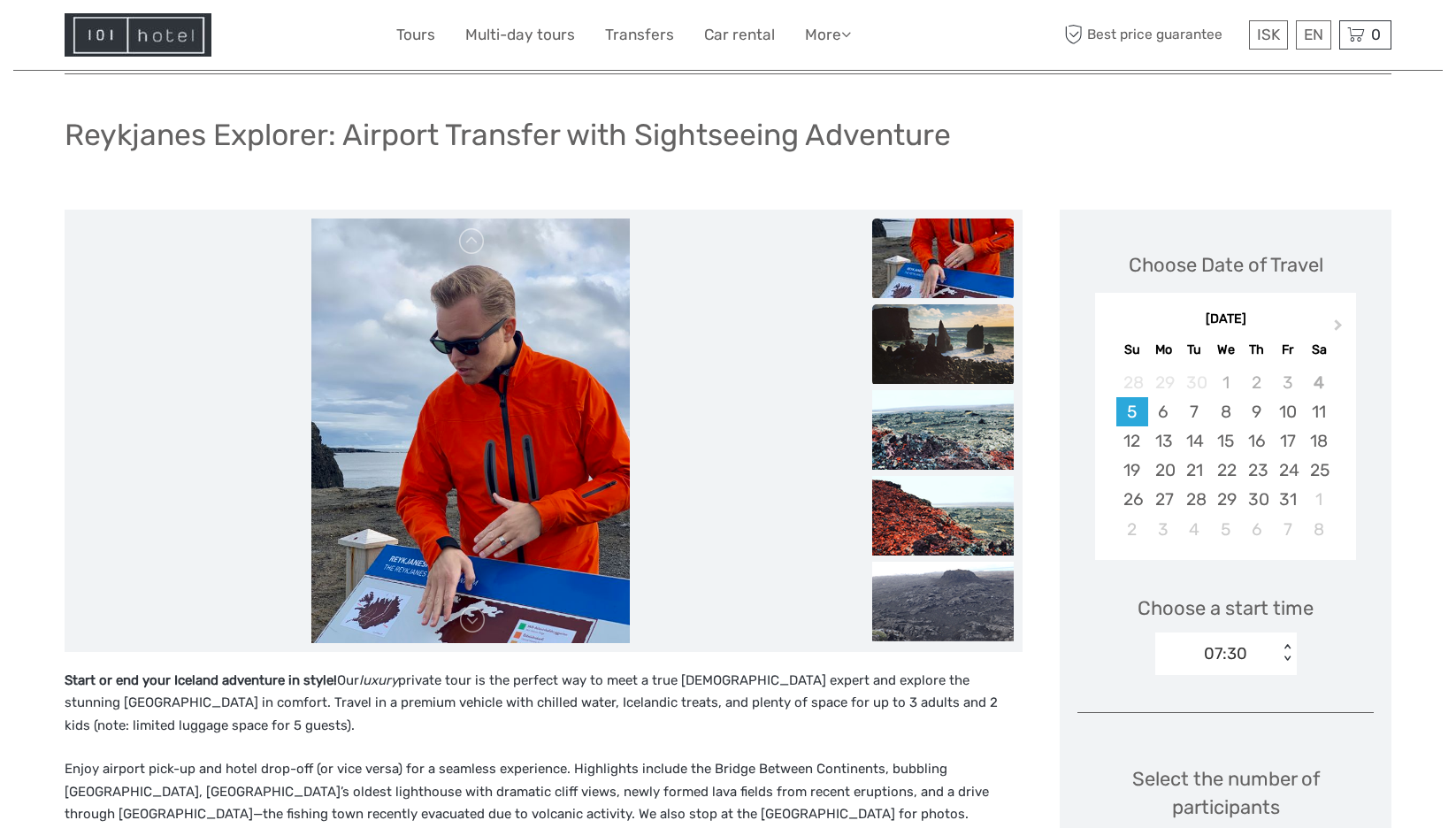
click at [962, 361] on img at bounding box center [943, 344] width 142 height 80
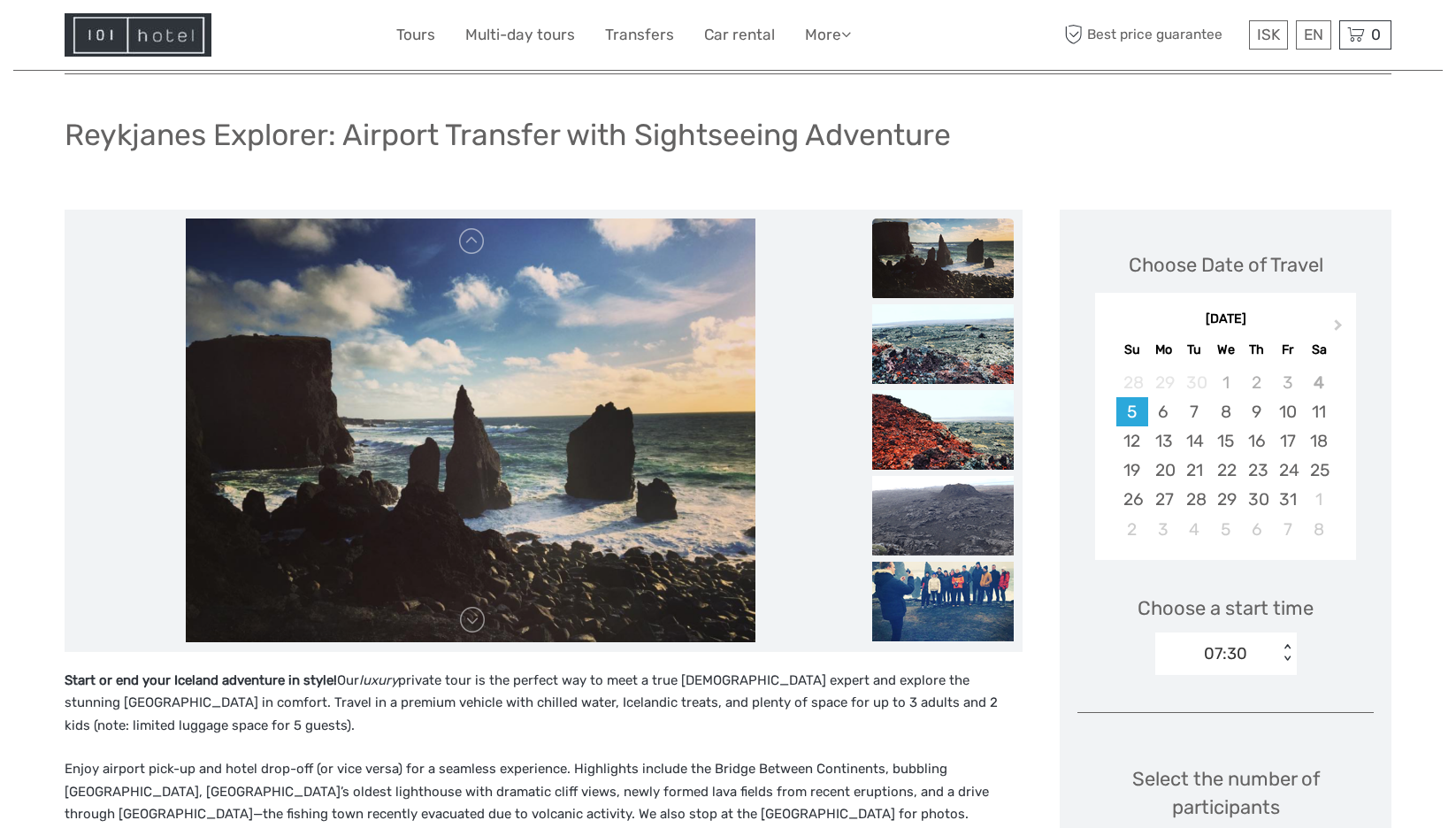
click at [962, 361] on img at bounding box center [943, 344] width 142 height 80
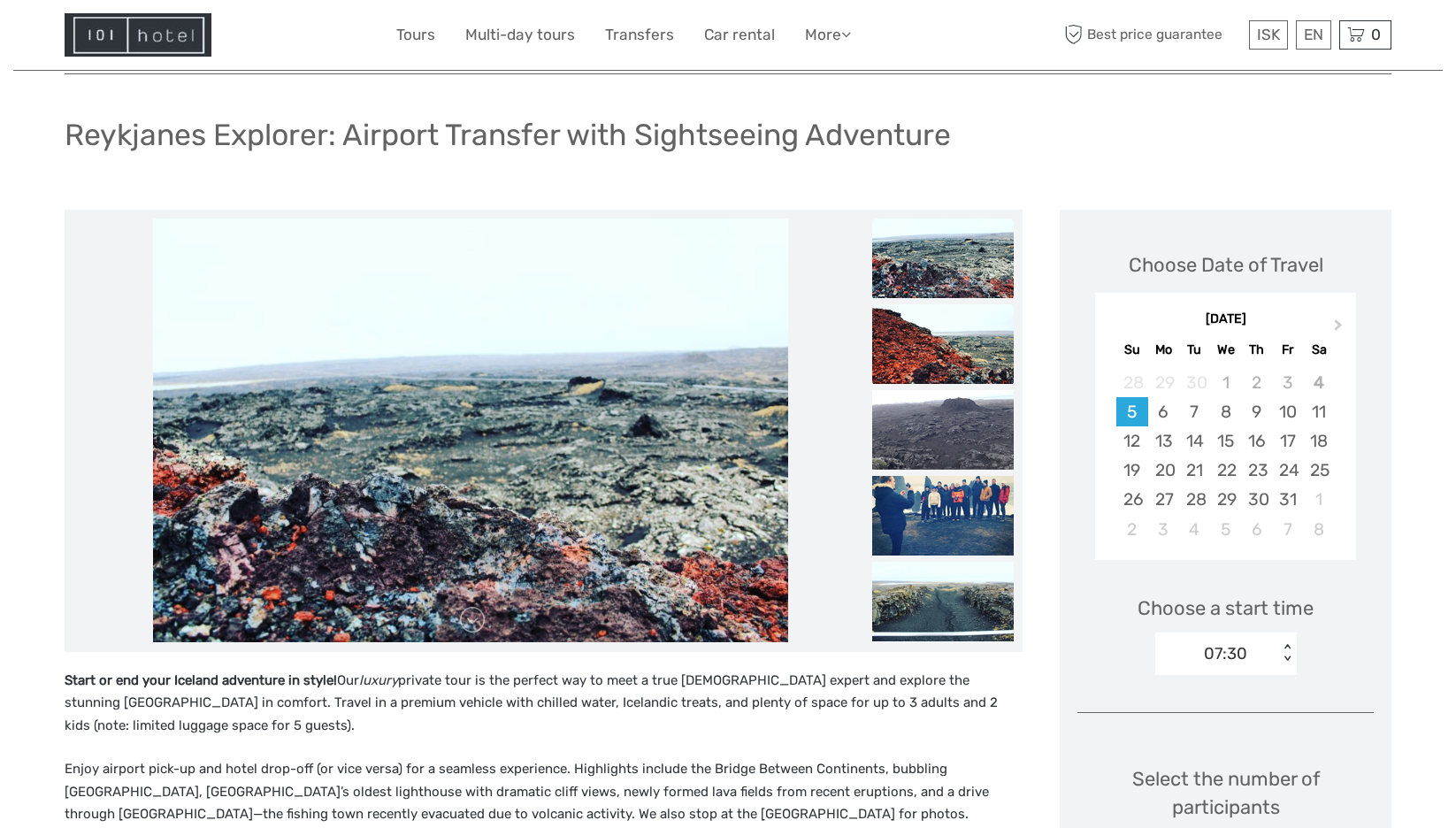
click at [951, 362] on img at bounding box center [943, 344] width 142 height 80
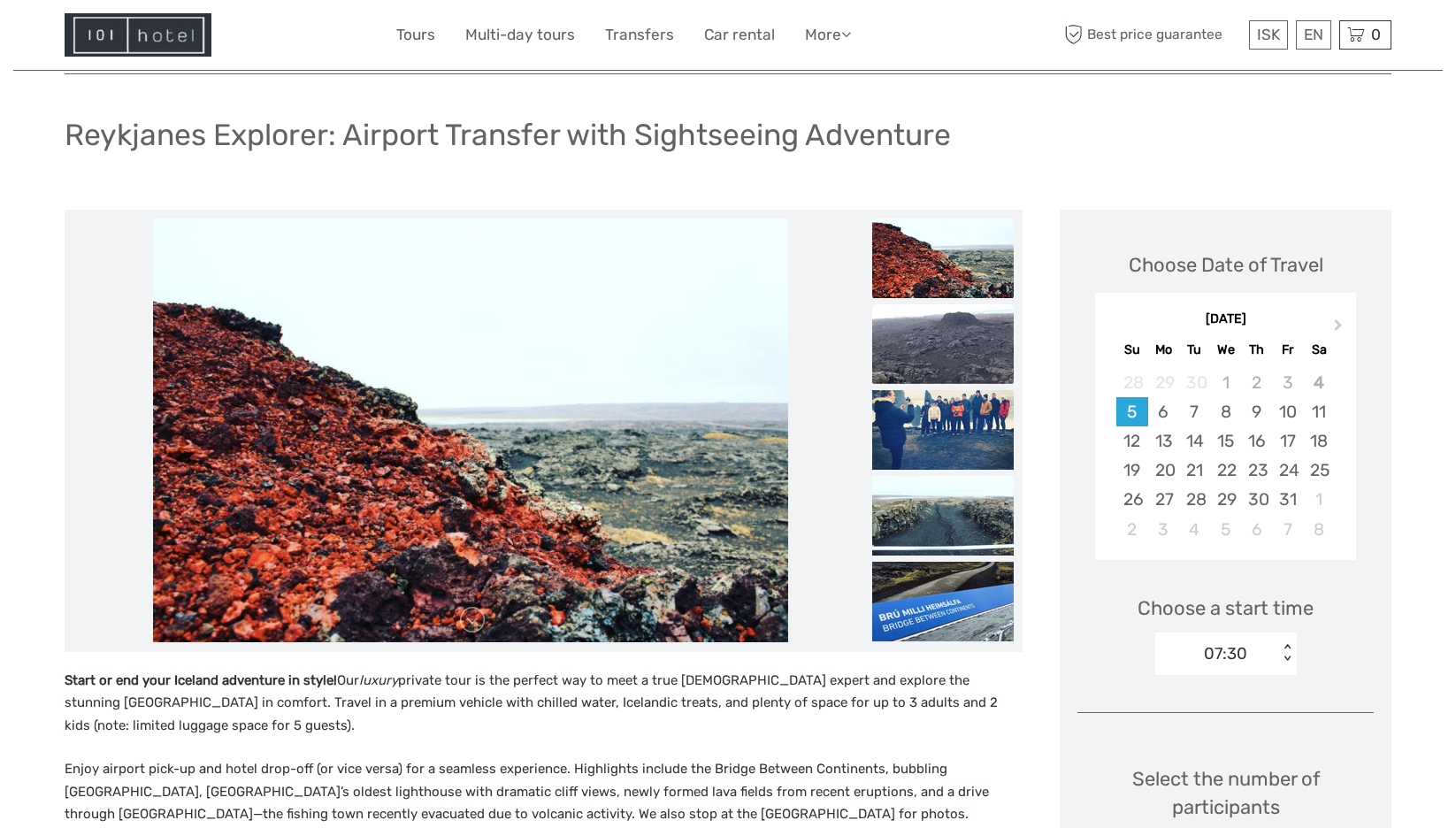
click at [955, 363] on img at bounding box center [943, 344] width 142 height 80
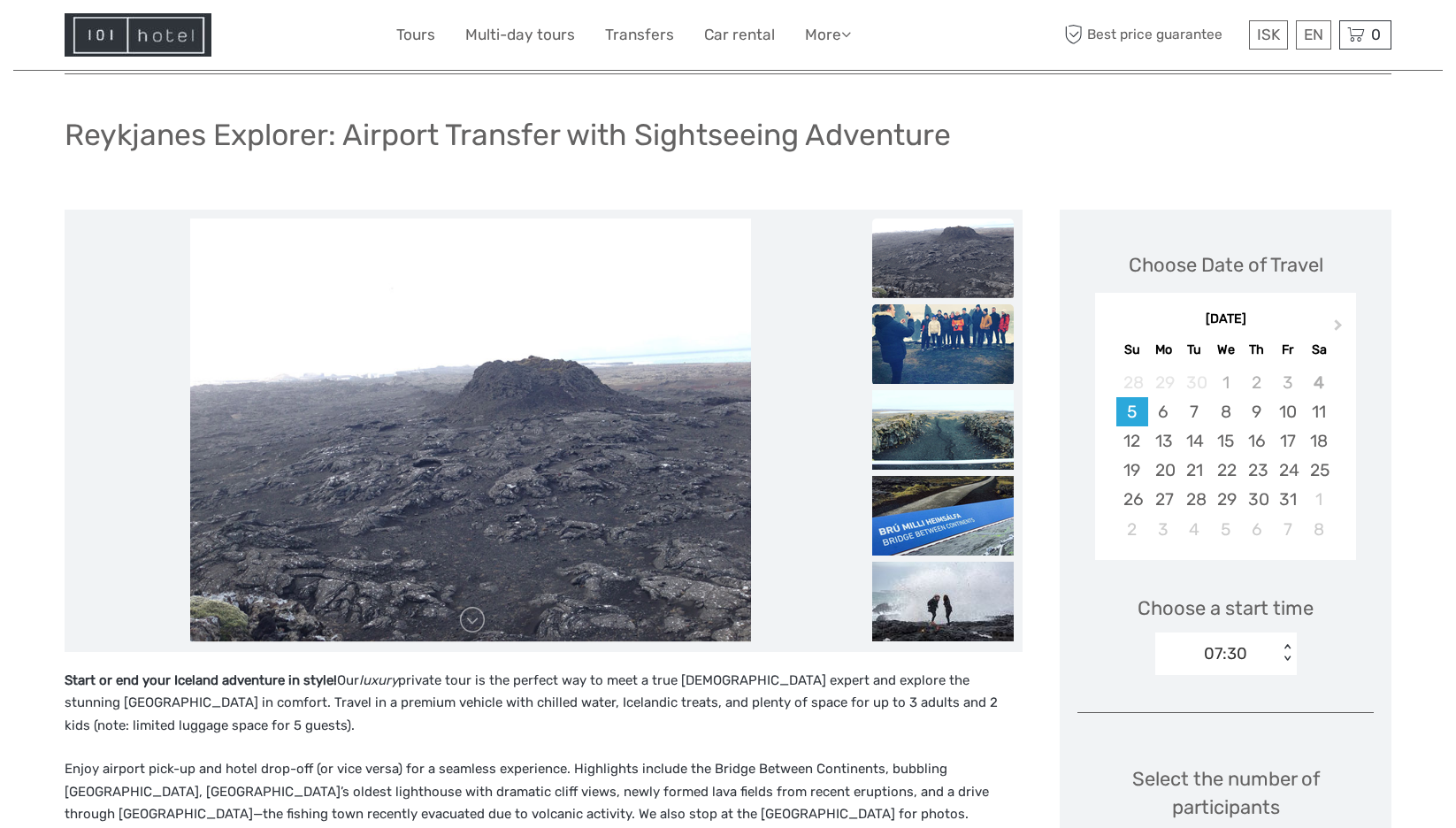
click at [954, 363] on img at bounding box center [943, 344] width 142 height 80
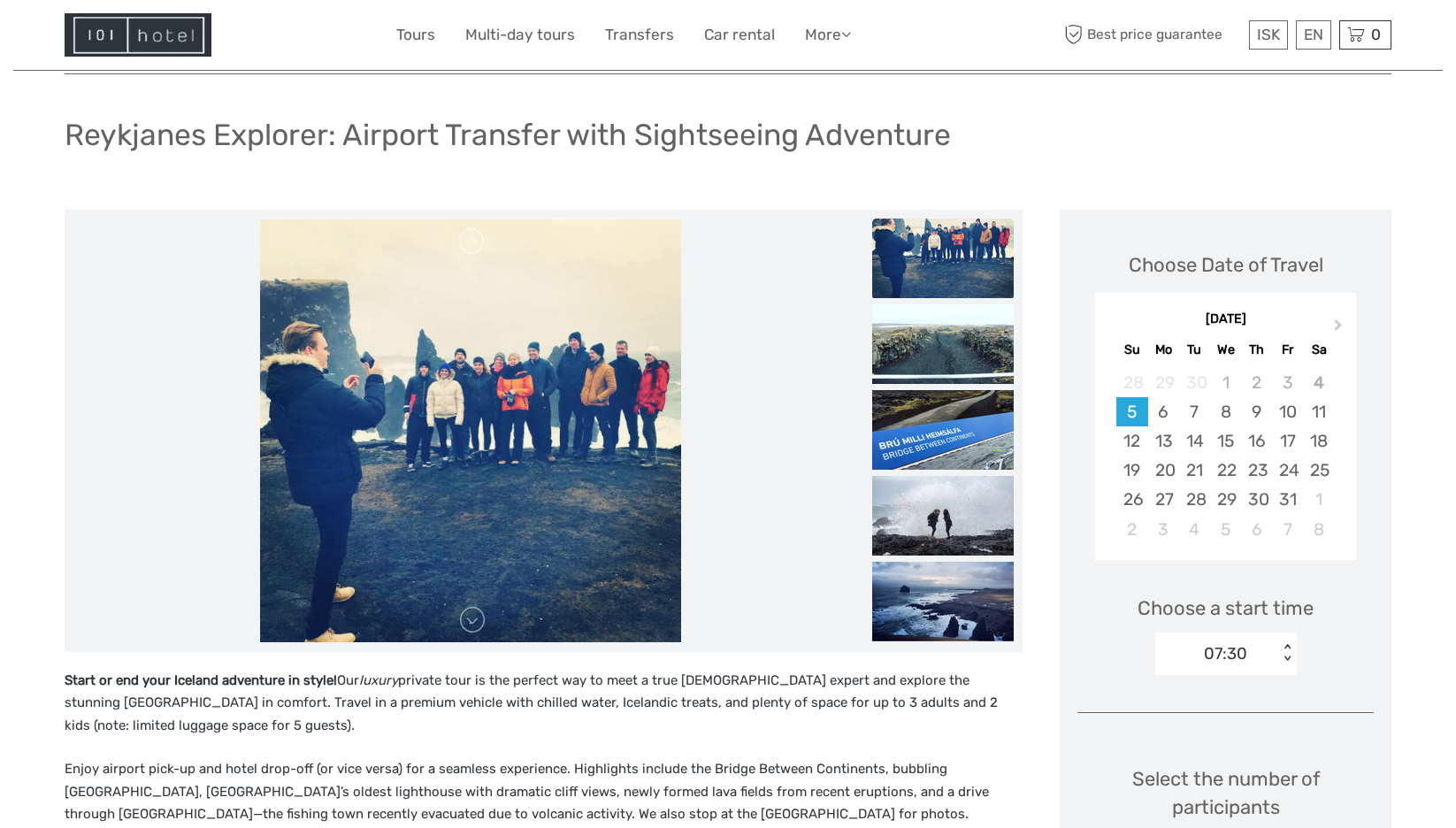
click at [954, 363] on img at bounding box center [943, 344] width 142 height 80
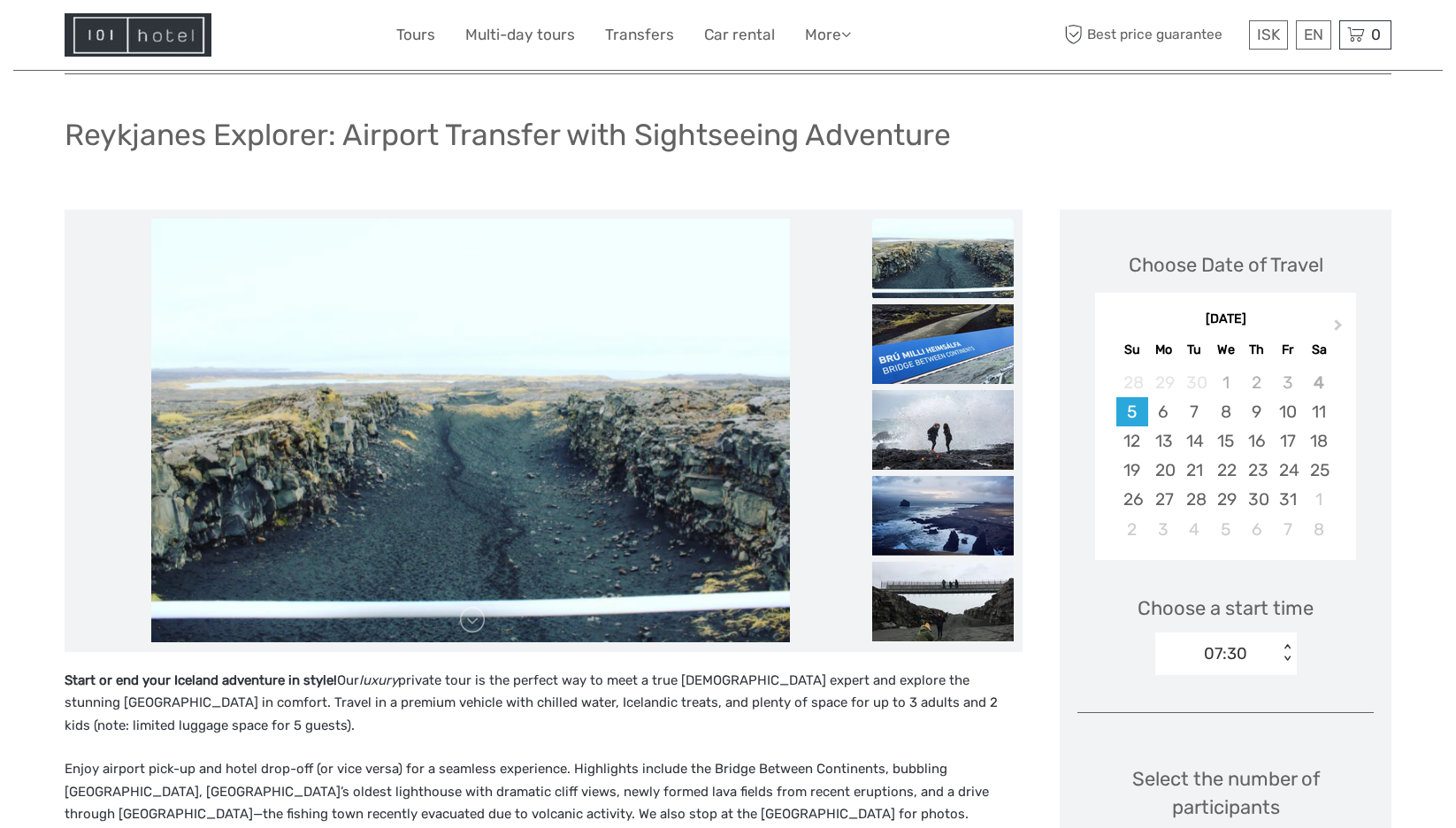
click at [954, 363] on img at bounding box center [943, 344] width 142 height 80
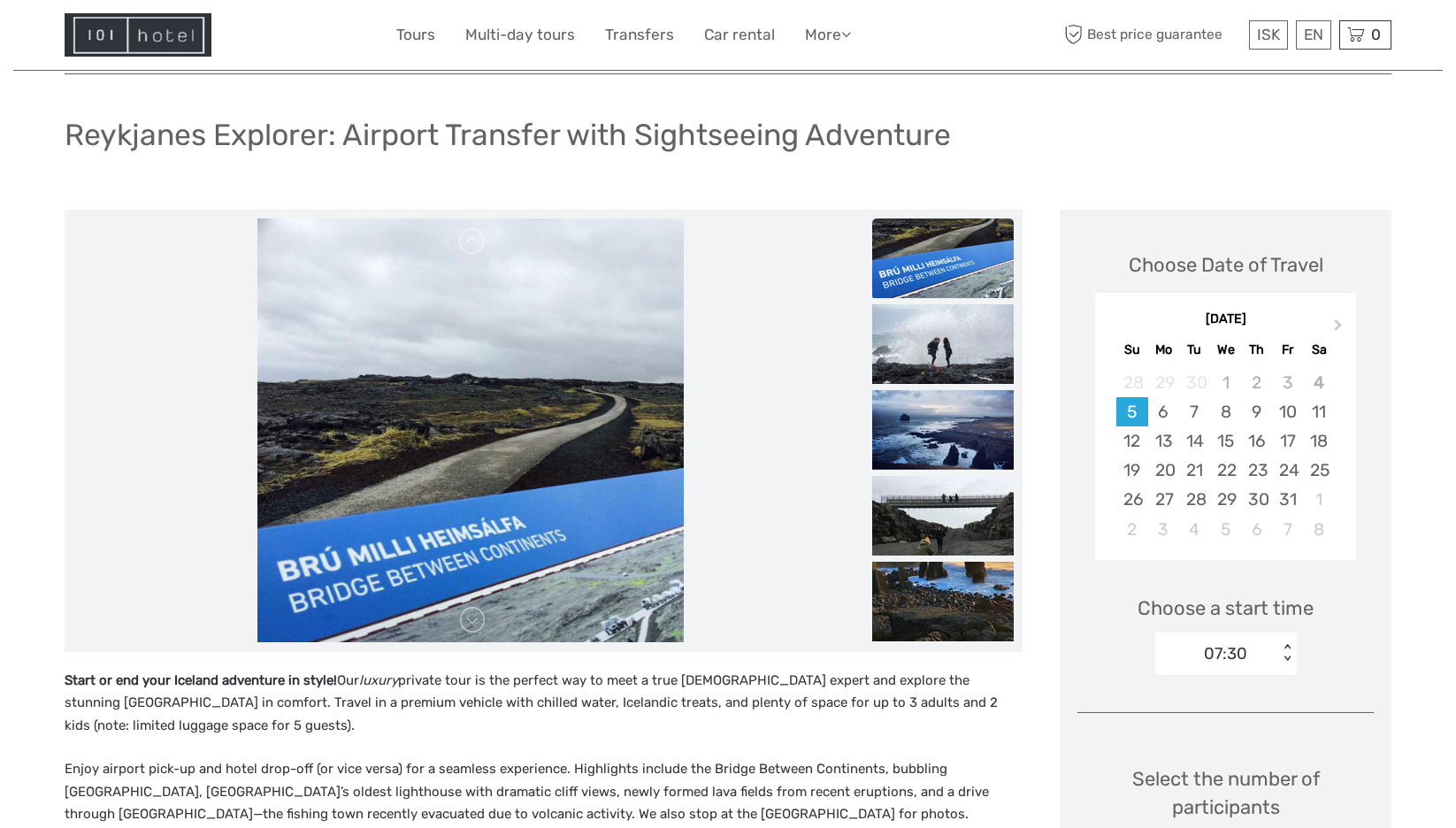
click at [954, 363] on img at bounding box center [943, 344] width 142 height 80
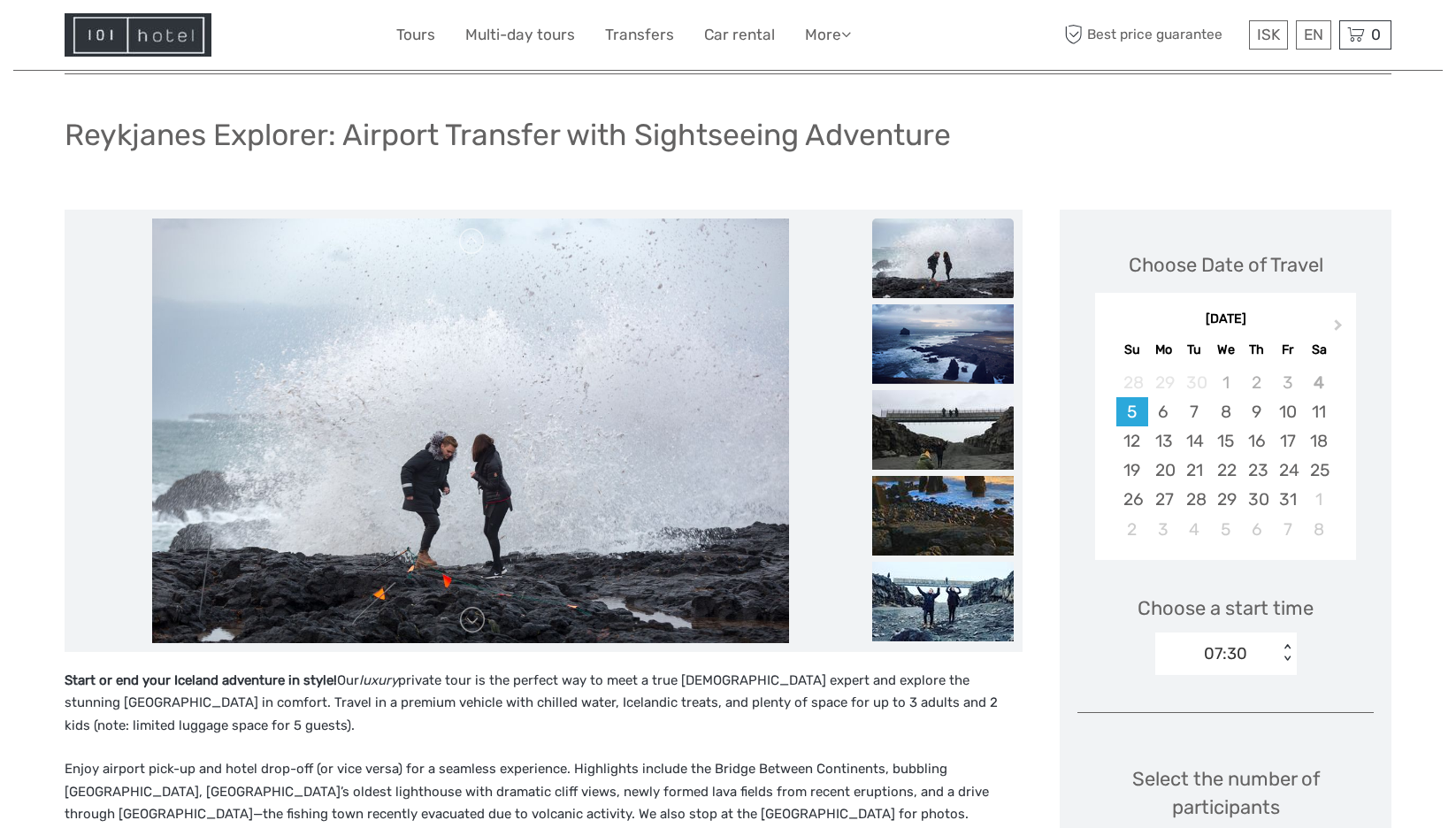
click at [954, 363] on img at bounding box center [943, 344] width 142 height 80
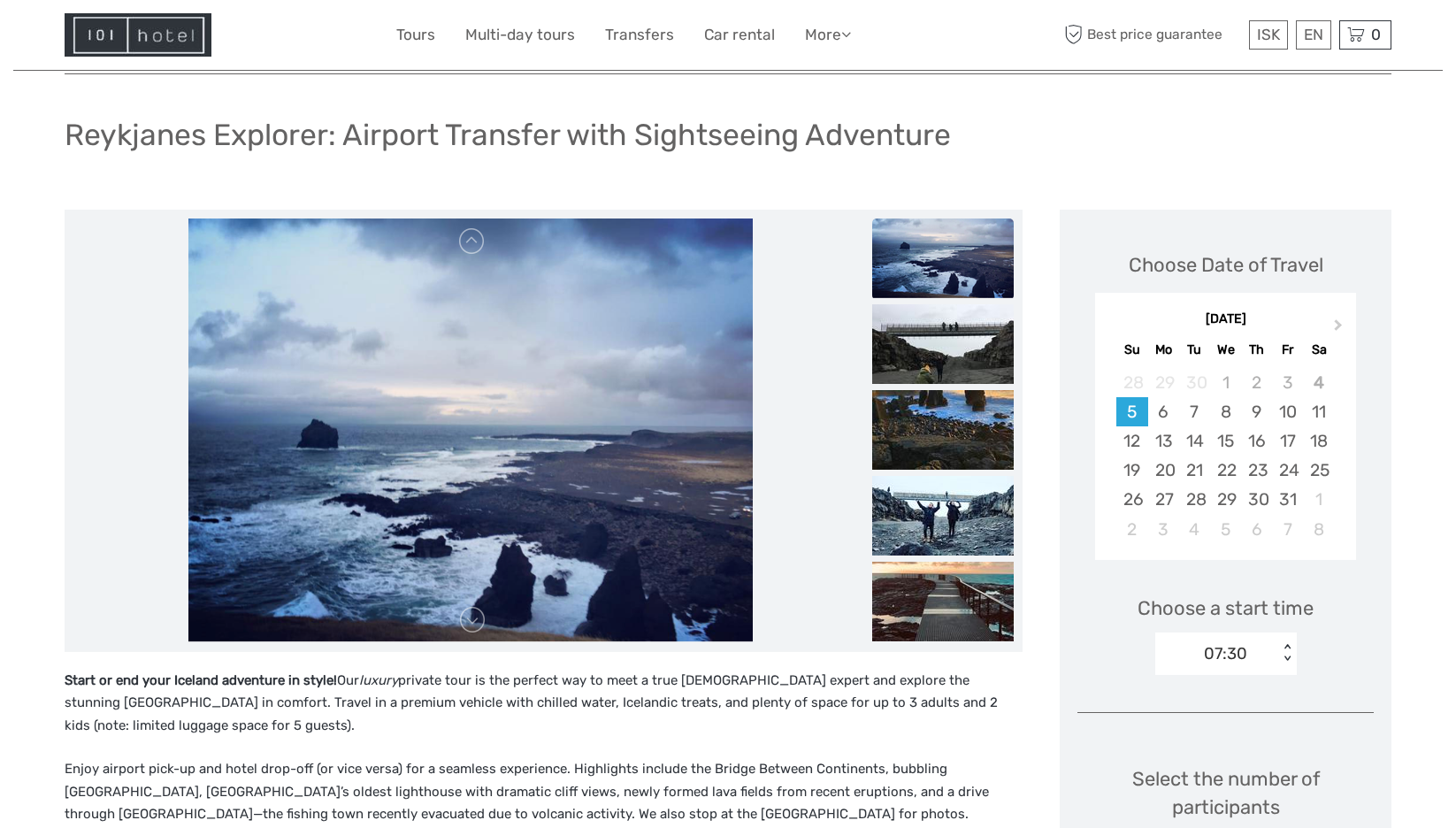
click at [954, 363] on img at bounding box center [943, 344] width 142 height 80
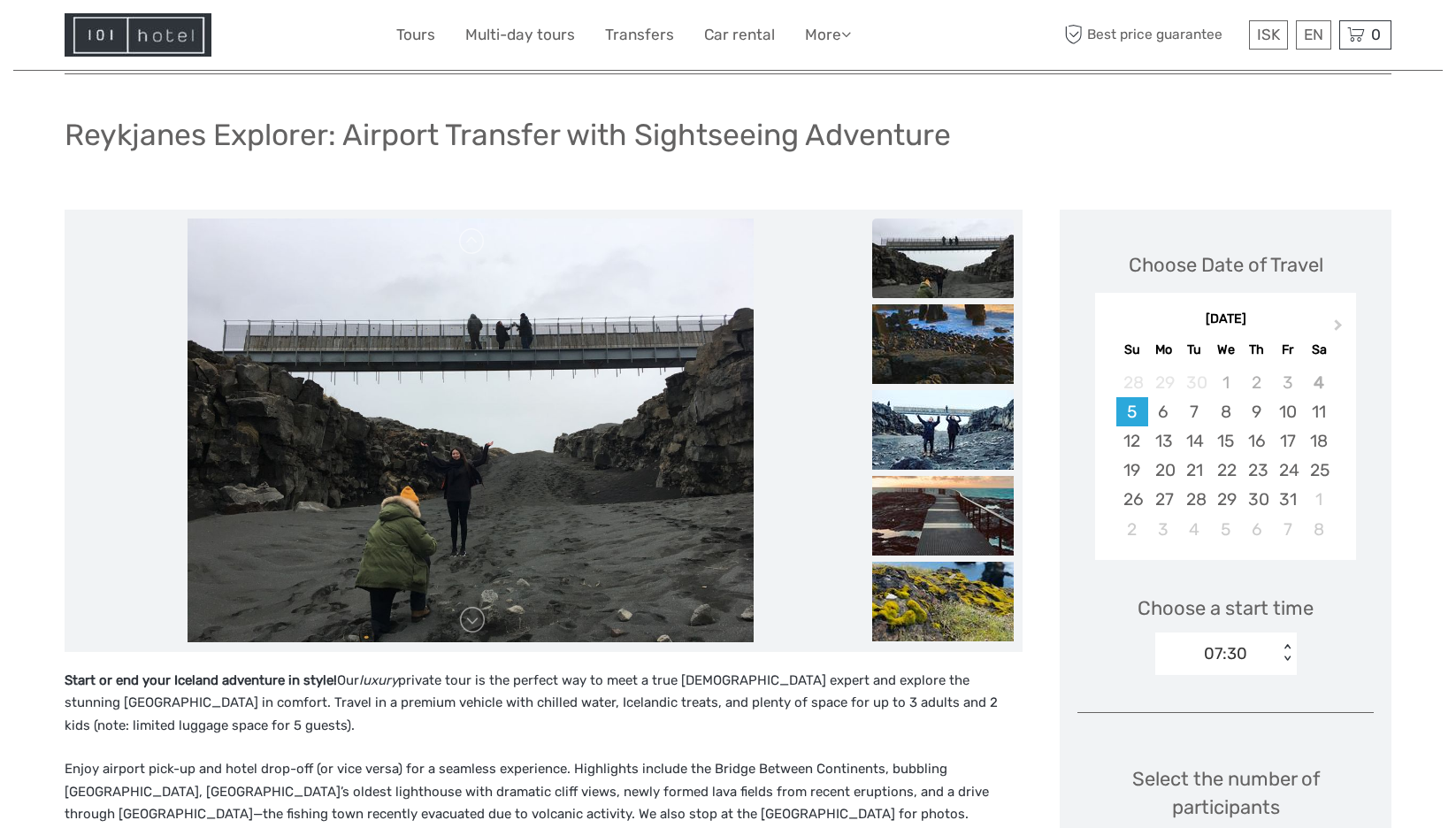
click at [954, 363] on img at bounding box center [943, 344] width 142 height 80
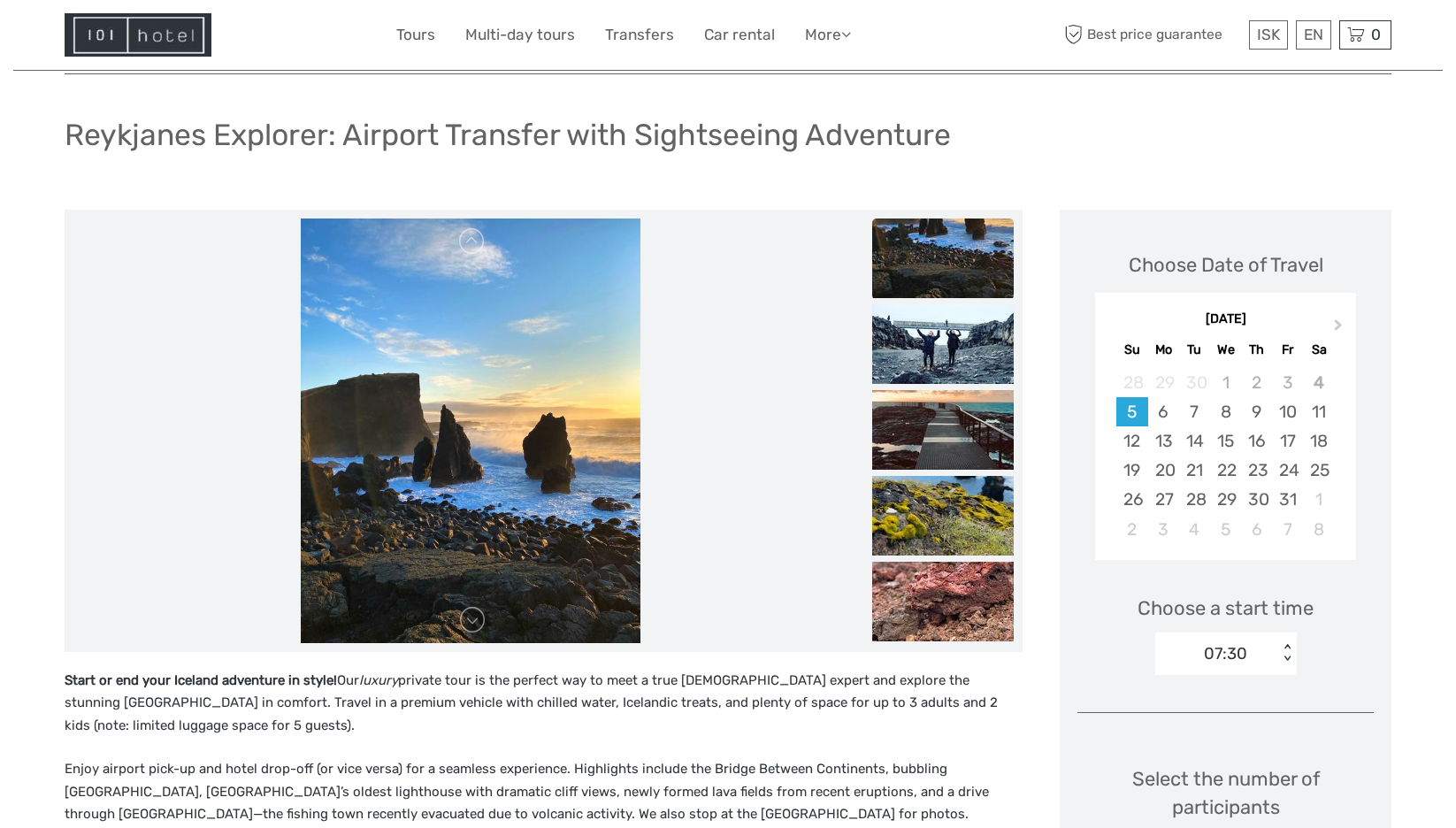
click at [954, 363] on img at bounding box center [943, 344] width 142 height 80
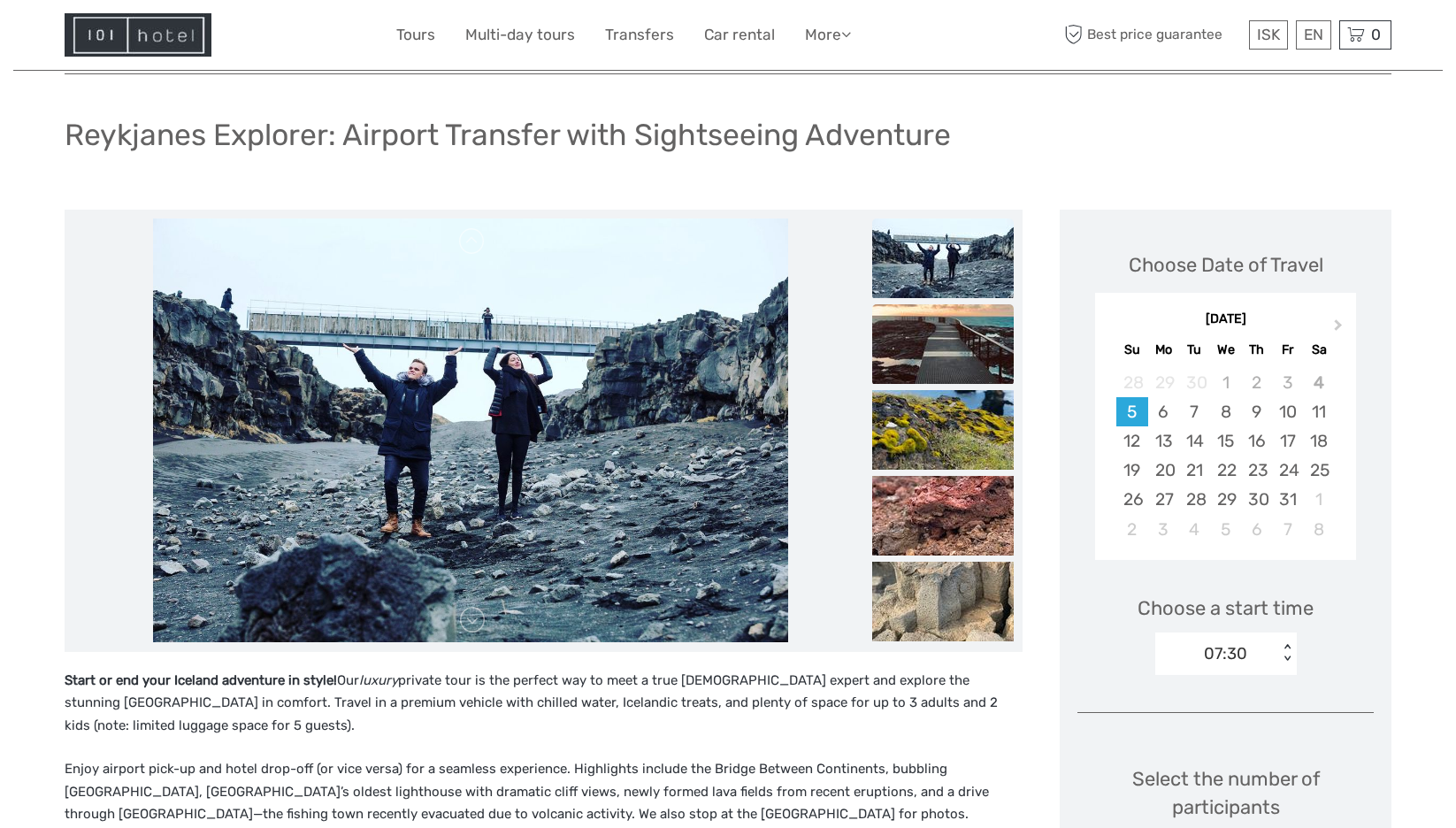
click at [953, 346] on img at bounding box center [943, 344] width 142 height 80
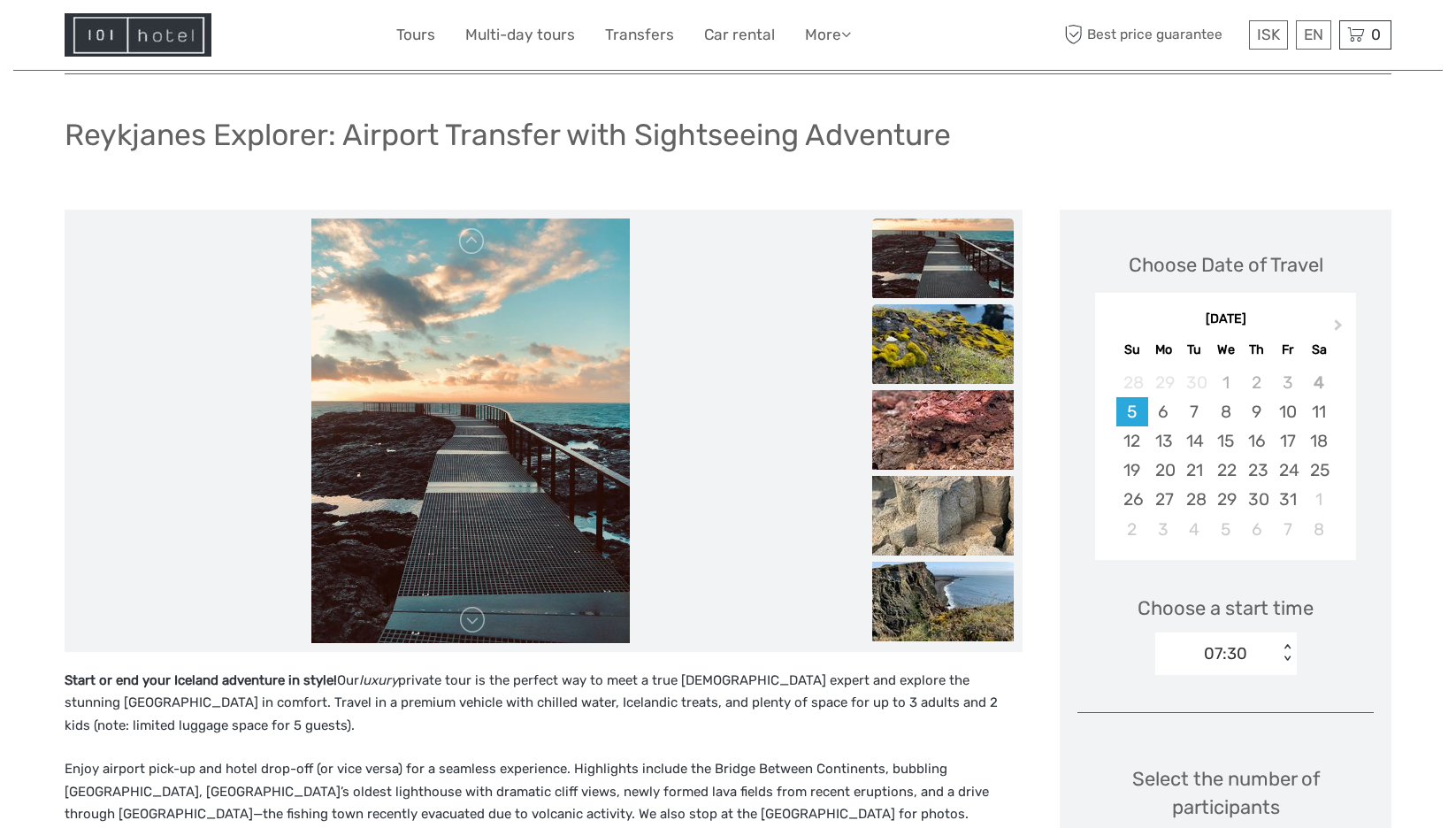
click at [947, 350] on img at bounding box center [943, 344] width 142 height 80
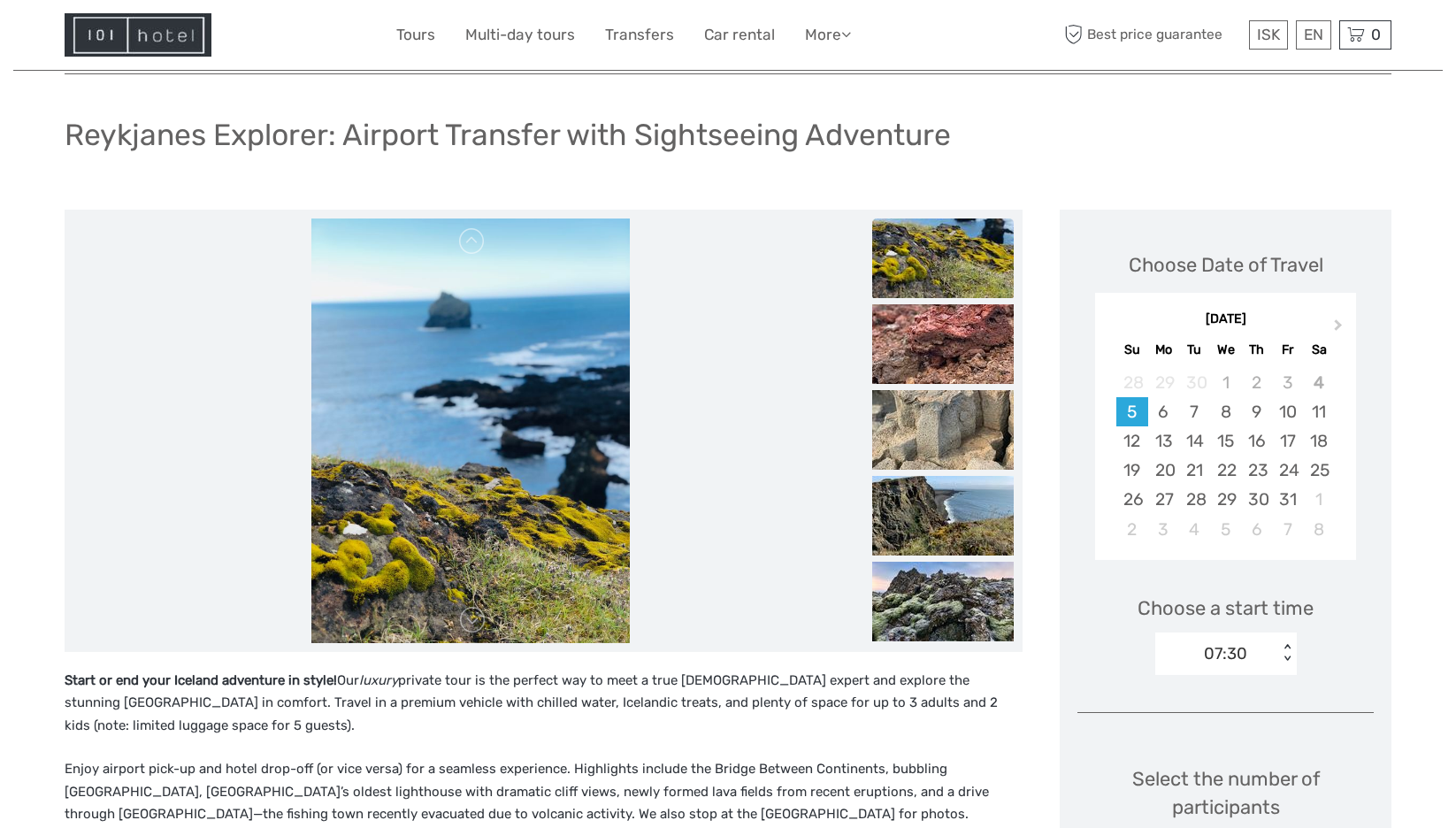
click at [947, 350] on img at bounding box center [943, 344] width 142 height 80
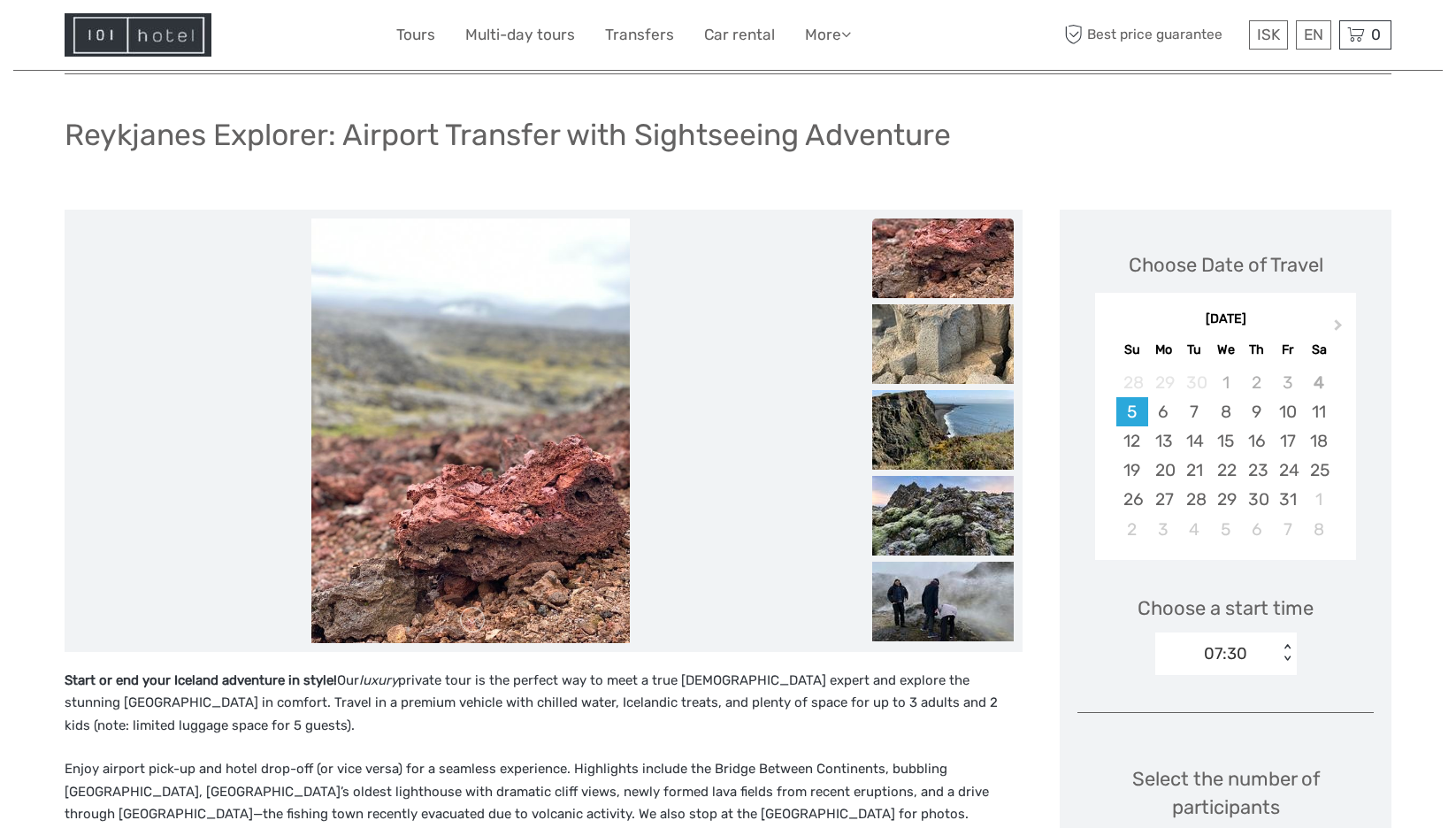
click at [947, 350] on img at bounding box center [943, 344] width 142 height 80
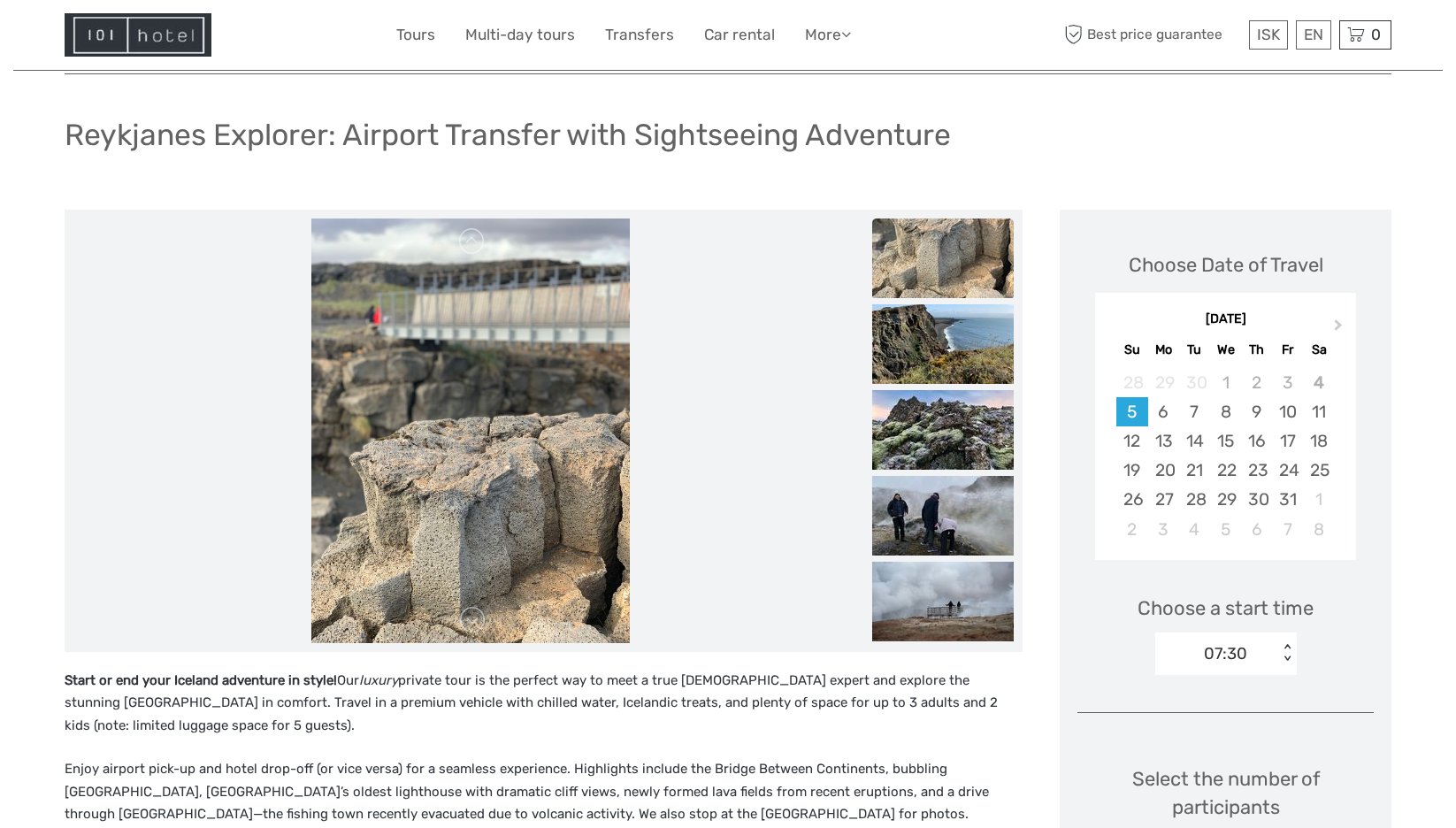
click at [947, 350] on img at bounding box center [943, 344] width 142 height 80
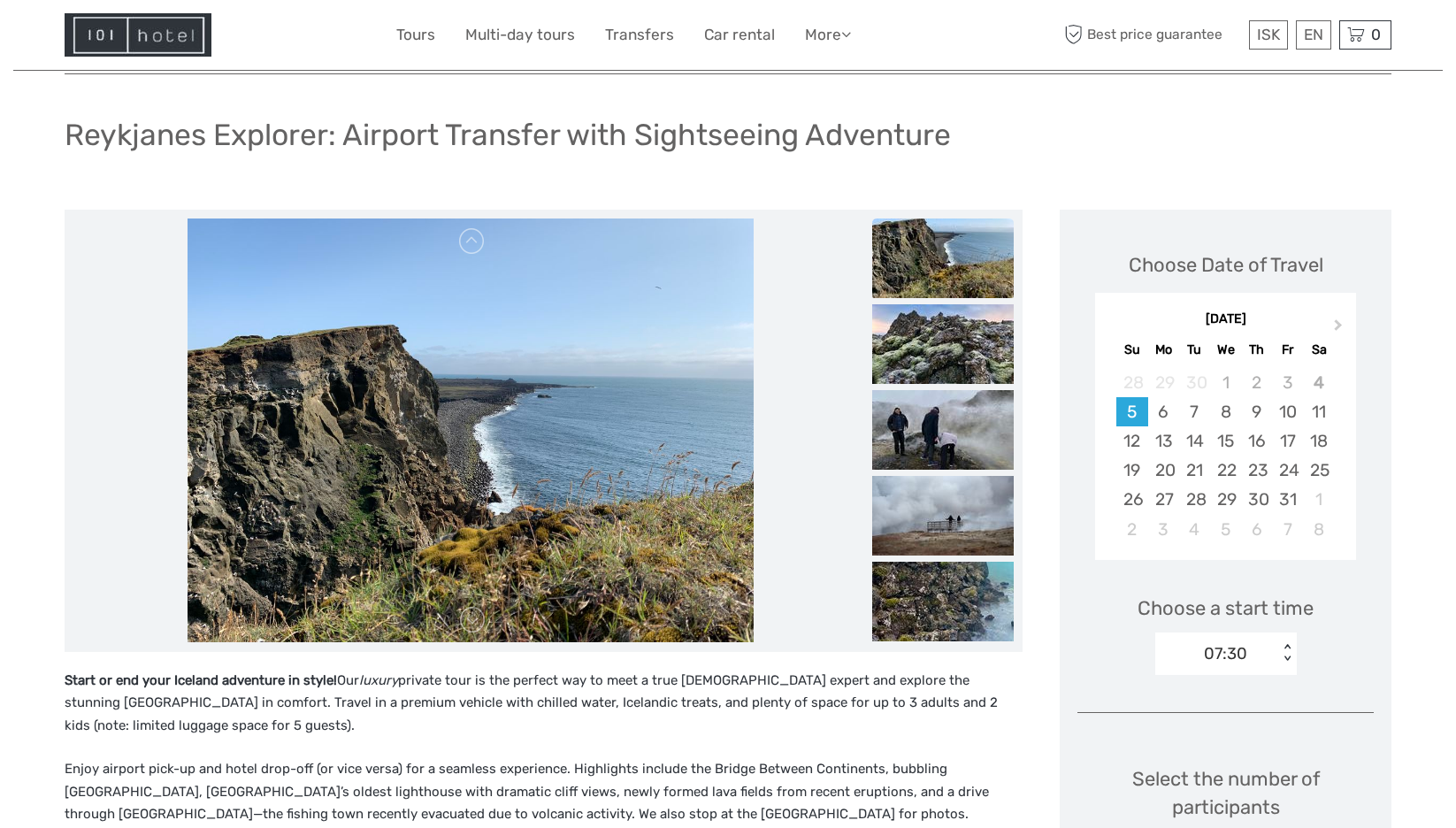
click at [947, 350] on img at bounding box center [943, 344] width 142 height 80
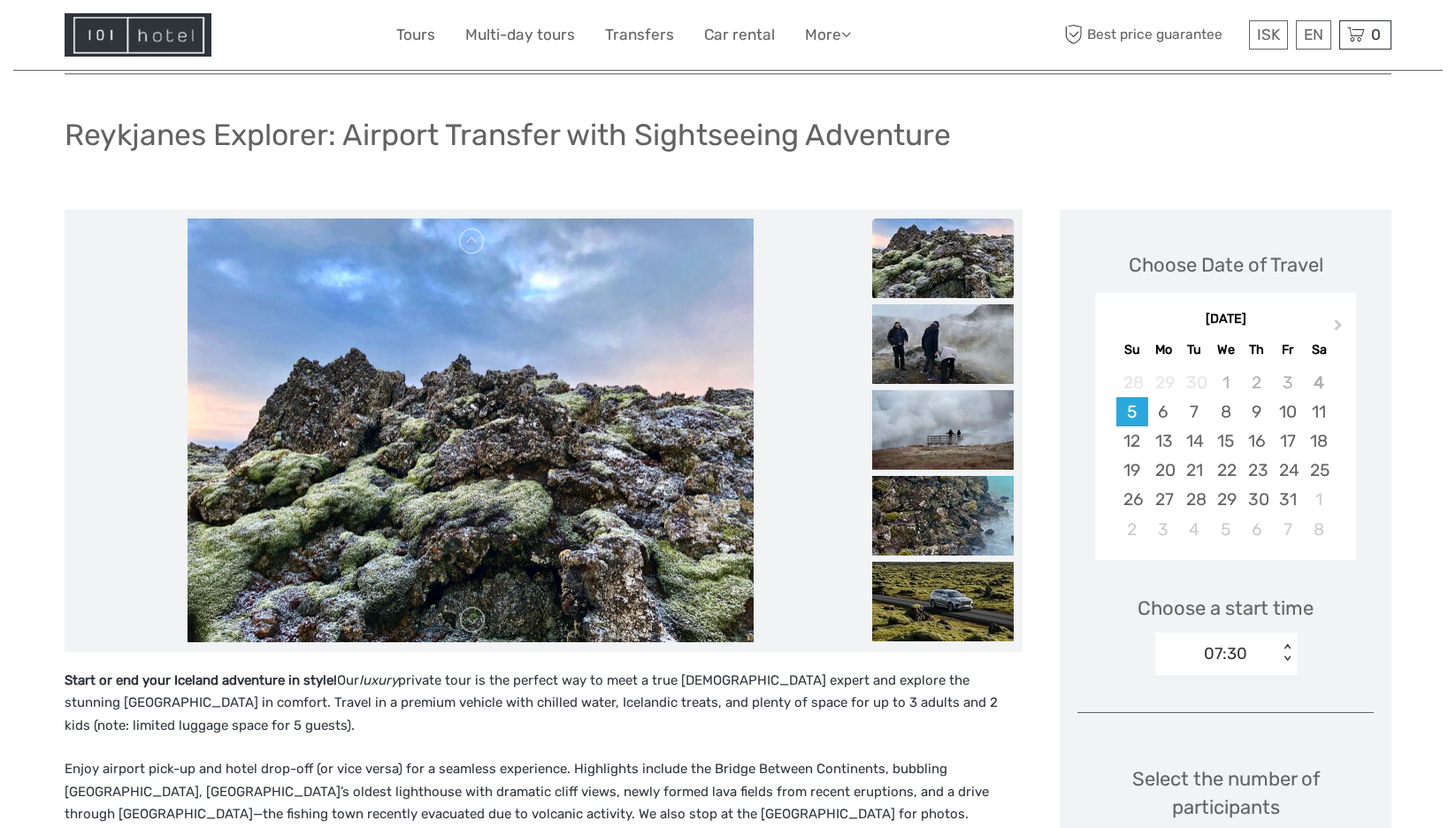
click at [947, 350] on img at bounding box center [943, 344] width 142 height 80
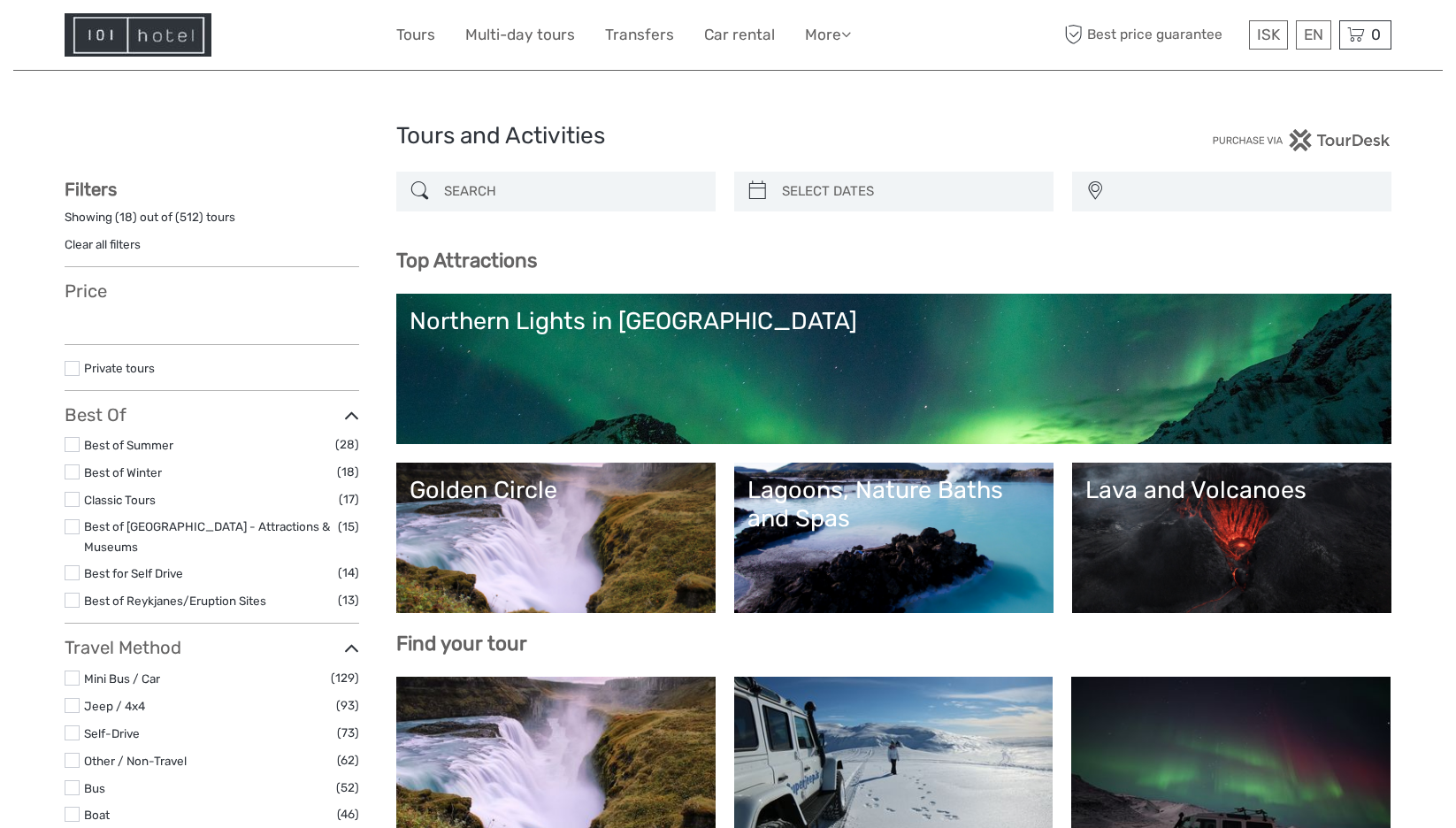
select select
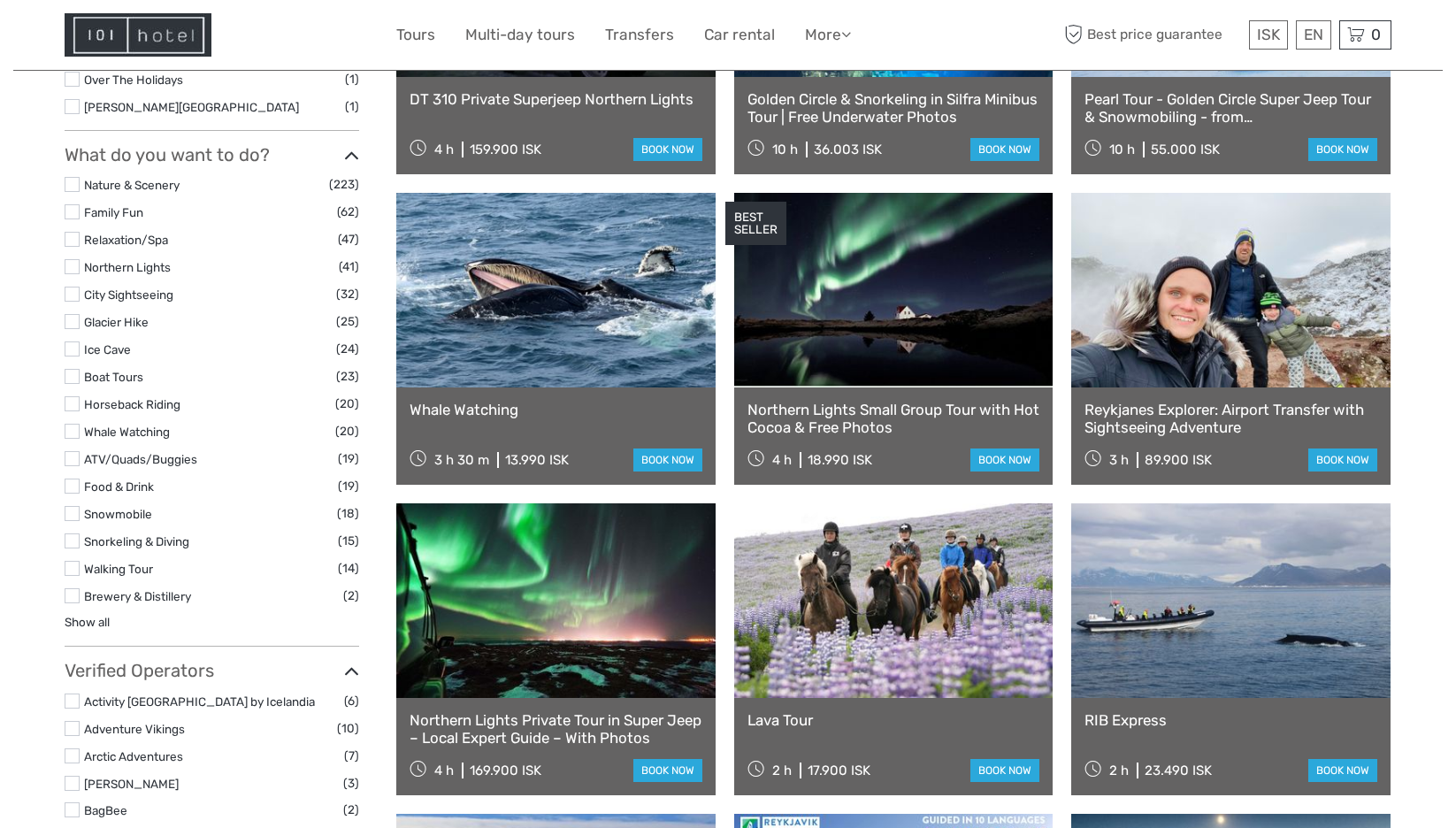
select select
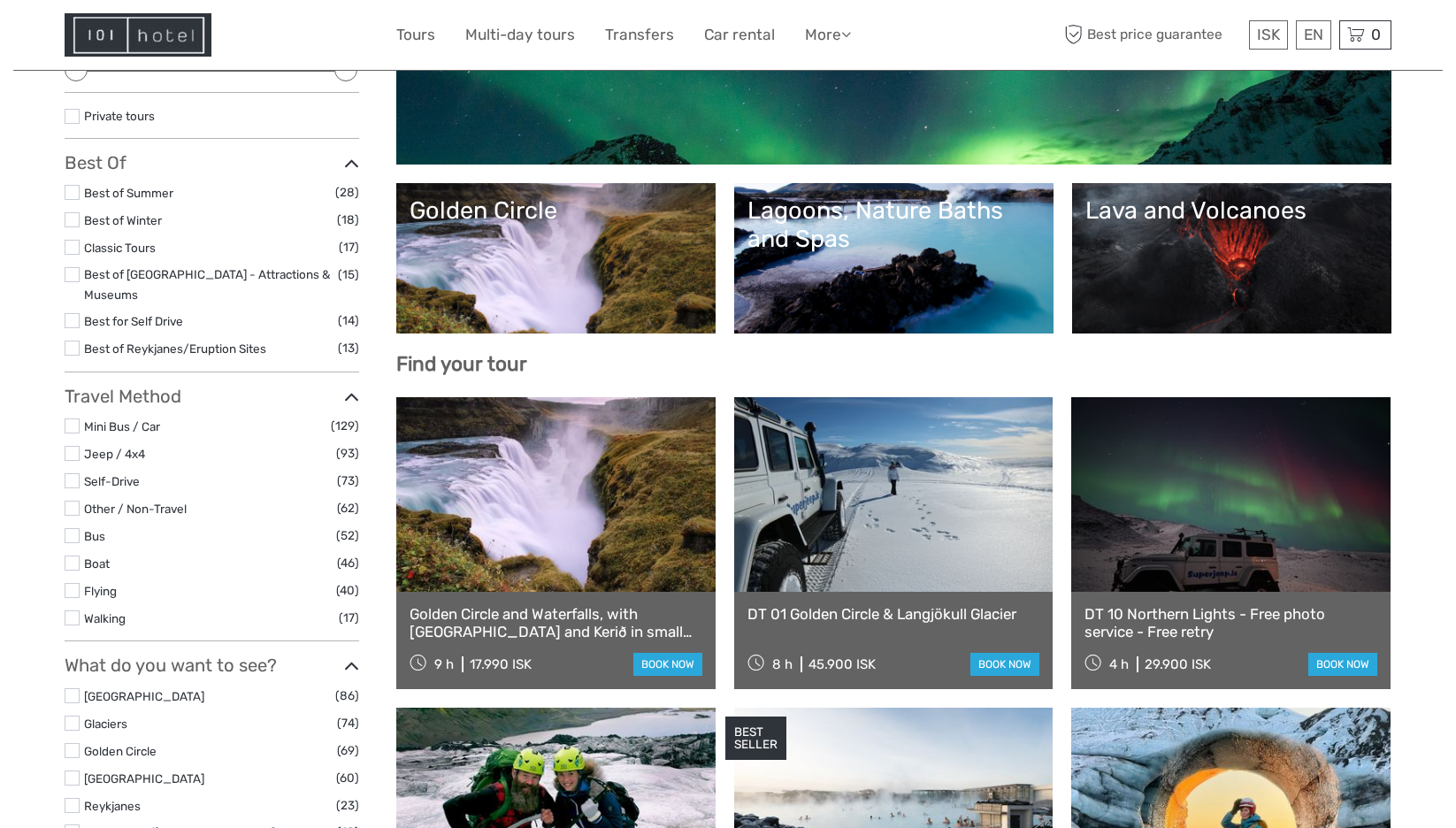
scroll to position [176, 0]
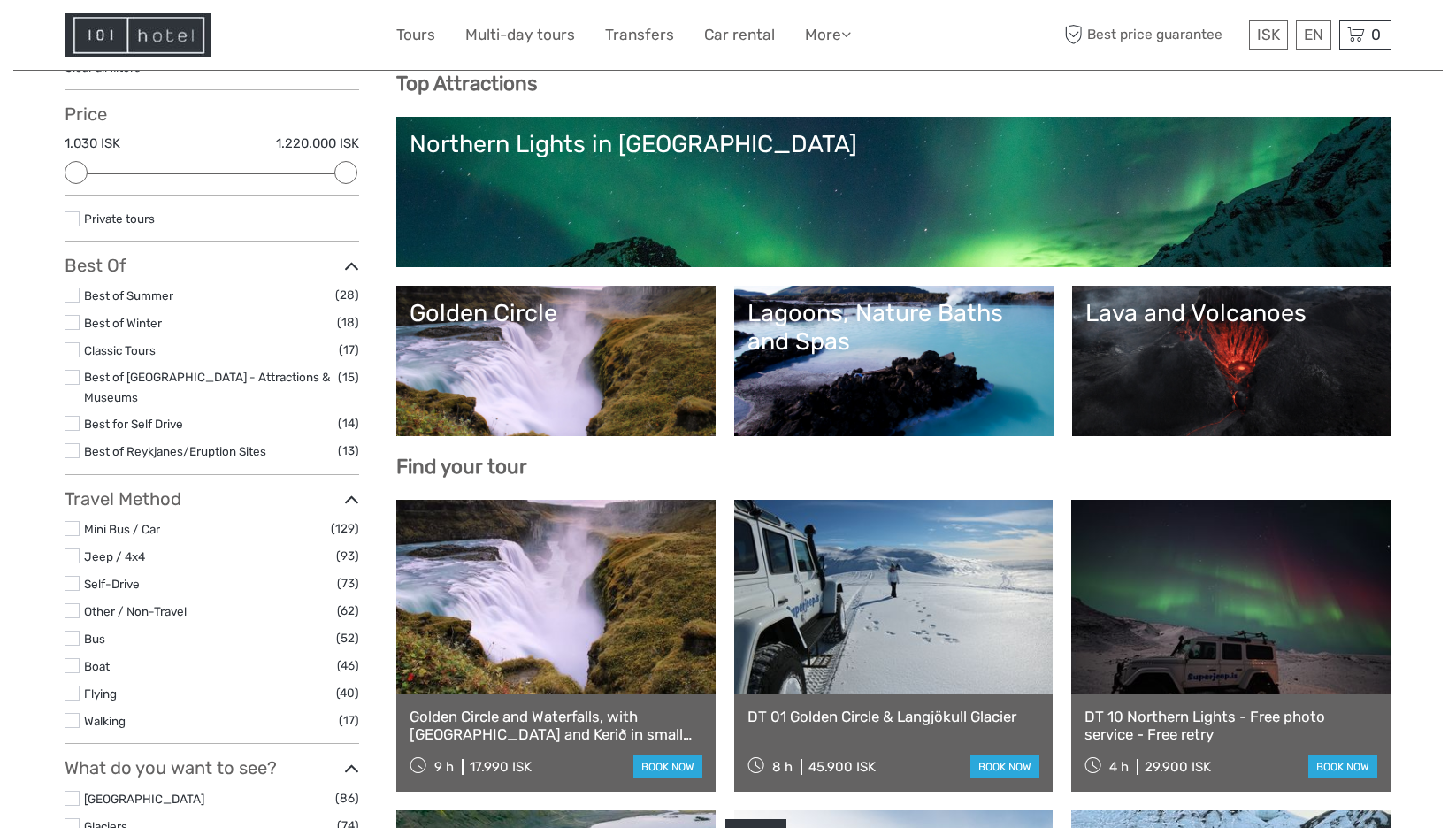
click at [1253, 381] on link "Lava and Volcanoes" at bounding box center [1232, 361] width 293 height 124
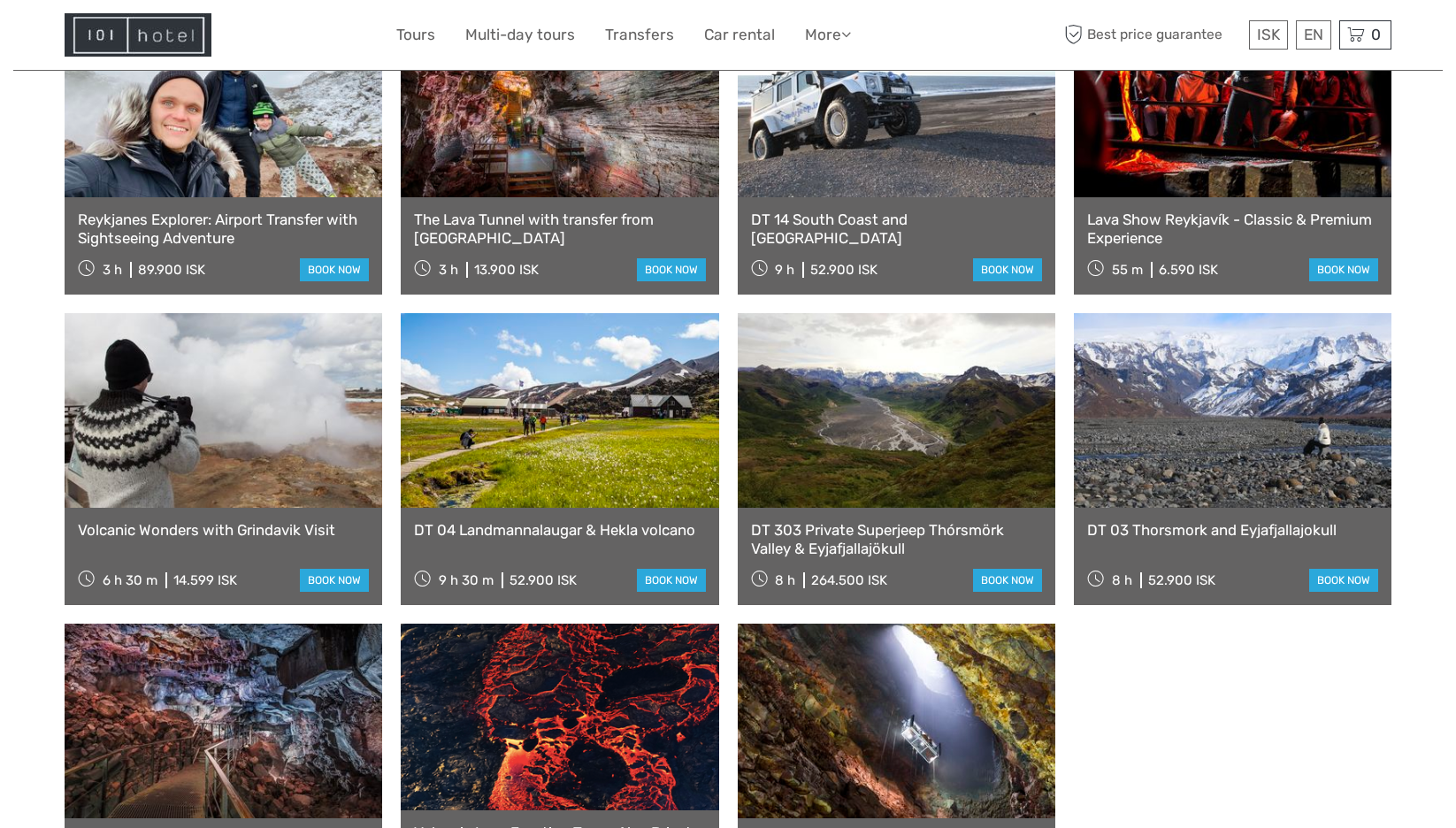
scroll to position [708, 0]
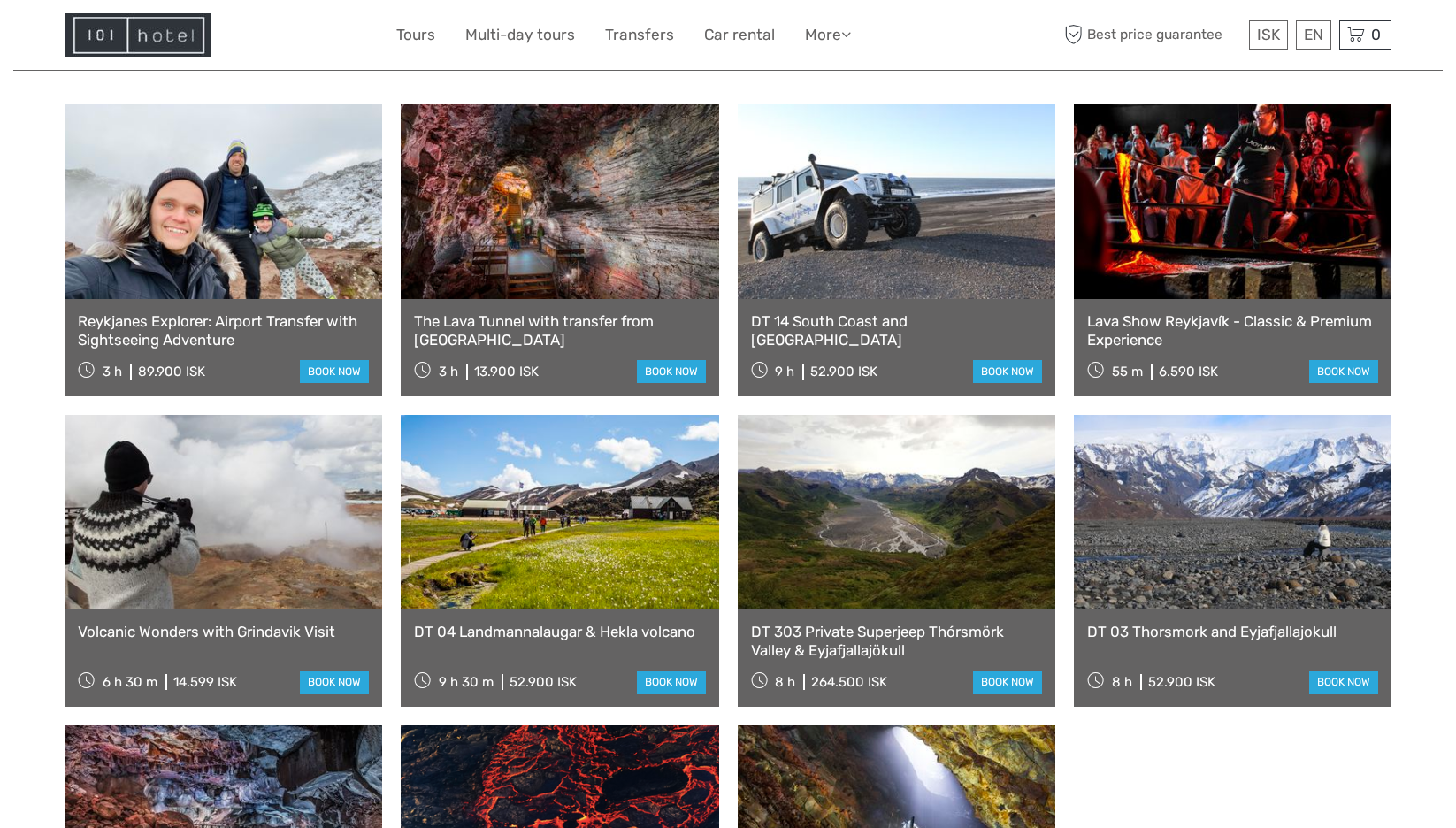
click at [539, 200] on link at bounding box center [559, 202] width 317 height 195
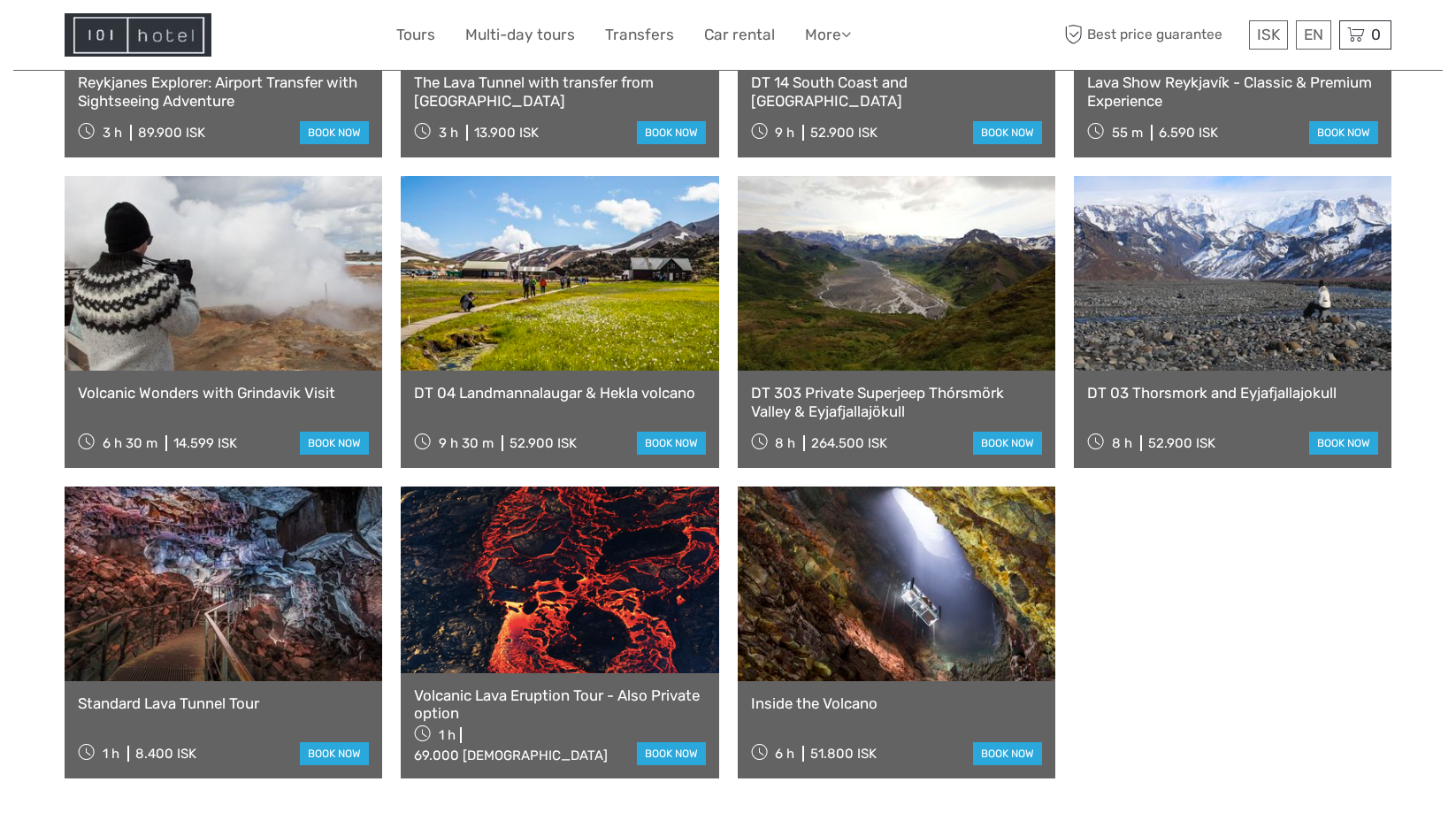
scroll to position [972, 0]
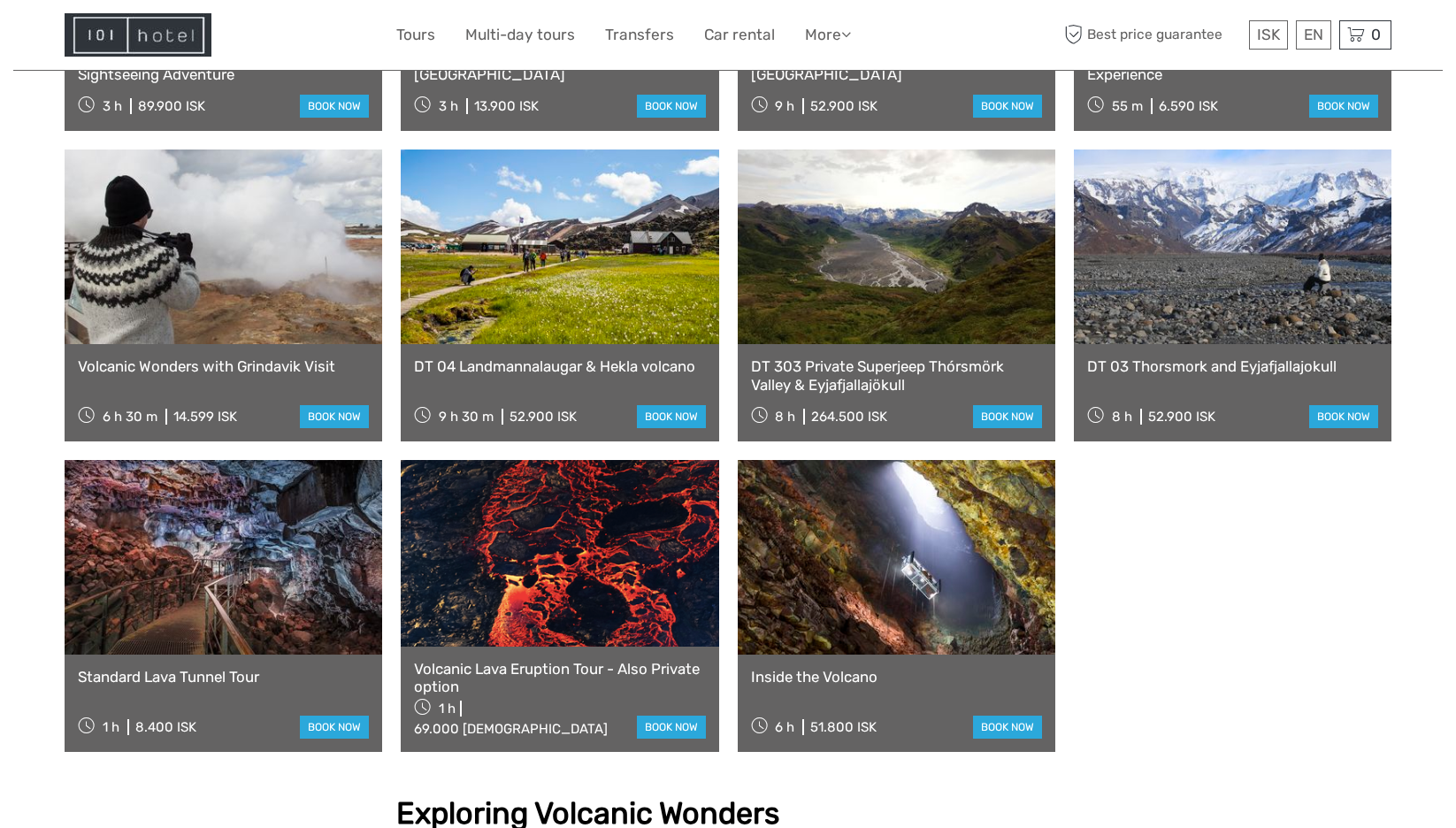
click at [219, 554] on link at bounding box center [223, 557] width 317 height 195
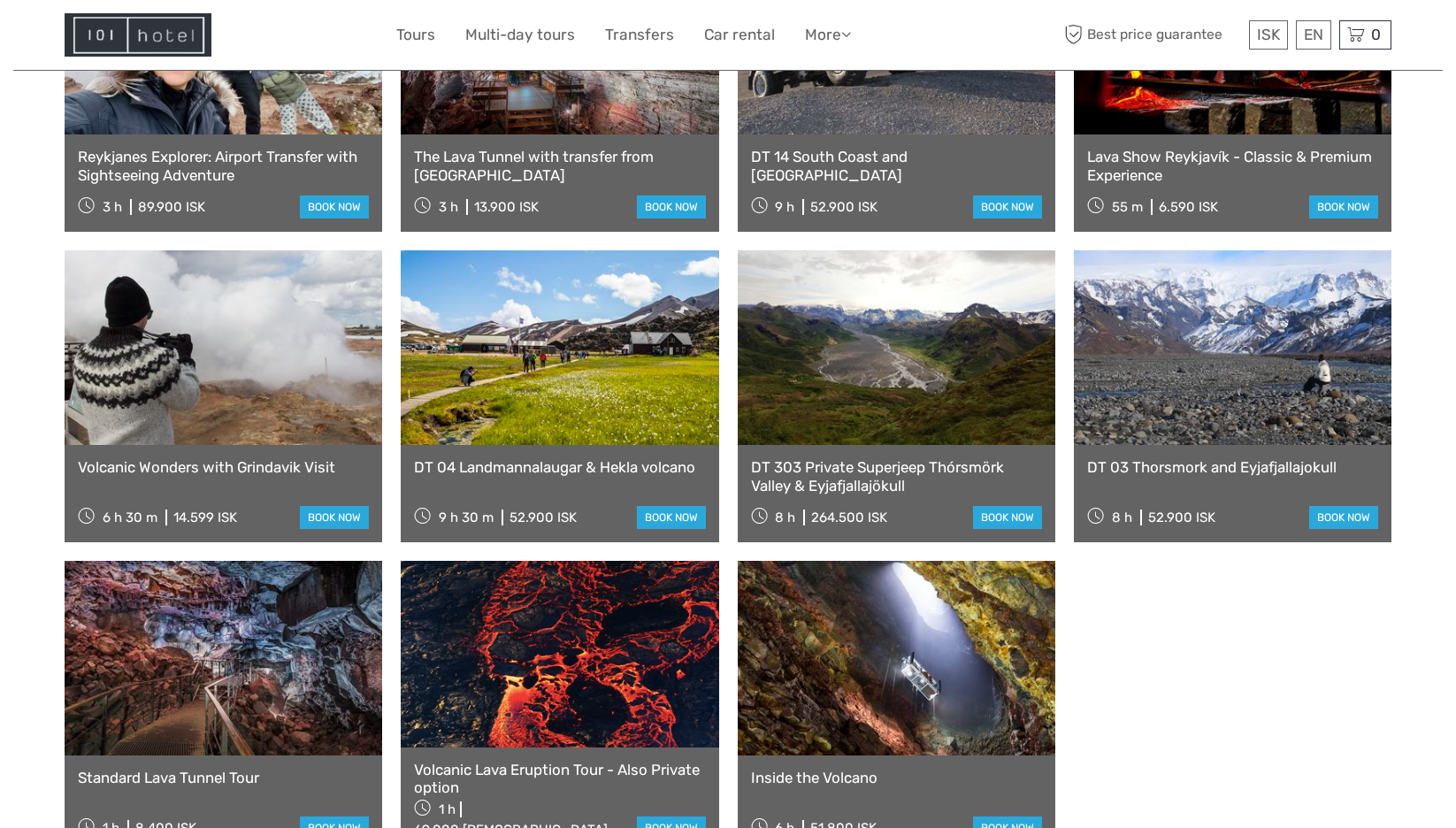
scroll to position [708, 0]
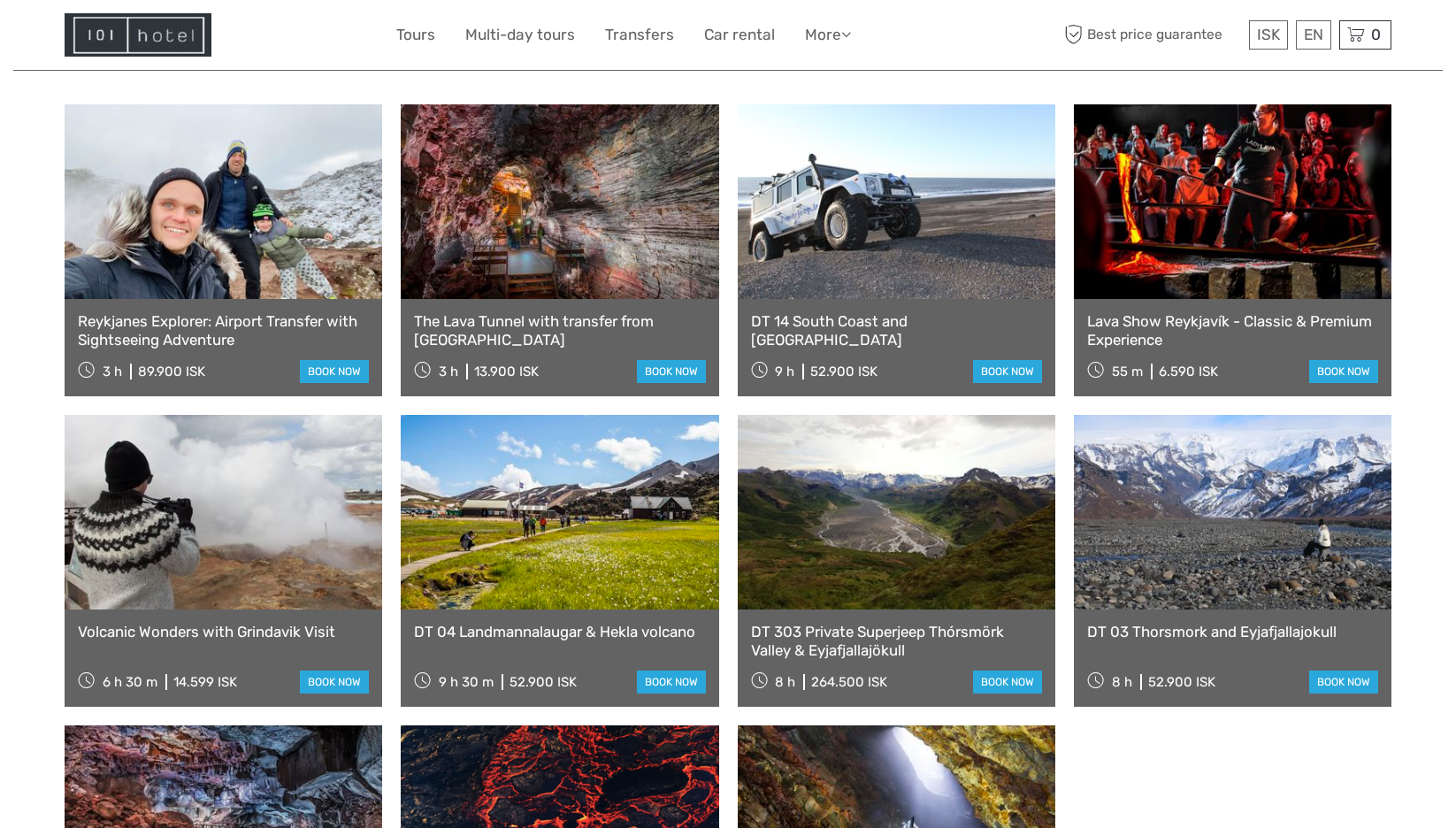
click at [543, 238] on link at bounding box center [559, 202] width 317 height 195
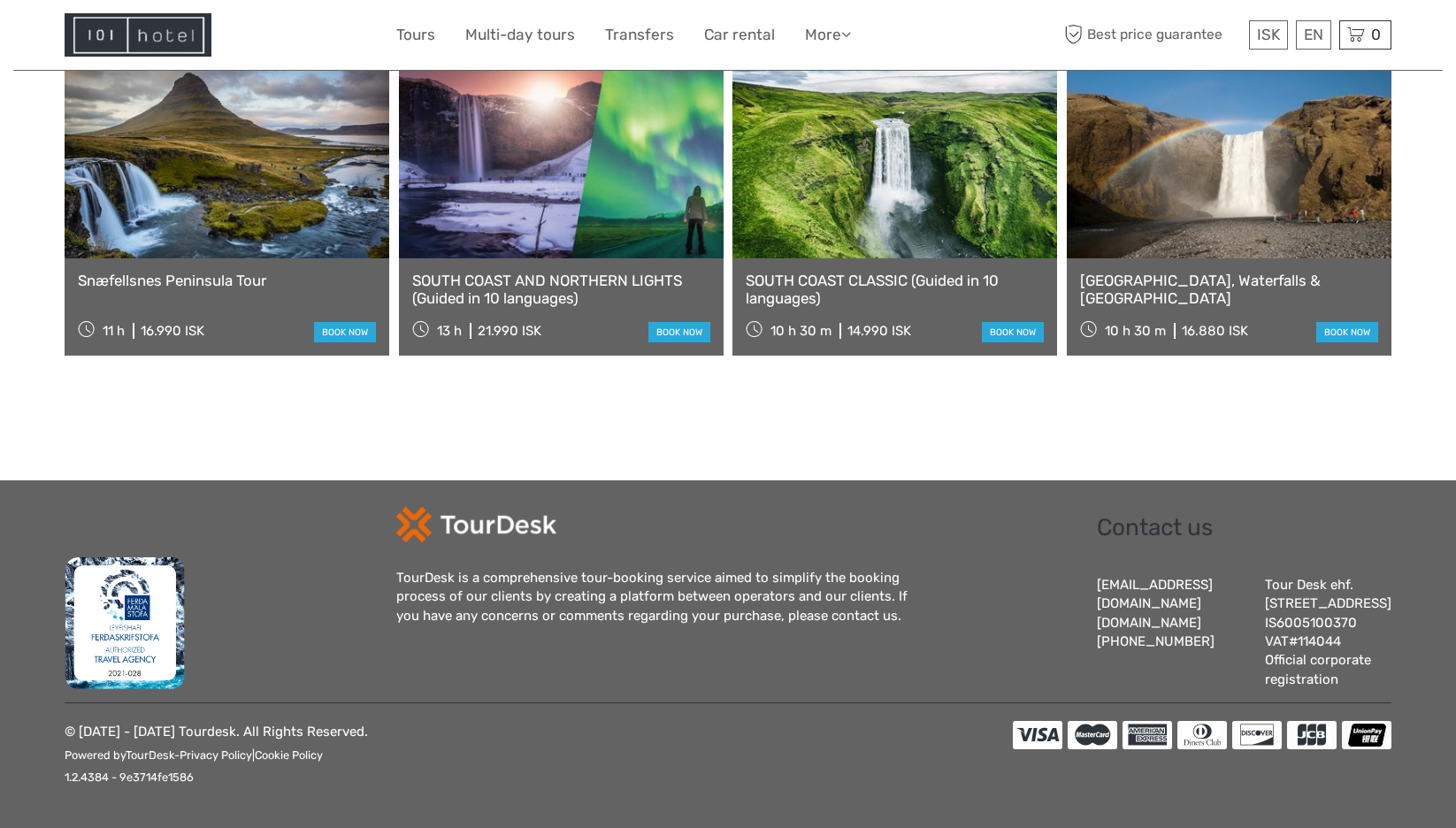
scroll to position [1854, 0]
